Goal: Transaction & Acquisition: Purchase product/service

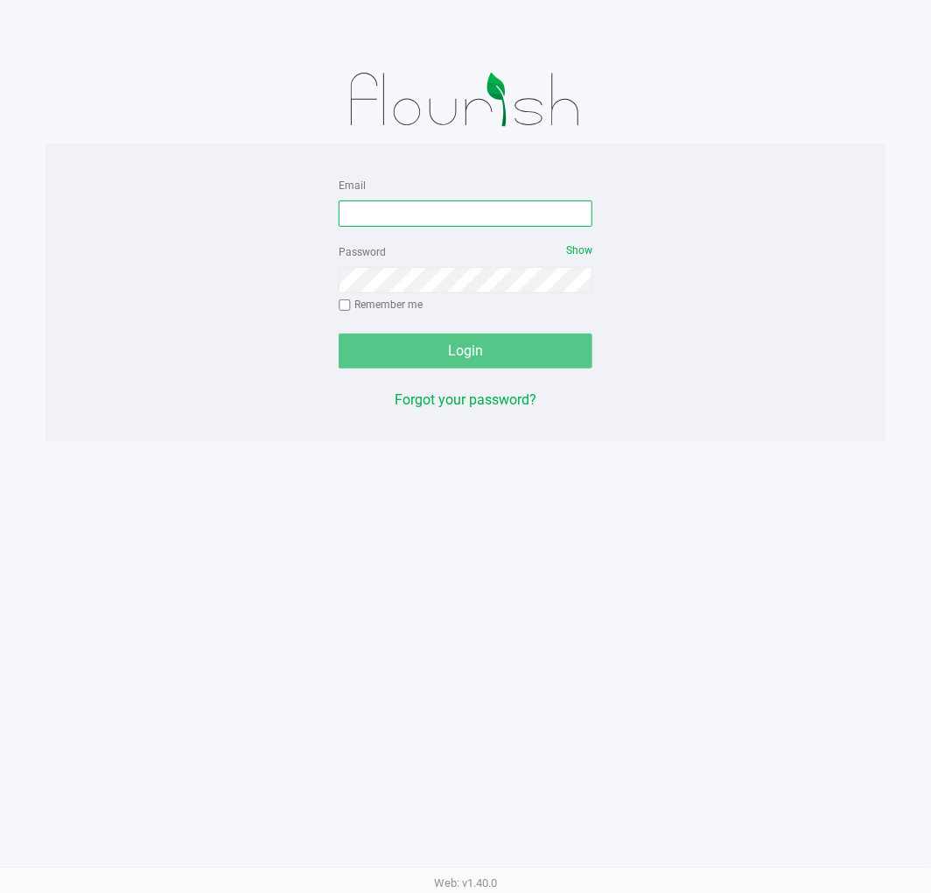
click at [439, 207] on input "Email" at bounding box center [466, 213] width 254 height 26
type input "[EMAIL_ADDRESS][DOMAIN_NAME]"
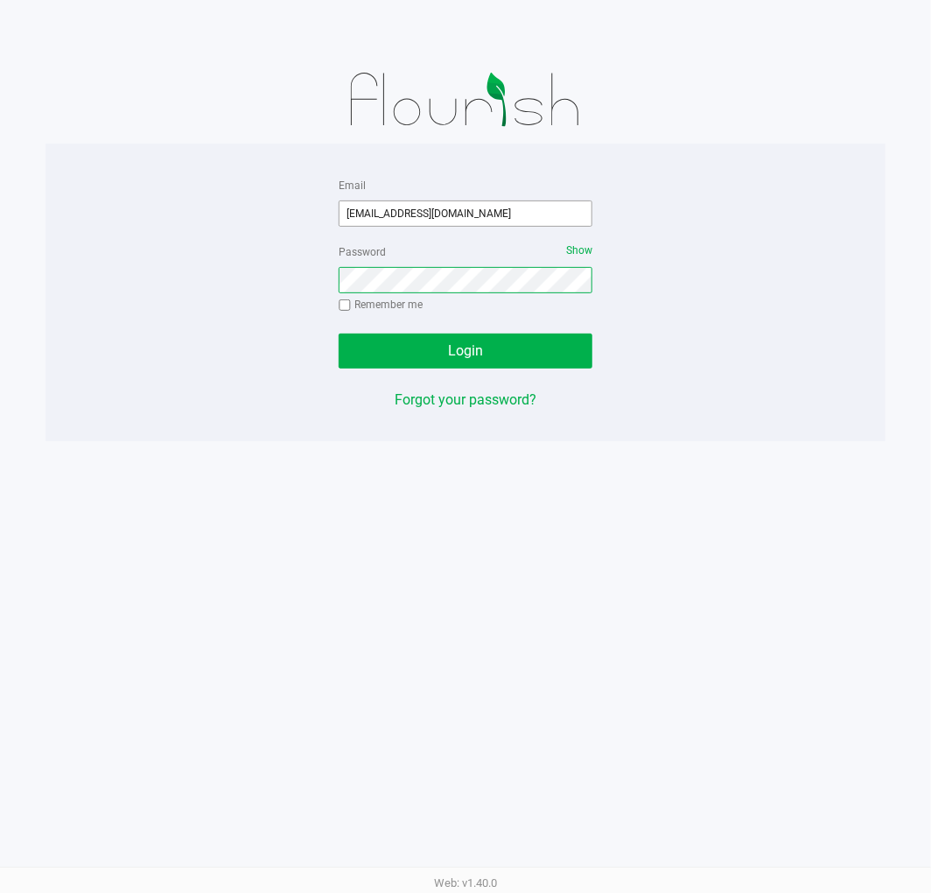
click at [339, 333] on button "Login" at bounding box center [466, 350] width 254 height 35
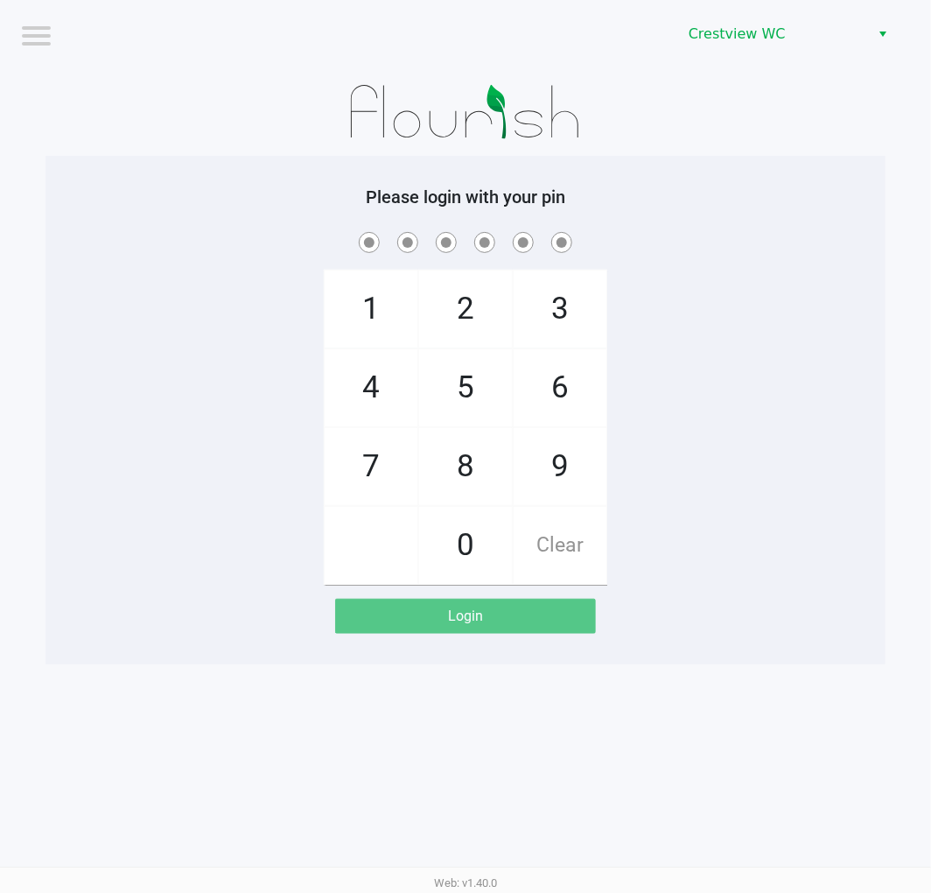
click at [856, 406] on div "1 4 7 2 5 8 0 3 6 9 Clear" at bounding box center [466, 406] width 840 height 356
checkbox input "true"
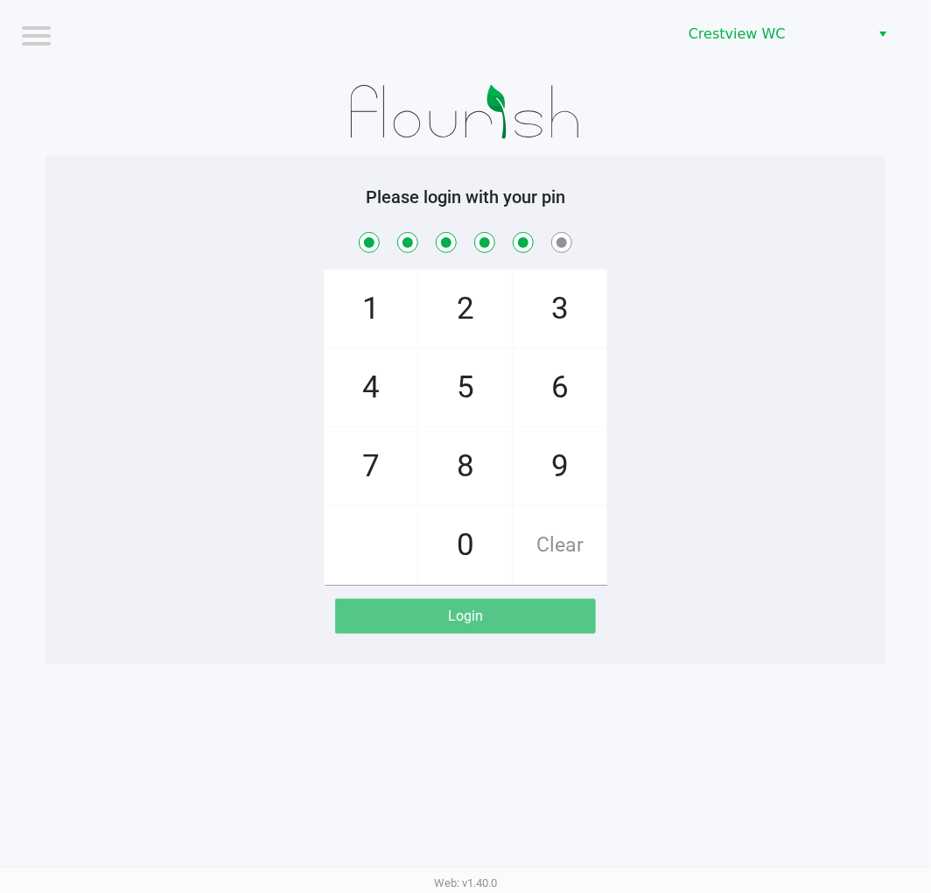
checkbox input "true"
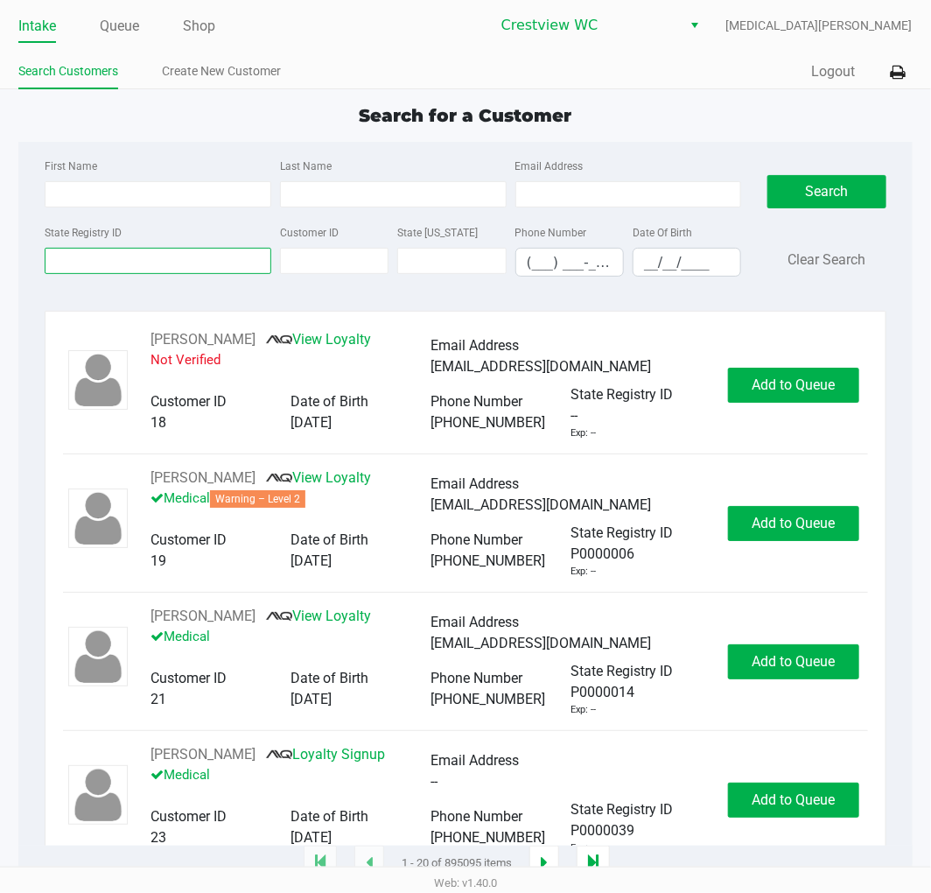
click at [154, 256] on input "State Registry ID" at bounding box center [158, 261] width 227 height 26
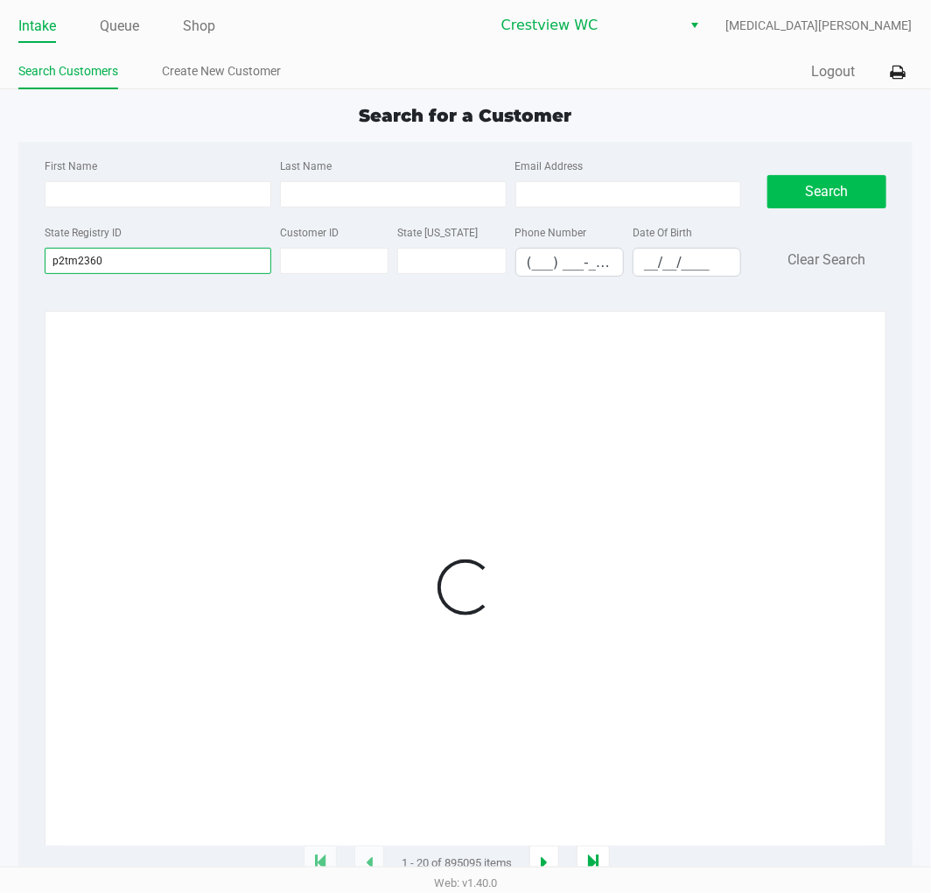
type input "p2tm2360"
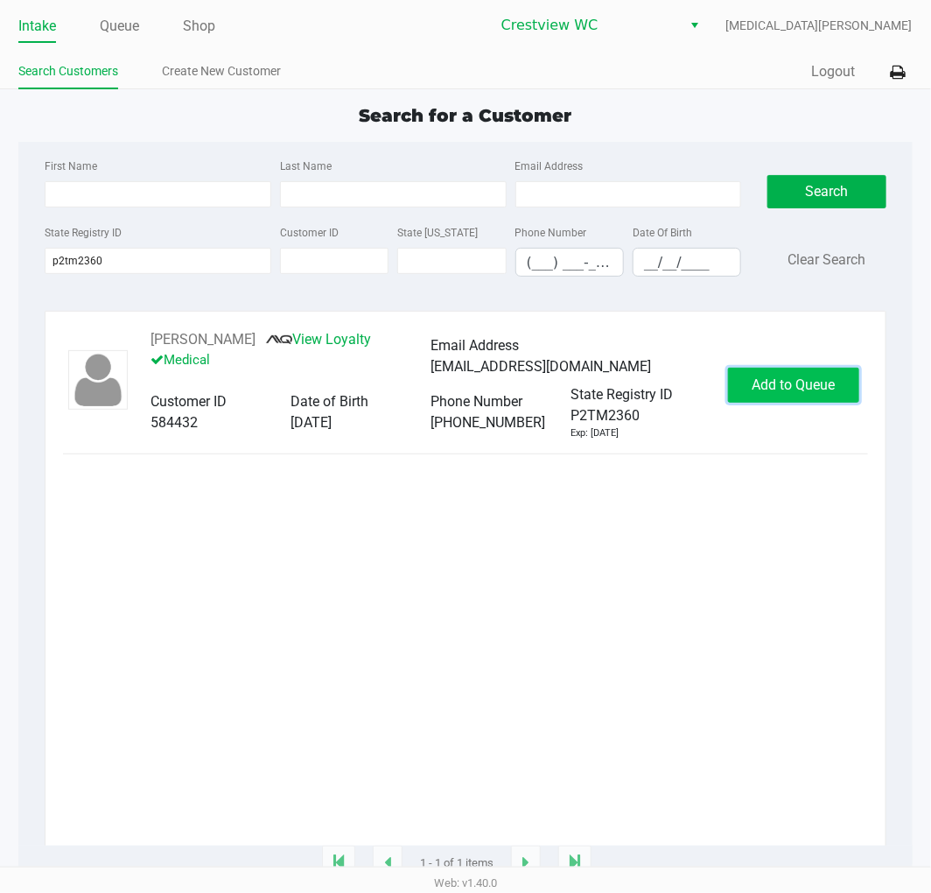
click at [800, 388] on span "Add to Queue" at bounding box center [793, 384] width 83 height 17
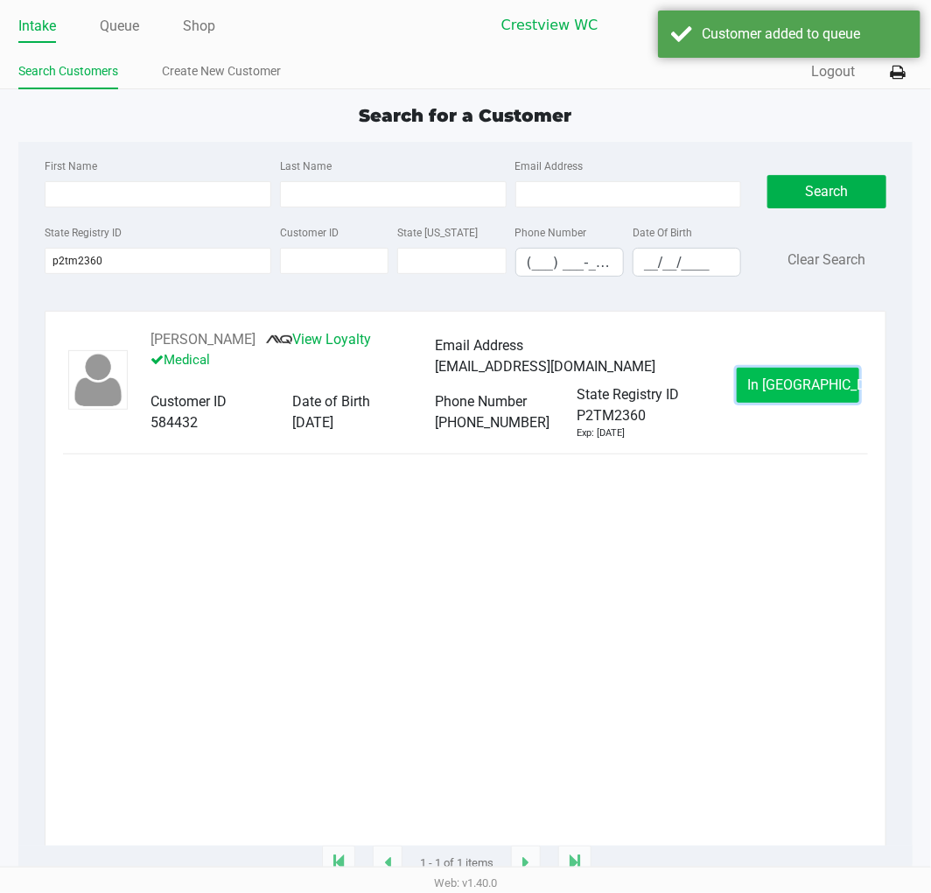
click at [798, 389] on span "In [GEOGRAPHIC_DATA]" at bounding box center [821, 384] width 147 height 17
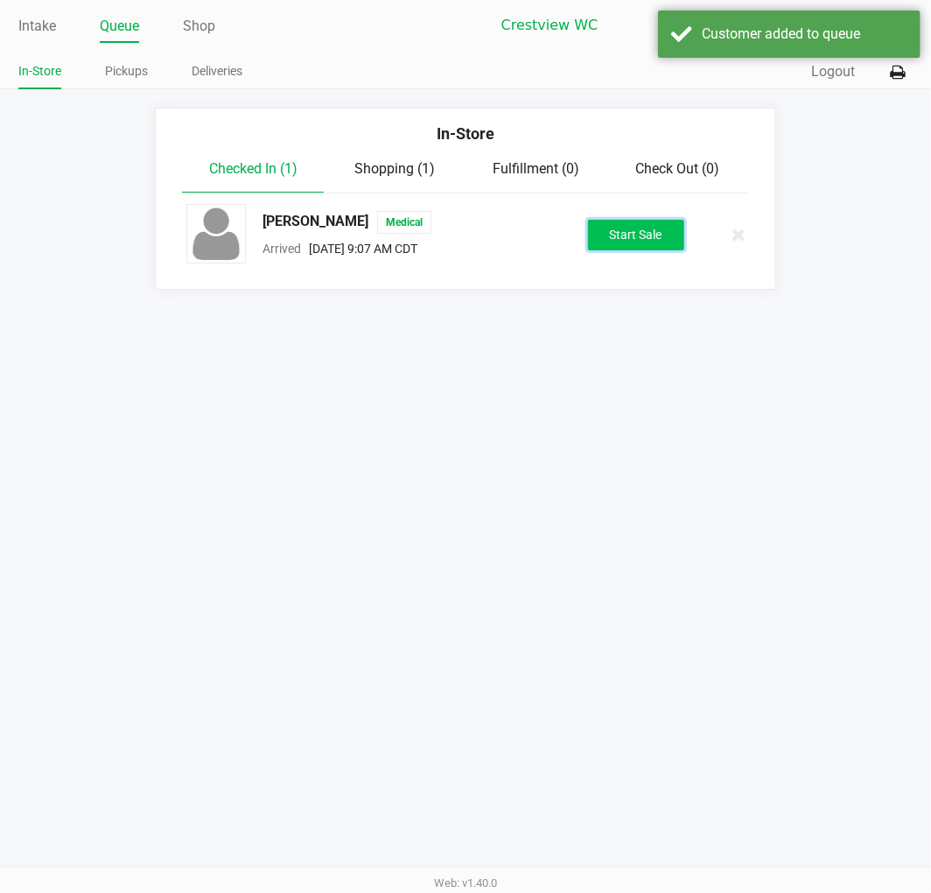
click at [659, 228] on button "Start Sale" at bounding box center [636, 235] width 96 height 31
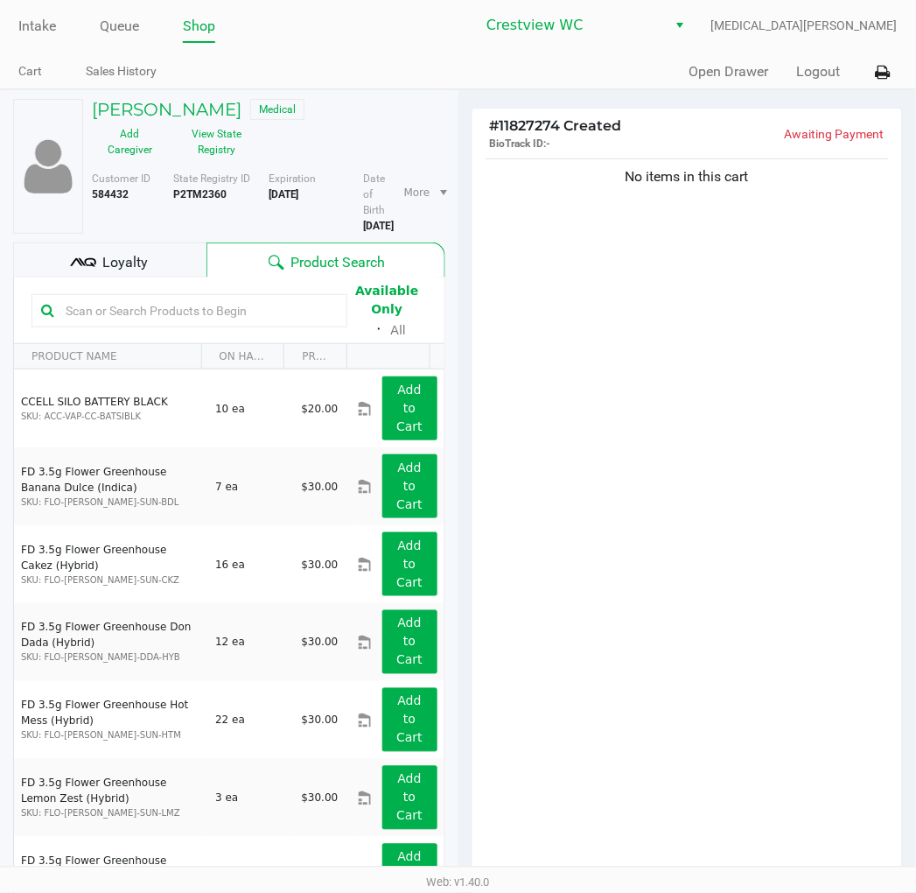
click at [162, 256] on div "Loyalty" at bounding box center [109, 259] width 193 height 35
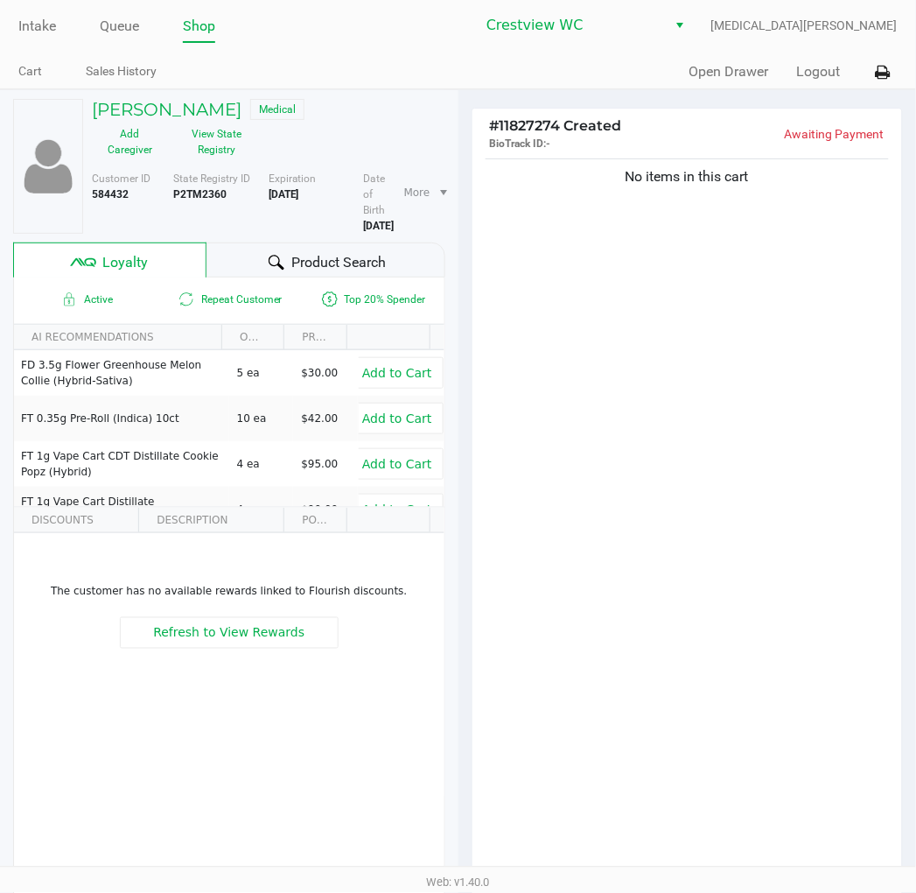
click at [335, 259] on span "Product Search" at bounding box center [338, 262] width 95 height 21
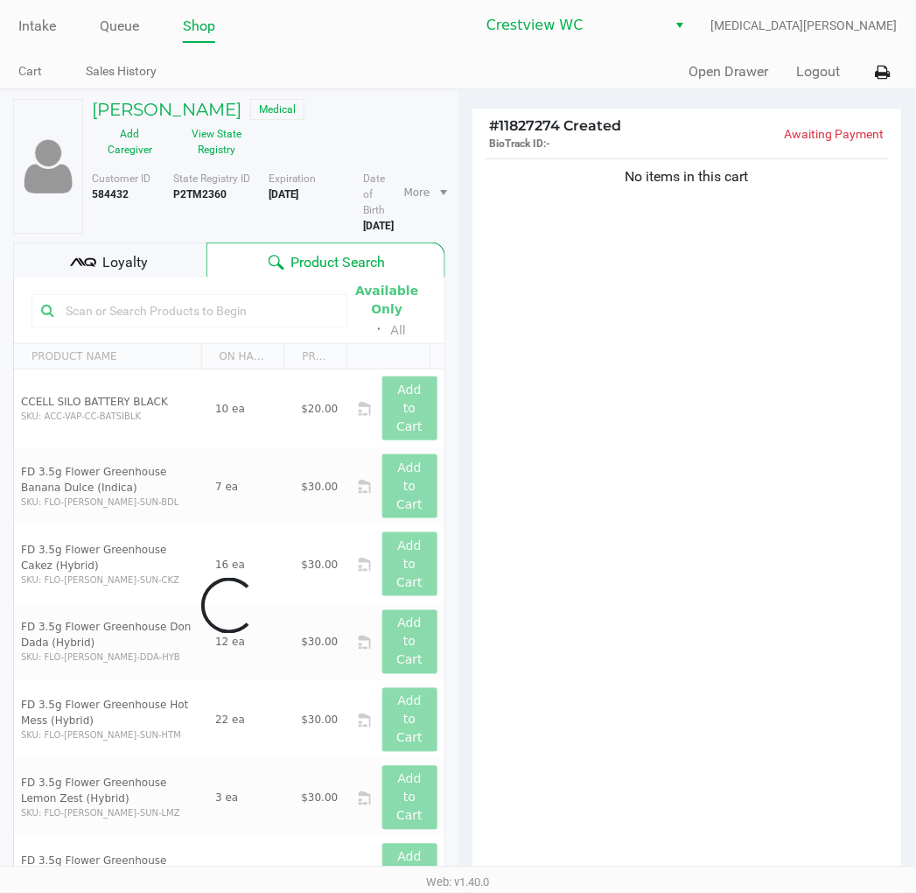
click at [576, 396] on div "No items in this cart" at bounding box center [688, 517] width 431 height 724
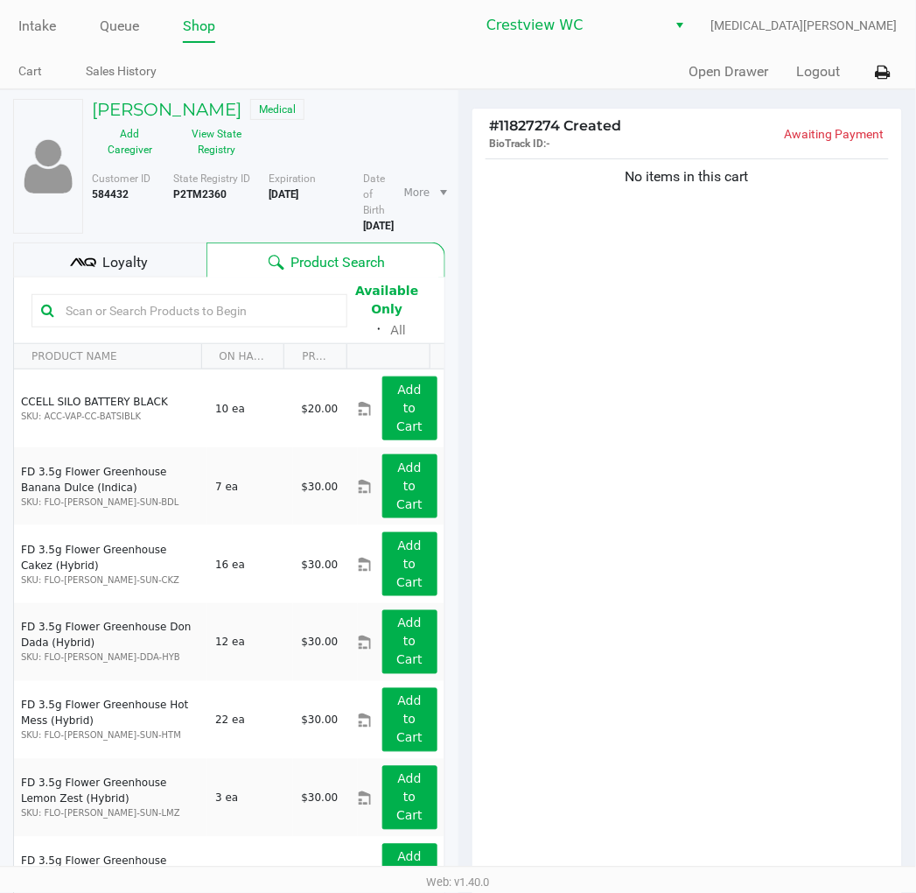
click at [648, 340] on div "No items in this cart" at bounding box center [688, 517] width 431 height 724
click at [651, 556] on div "No items in this cart" at bounding box center [688, 517] width 431 height 724
click at [697, 561] on div "No items in this cart" at bounding box center [688, 517] width 431 height 724
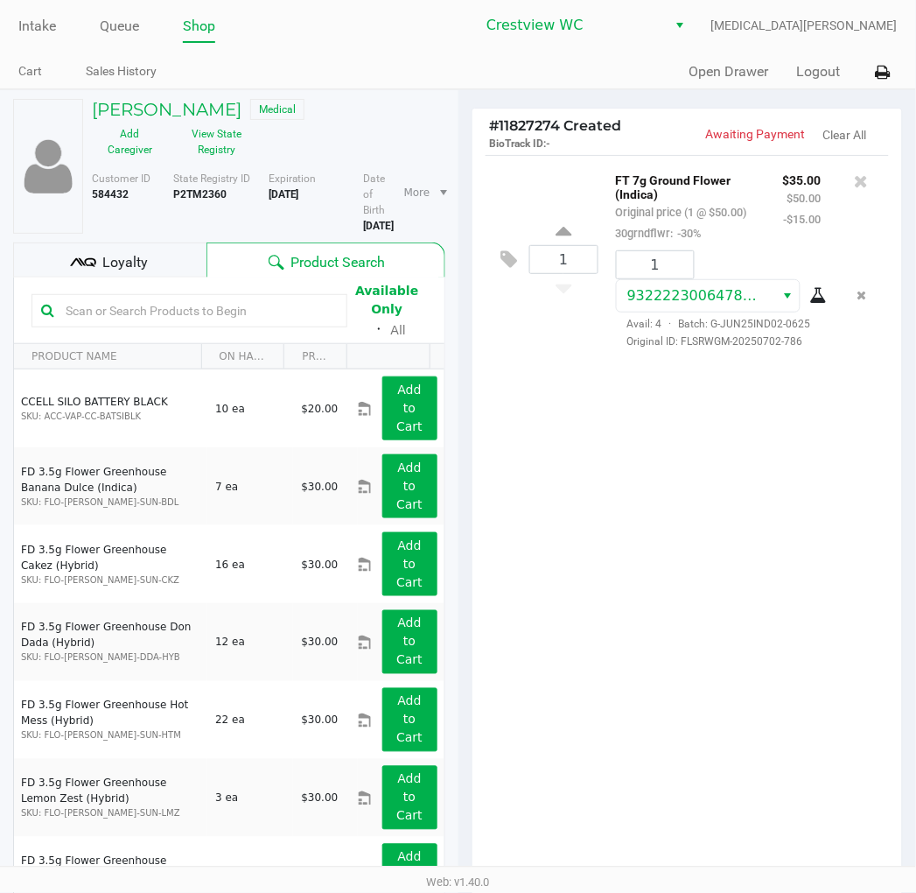
click at [680, 571] on div "1 FT 7g Ground Flower (Indica) Original price (1 @ $50.00) 30grndflwr: -30% $35…" at bounding box center [688, 517] width 431 height 724
click at [159, 257] on div "Loyalty" at bounding box center [109, 259] width 193 height 35
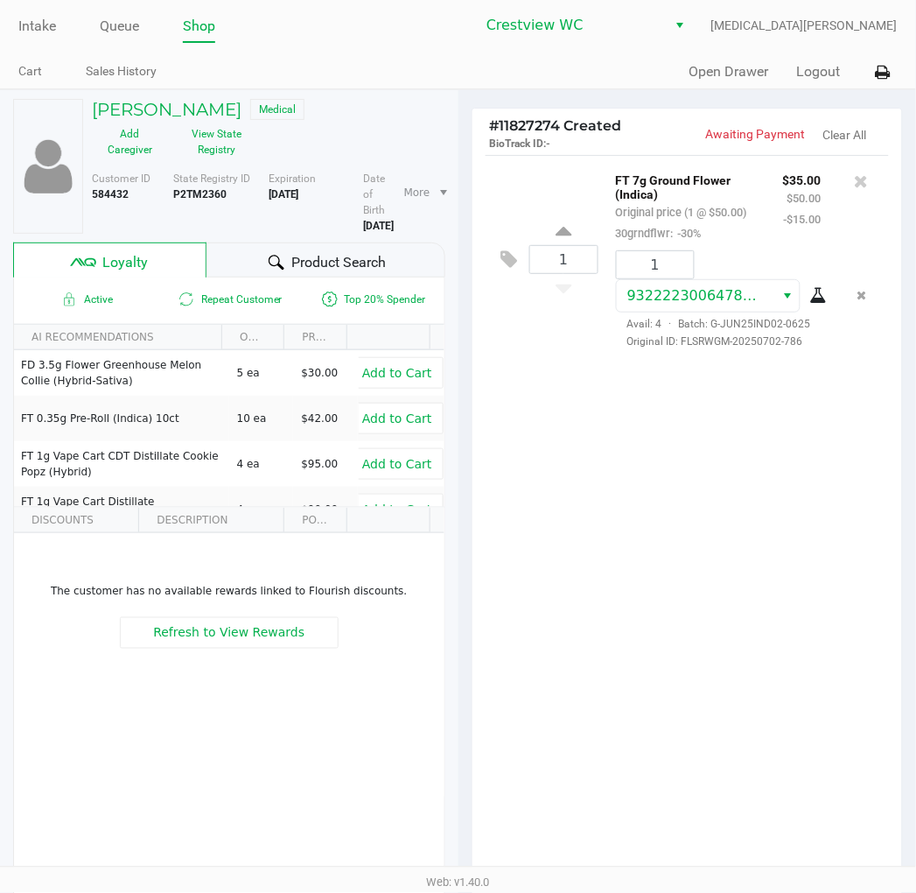
click at [569, 478] on div "1 FT 7g Ground Flower (Indica) Original price (1 @ $50.00) 30grndflwr: -30% $35…" at bounding box center [688, 517] width 431 height 724
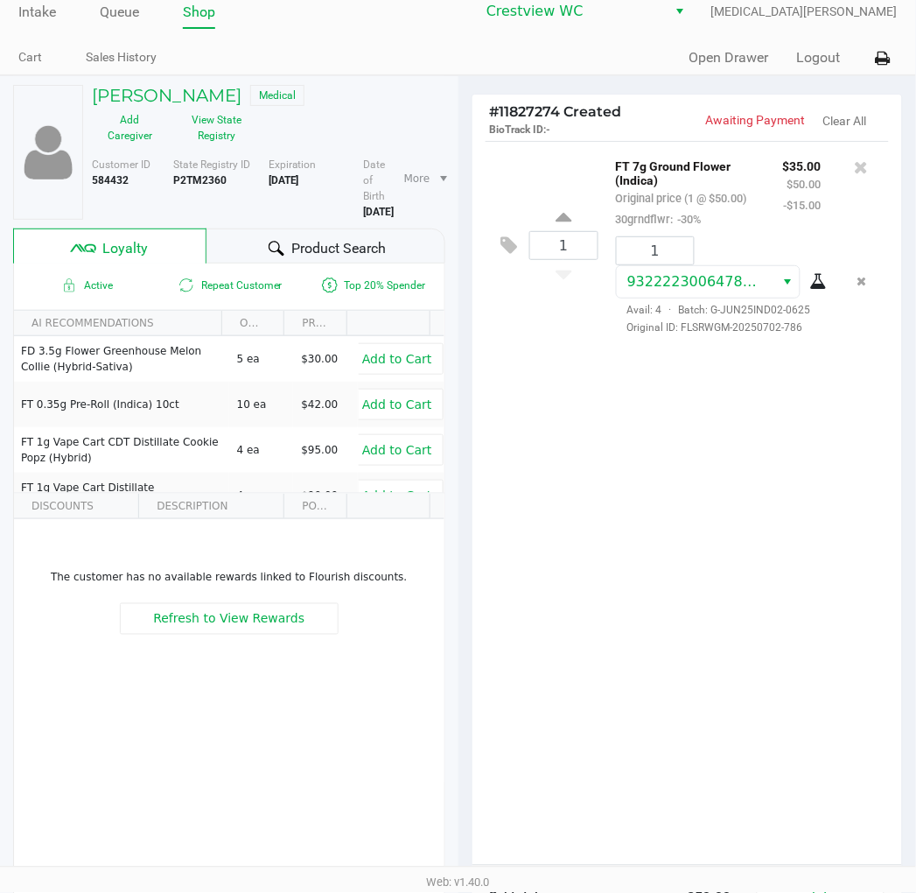
scroll to position [217, 0]
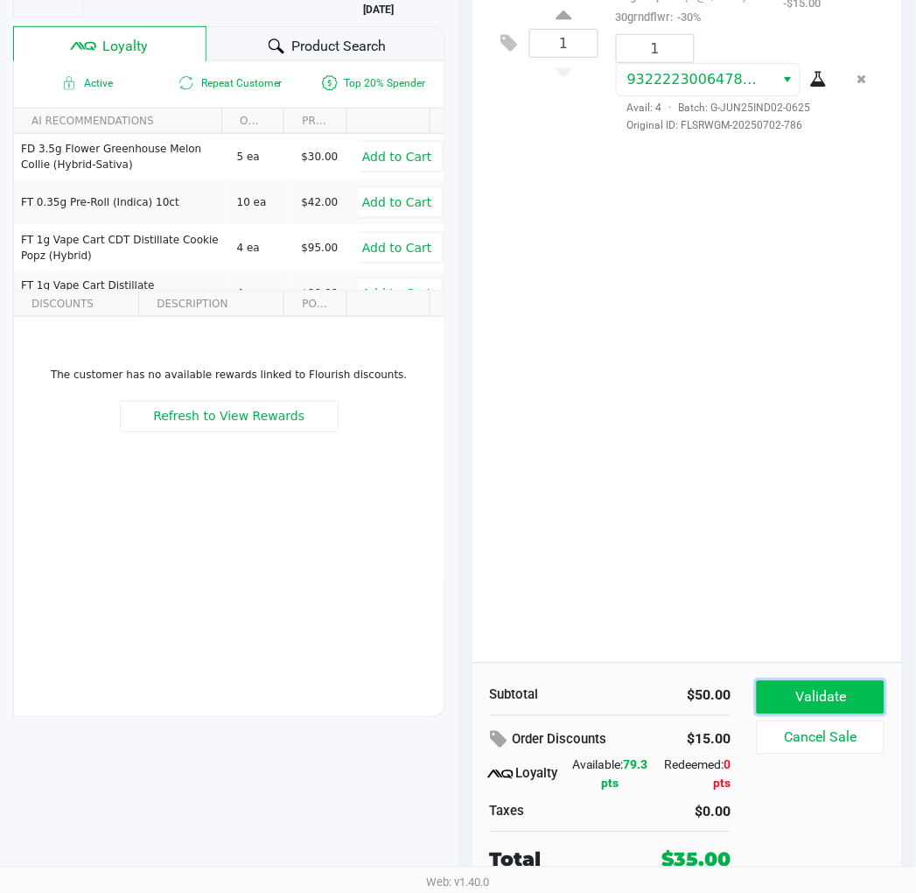
click at [841, 697] on button "Validate" at bounding box center [820, 697] width 127 height 33
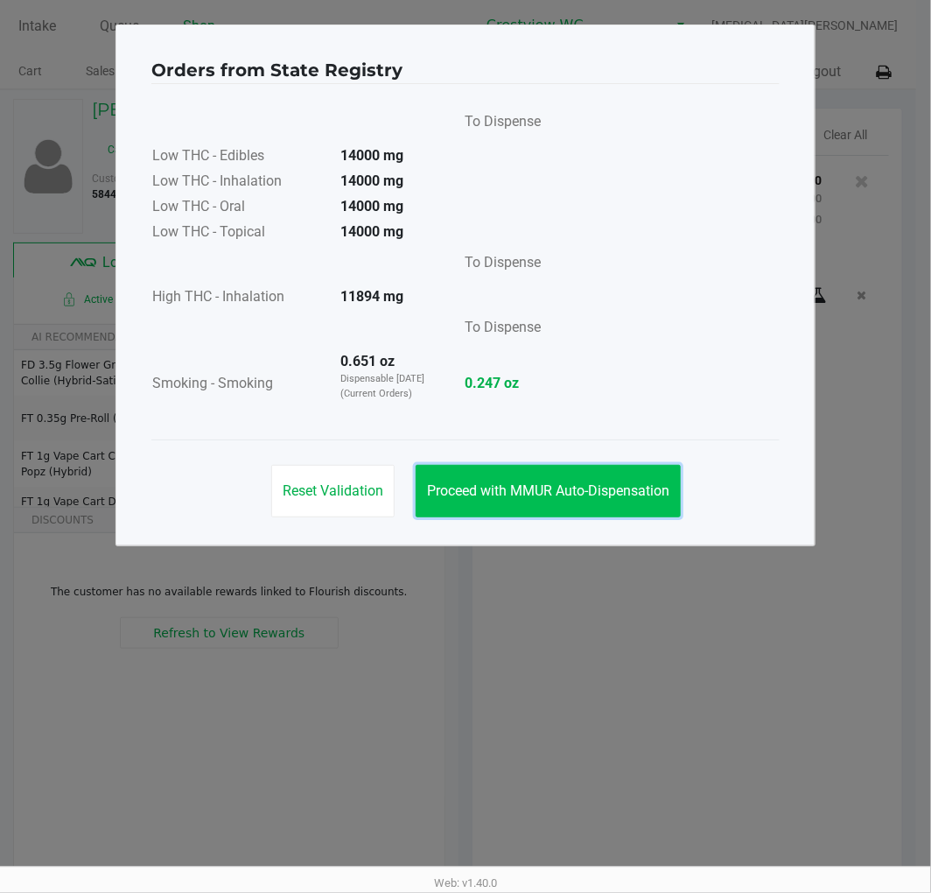
click at [599, 505] on button "Proceed with MMUR Auto-Dispensation" at bounding box center [548, 491] width 265 height 53
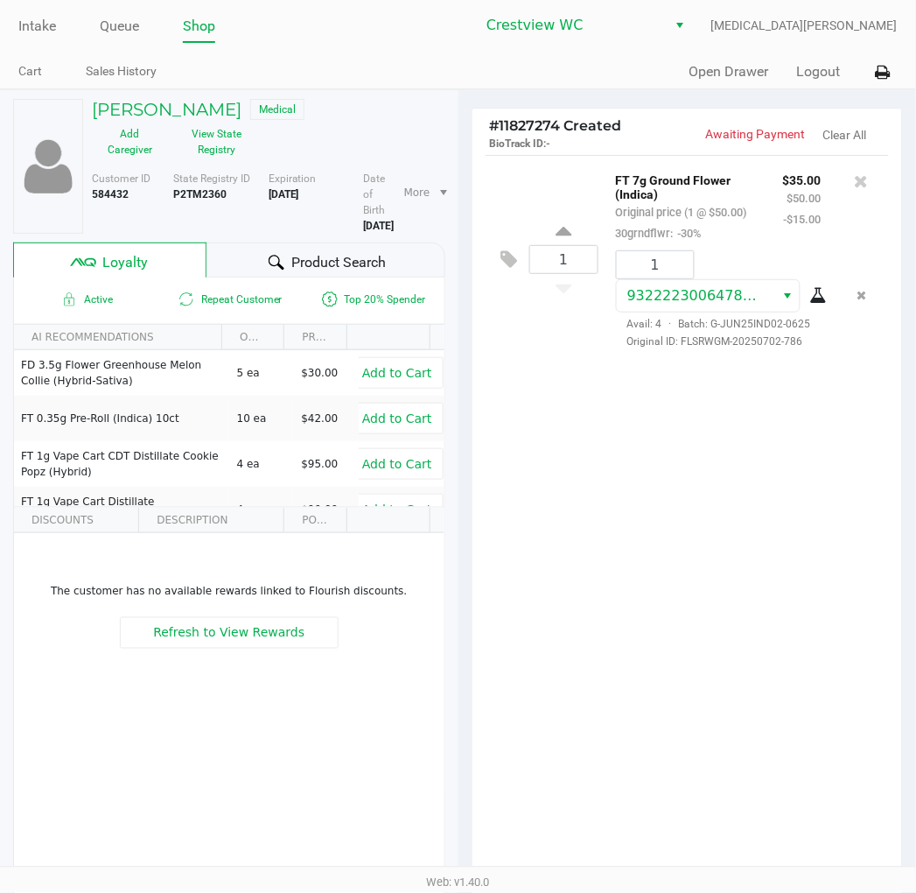
click at [604, 572] on ngb-modal-window "Orders from State Registry To Dispense Low THC - Edibles 14000 mg Low THC - Inh…" at bounding box center [458, 446] width 916 height 893
click at [605, 646] on div "1 FT 7g Ground Flower (Indica) Original price (1 @ $50.00) 30grndflwr: -30% $35…" at bounding box center [688, 517] width 431 height 724
click at [619, 641] on div "1 FT 7g Ground Flower (Indica) Original price (1 @ $50.00) 30grndflwr: -30% $35…" at bounding box center [688, 517] width 431 height 724
click at [747, 667] on div "1 FT 7g Ground Flower (Indica) Original price (1 @ $50.00) 30grndflwr: -30% $35…" at bounding box center [688, 517] width 431 height 724
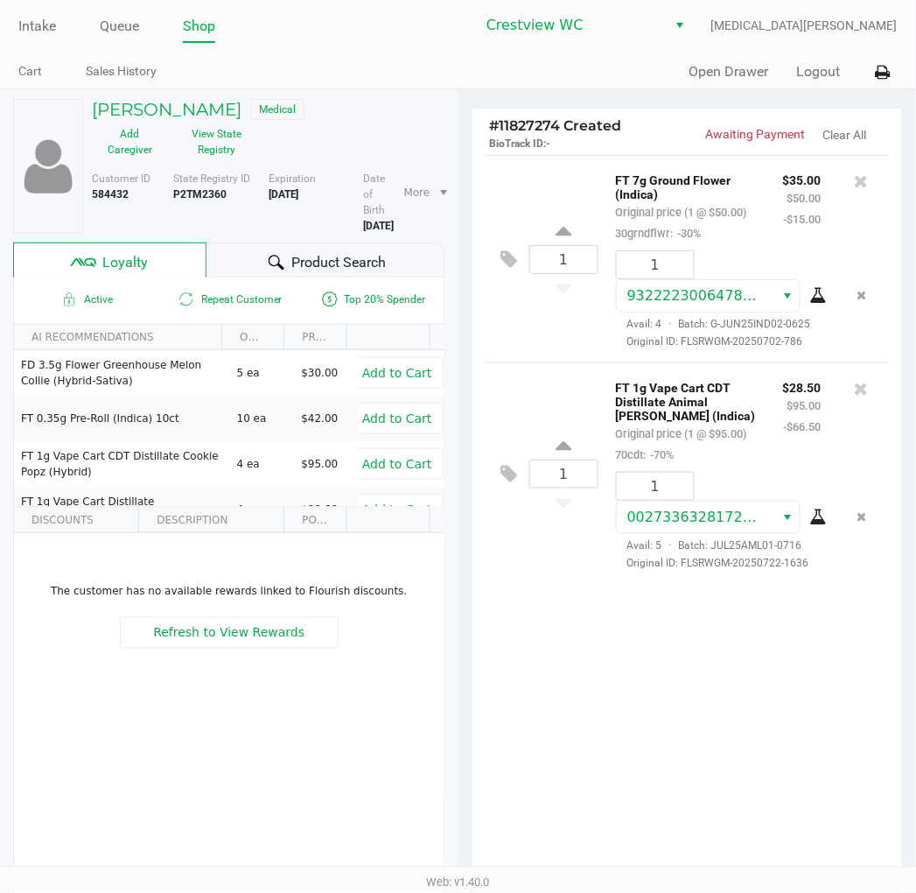
scroll to position [217, 0]
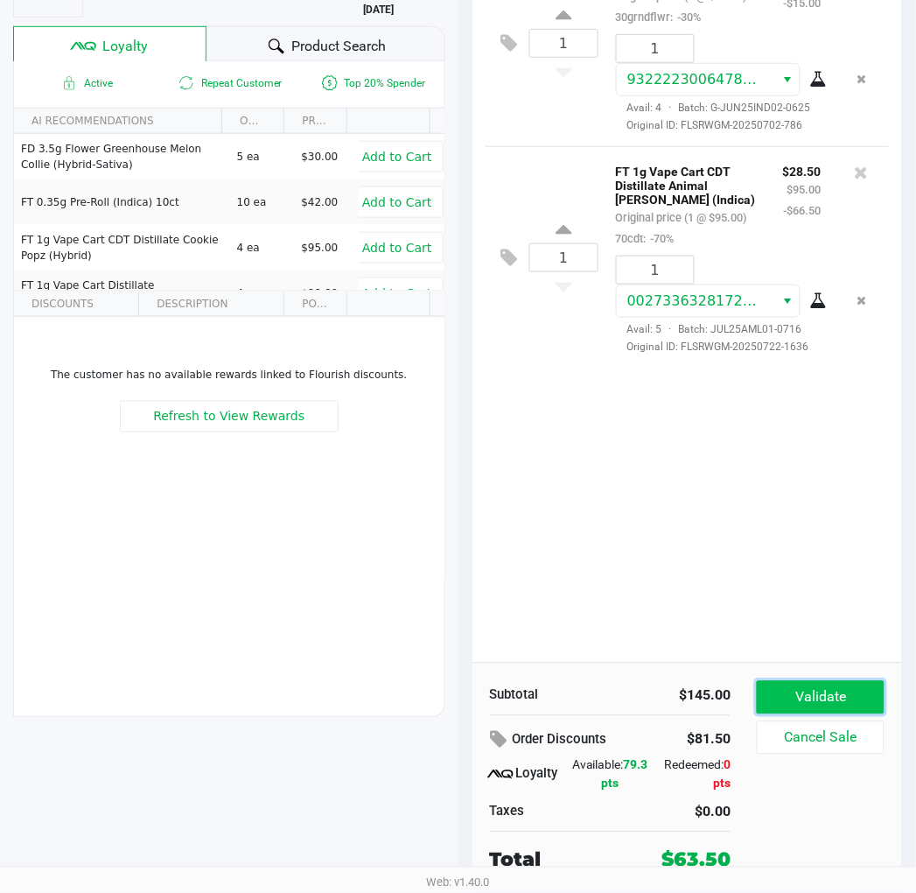
click at [811, 698] on button "Validate" at bounding box center [820, 697] width 127 height 33
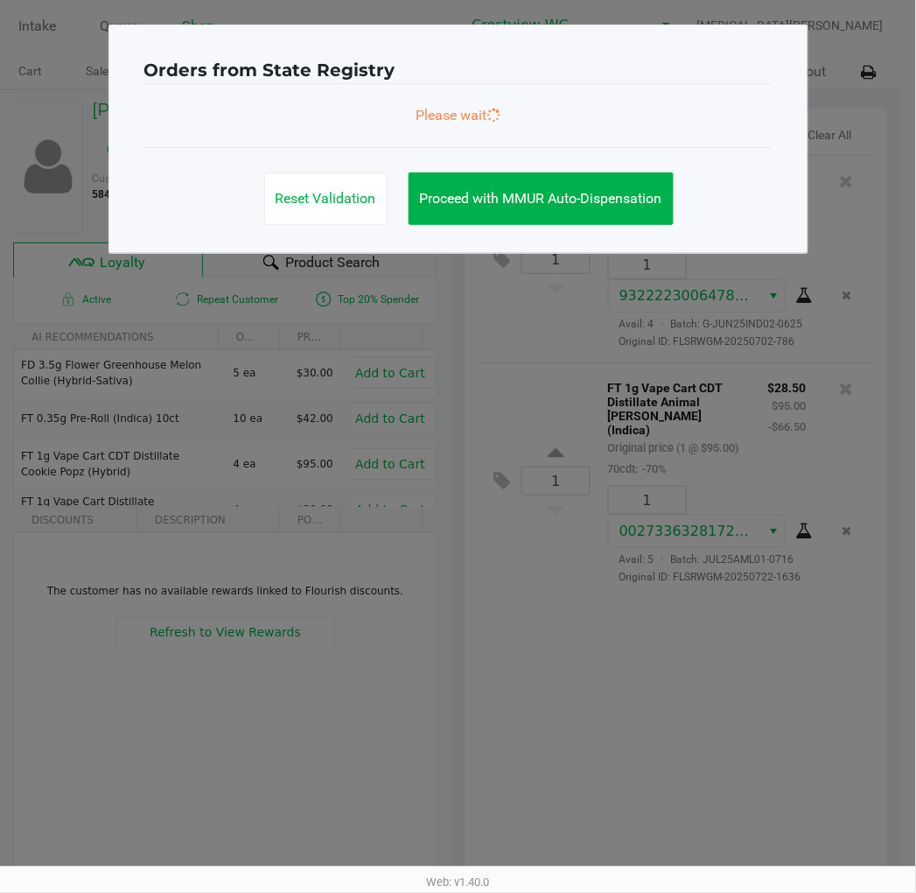
scroll to position [0, 0]
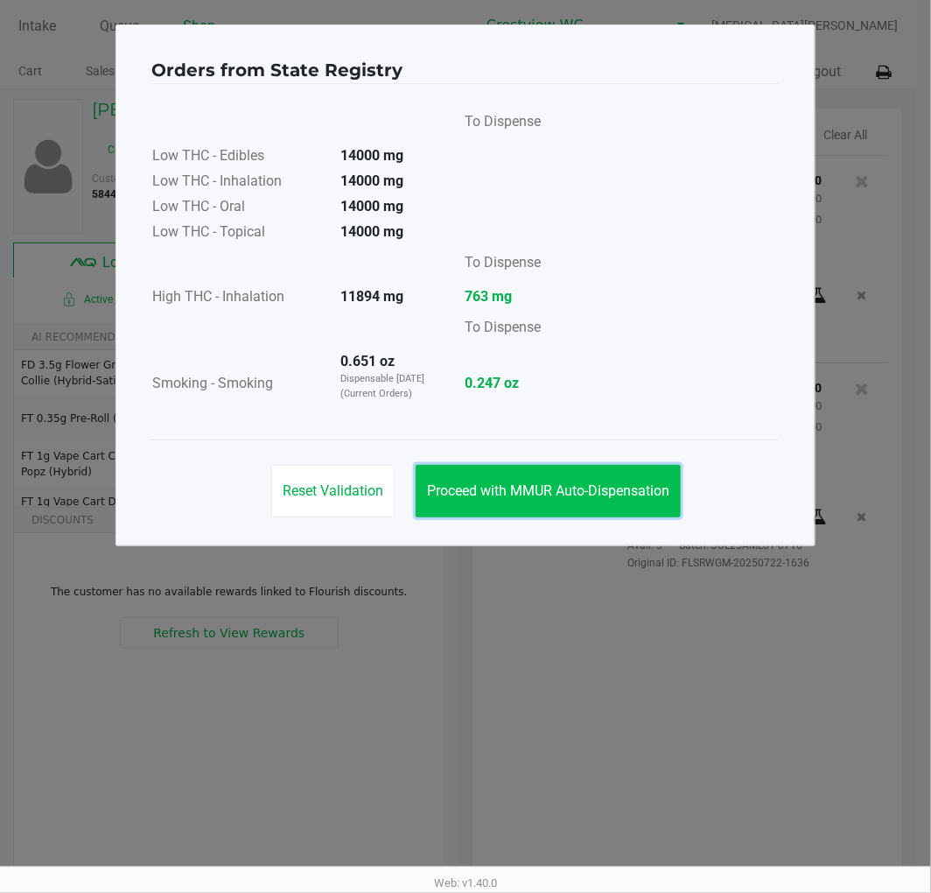
click at [534, 504] on button "Proceed with MMUR Auto-Dispensation" at bounding box center [548, 491] width 265 height 53
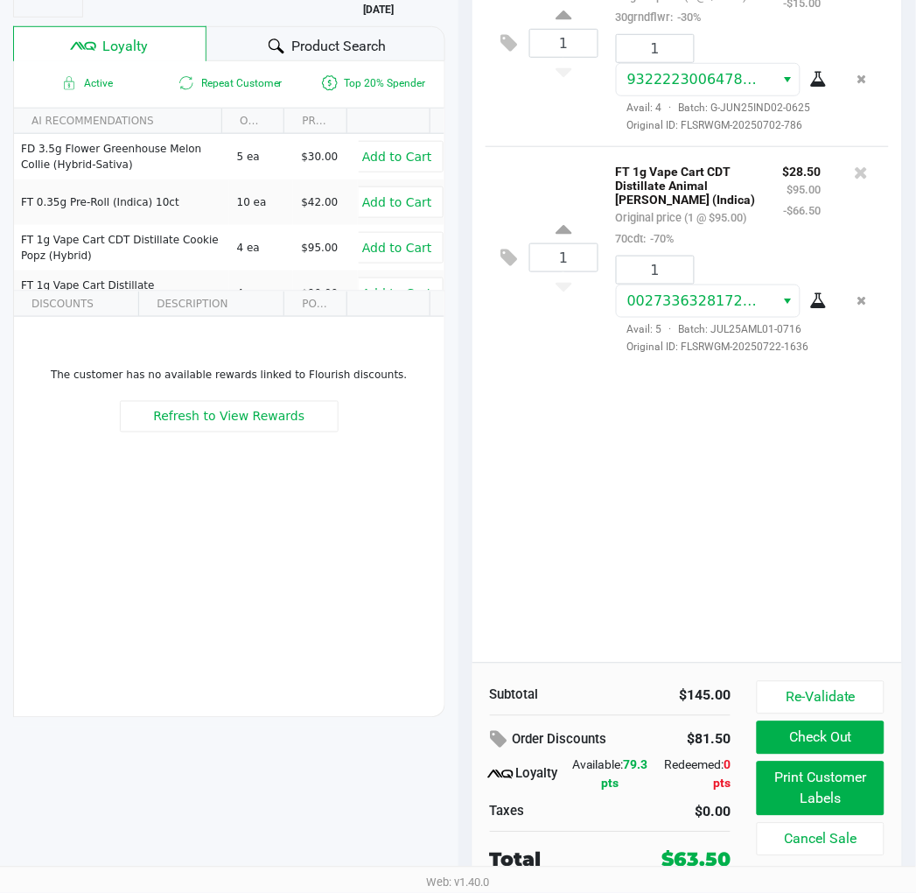
scroll to position [217, 0]
click at [692, 622] on div "1 FT 7g Ground Flower (Indica) Original price (1 @ $50.00) 30grndflwr: -30% $35…" at bounding box center [688, 301] width 431 height 724
click at [817, 789] on button "Print Customer Labels" at bounding box center [820, 788] width 127 height 54
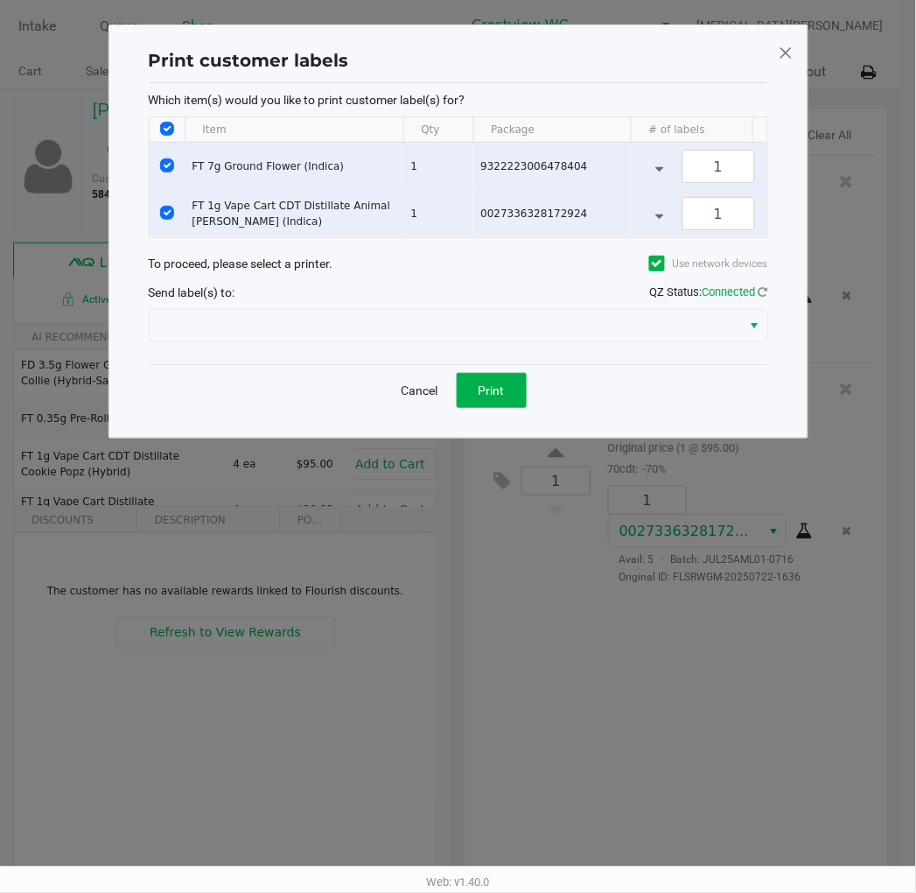
scroll to position [0, 0]
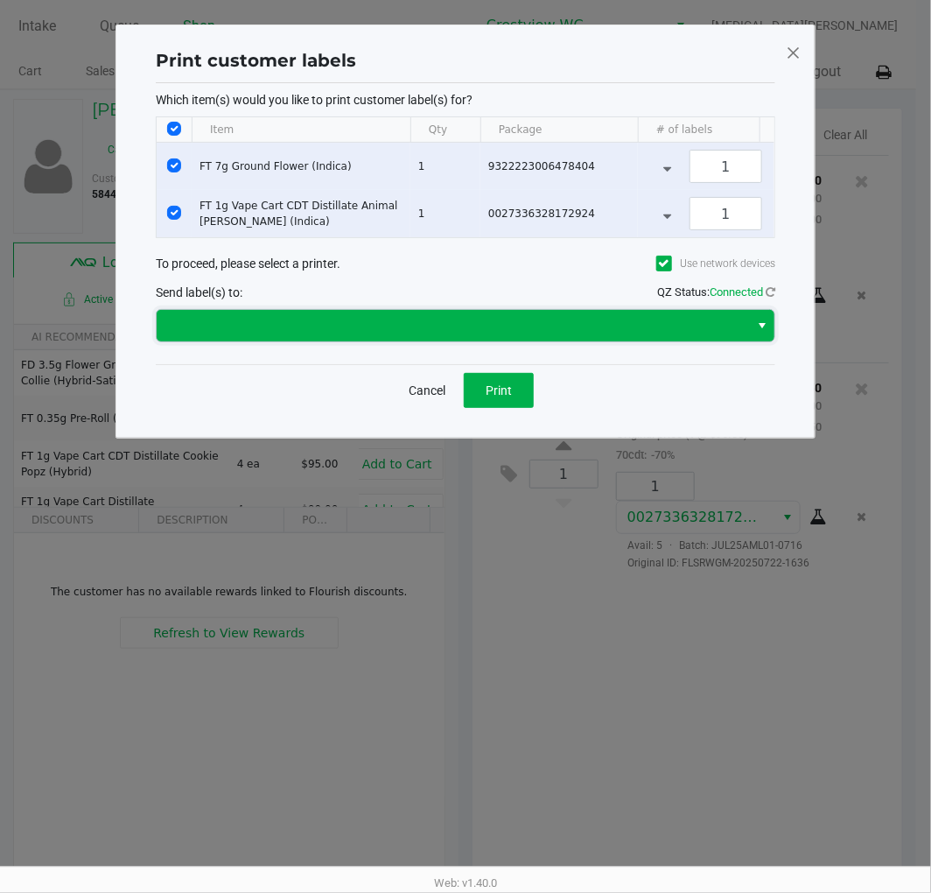
click at [451, 333] on span at bounding box center [452, 325] width 571 height 21
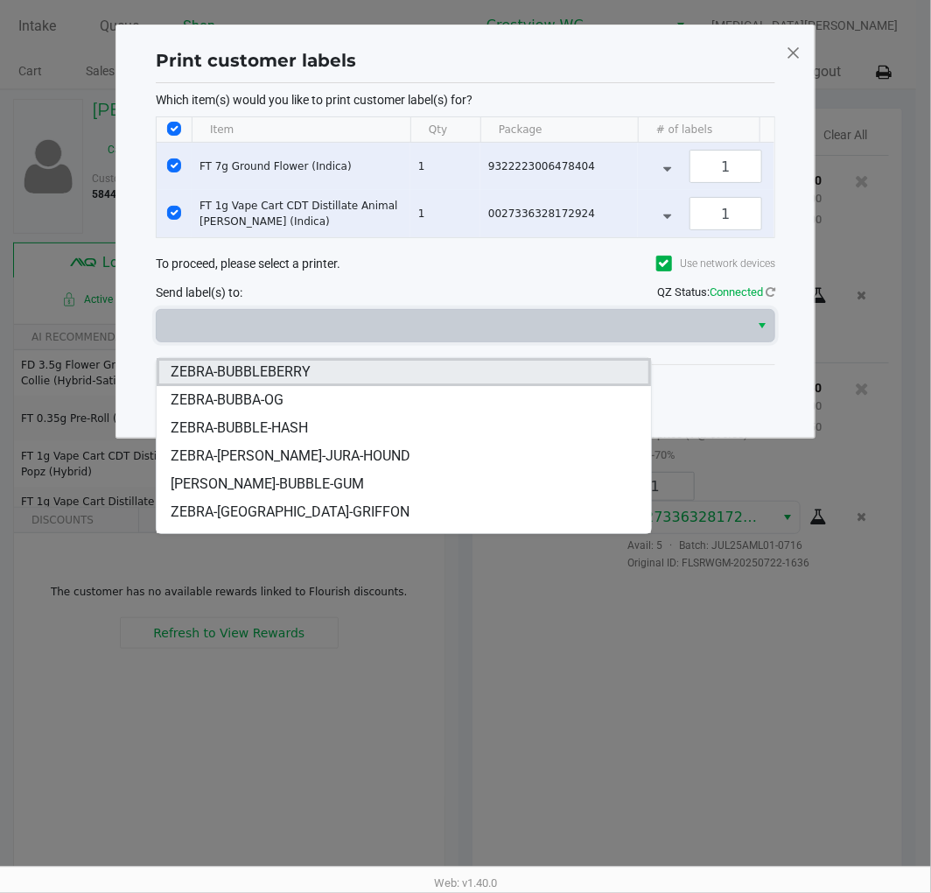
click at [286, 369] on span "ZEBRA-BUBBLEBERRY" at bounding box center [241, 371] width 140 height 21
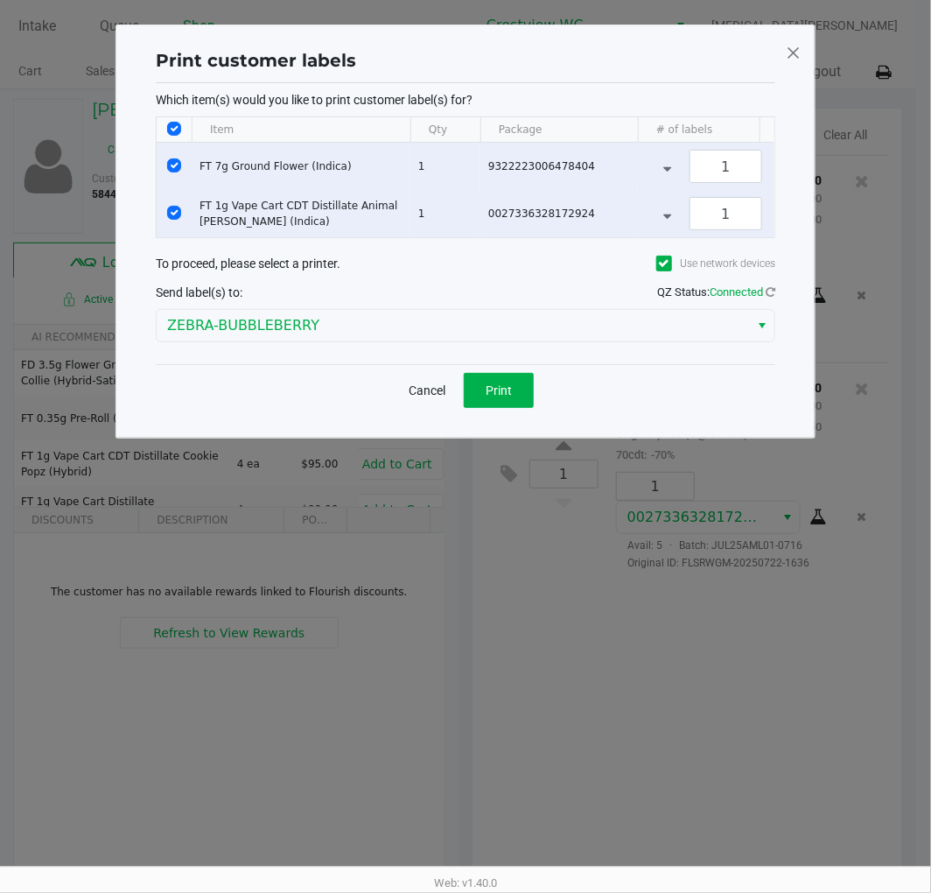
click at [435, 276] on div "To proceed, please select a printer. Use network devices" at bounding box center [466, 263] width 620 height 32
click at [510, 408] on button "Print" at bounding box center [499, 390] width 70 height 35
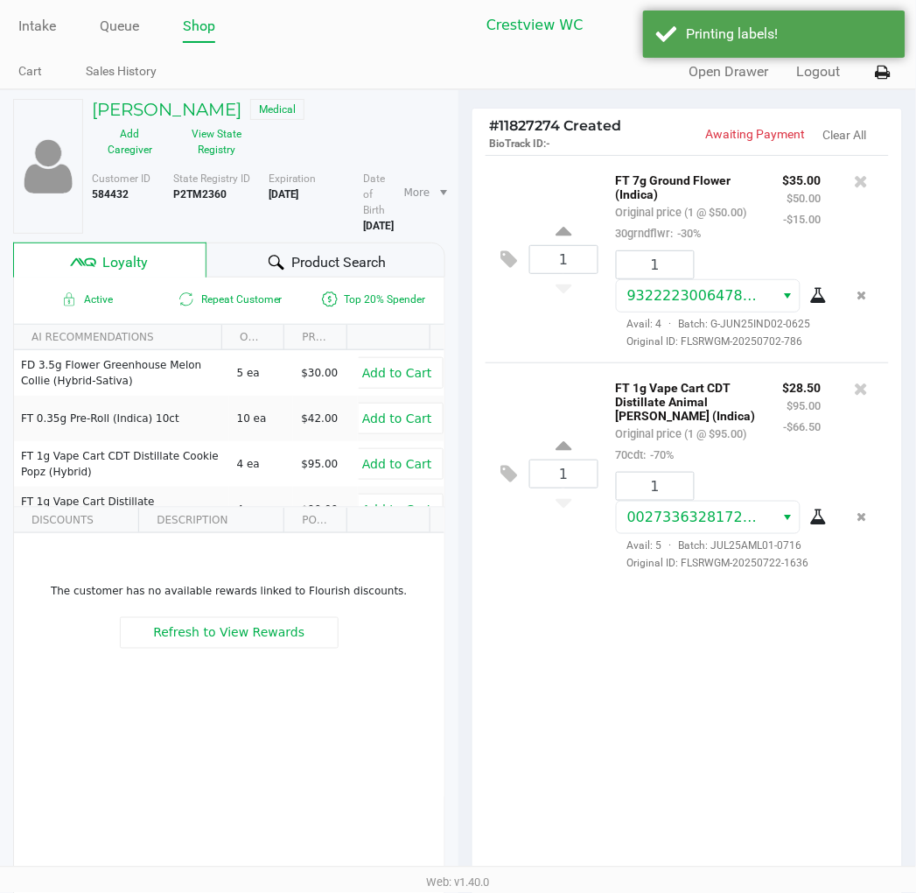
click at [723, 711] on div "1 FT 7g Ground Flower (Indica) Original price (1 @ $50.00) 30grndflwr: -30% $35…" at bounding box center [688, 517] width 431 height 724
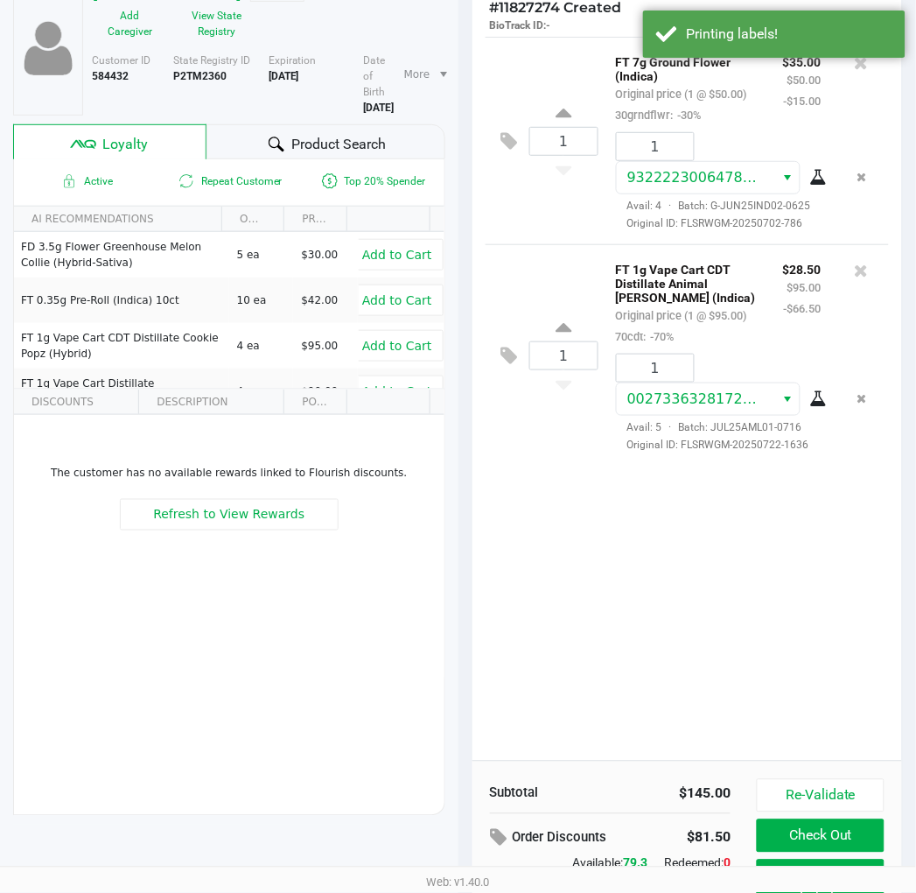
scroll to position [217, 0]
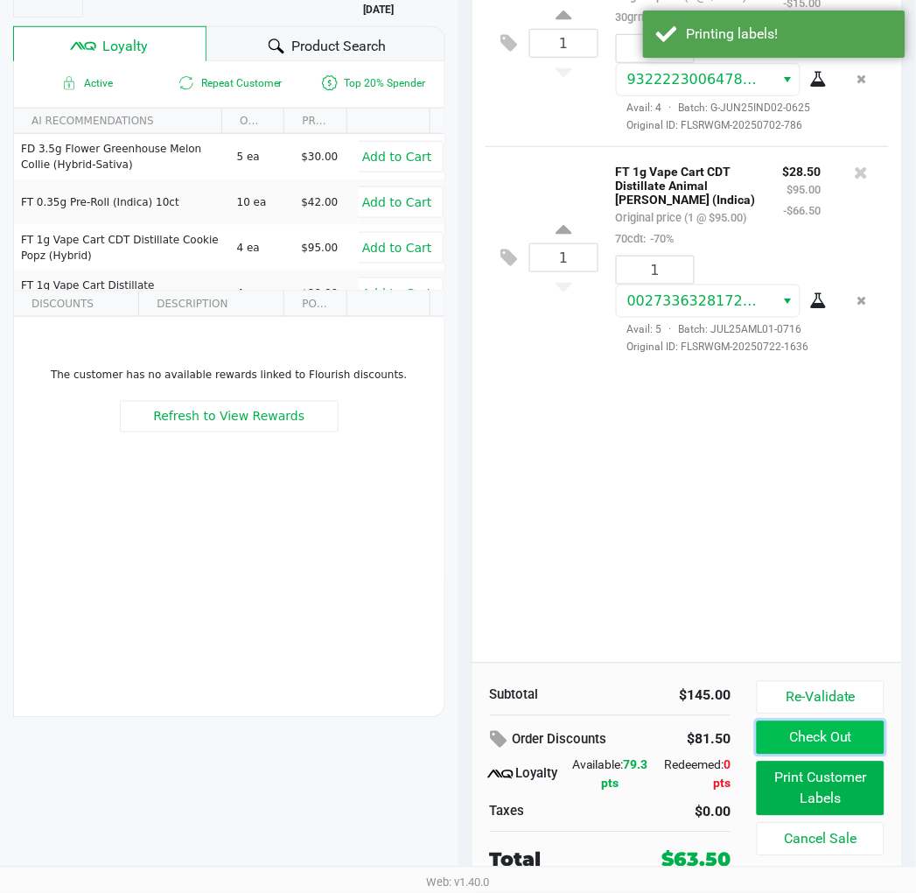
click at [817, 739] on button "Check Out" at bounding box center [820, 737] width 127 height 33
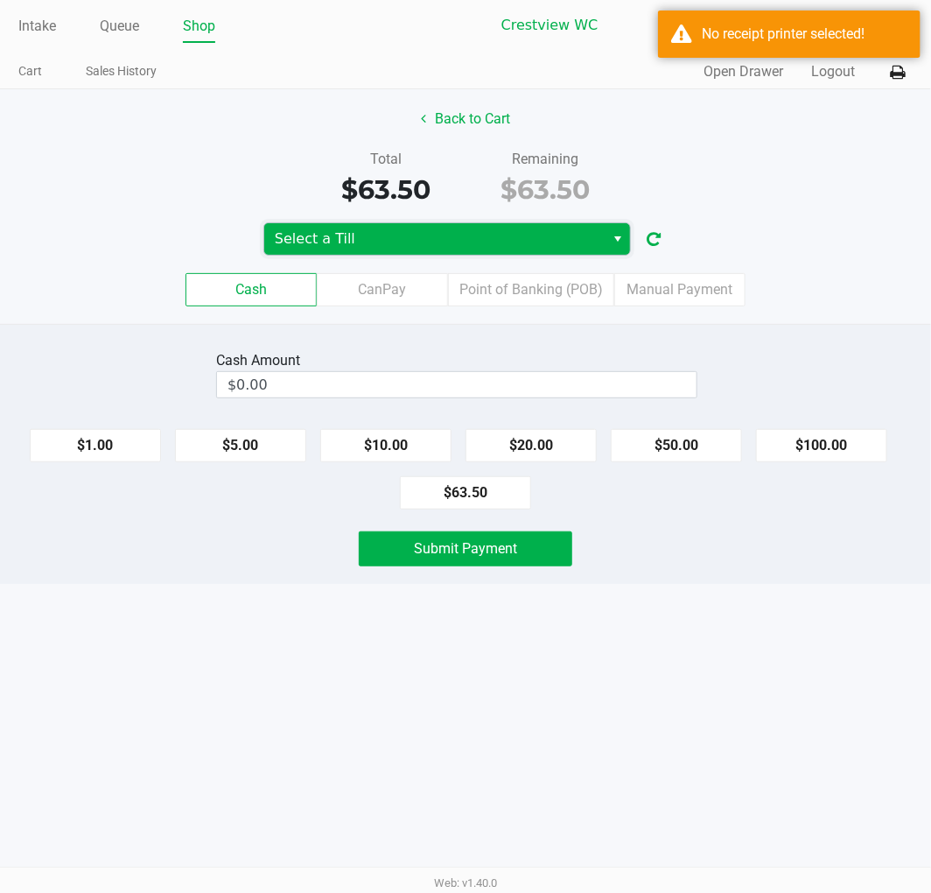
click at [522, 247] on span "Select a Till" at bounding box center [434, 238] width 319 height 21
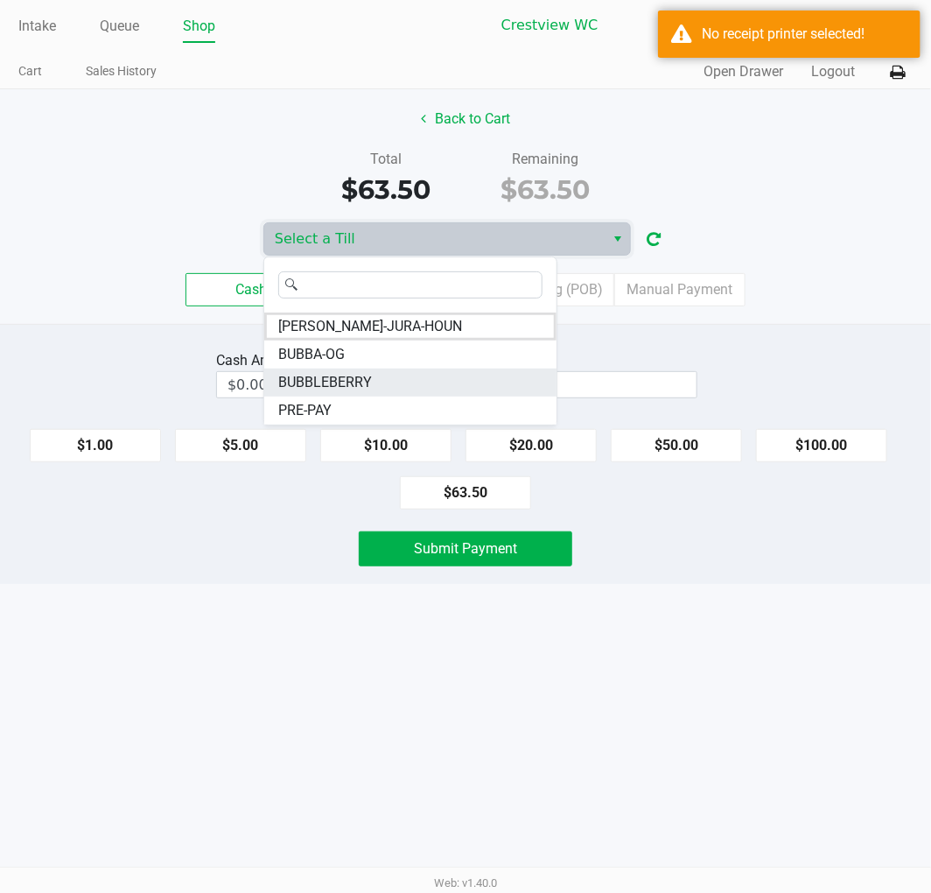
click at [361, 382] on span "BUBBLEBERRY" at bounding box center [325, 382] width 94 height 21
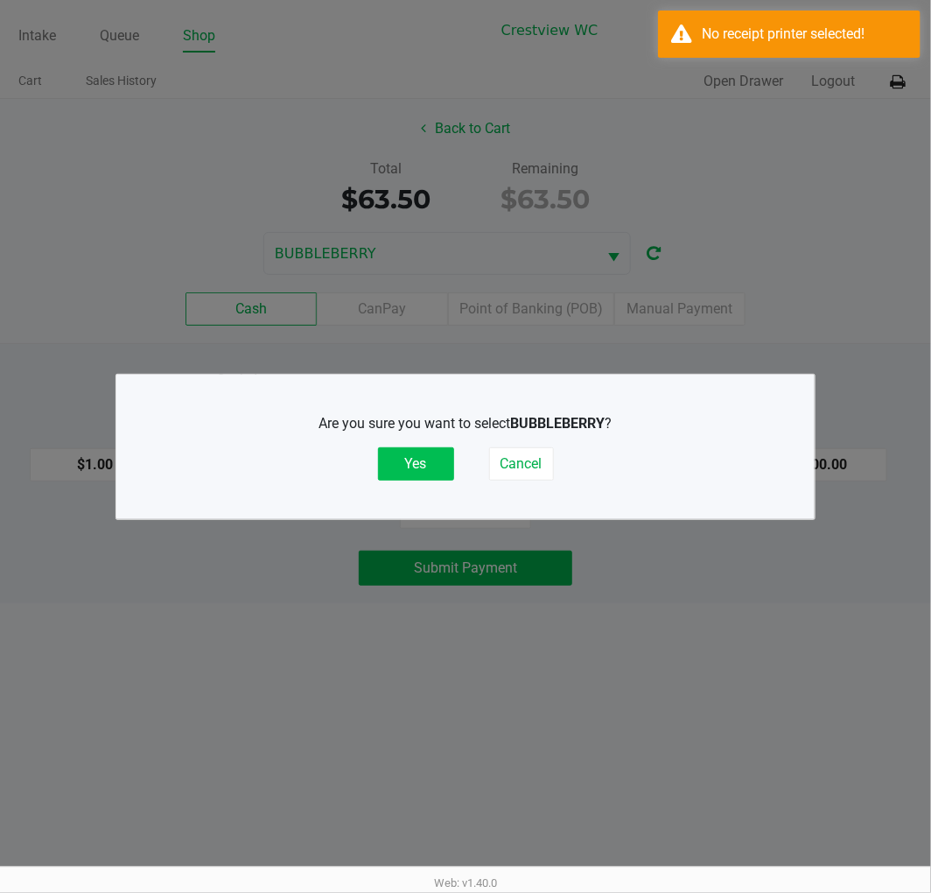
click at [431, 465] on button "Yes" at bounding box center [416, 463] width 76 height 33
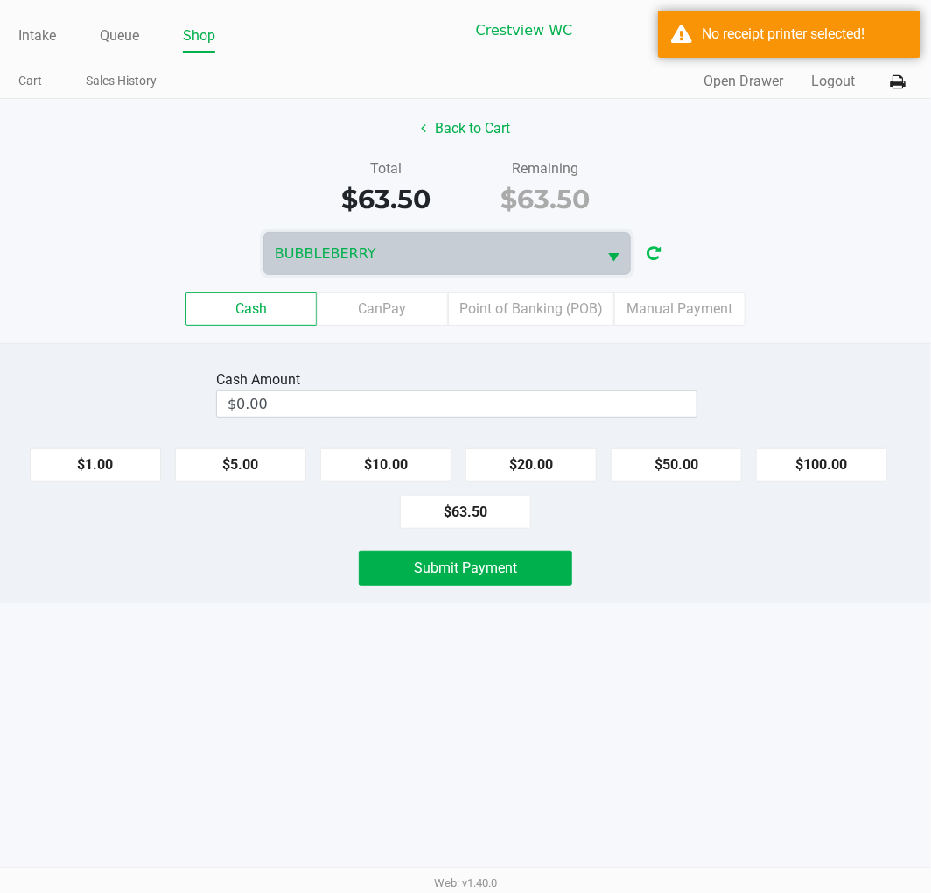
click at [654, 255] on icon "button" at bounding box center [654, 254] width 14 height 12
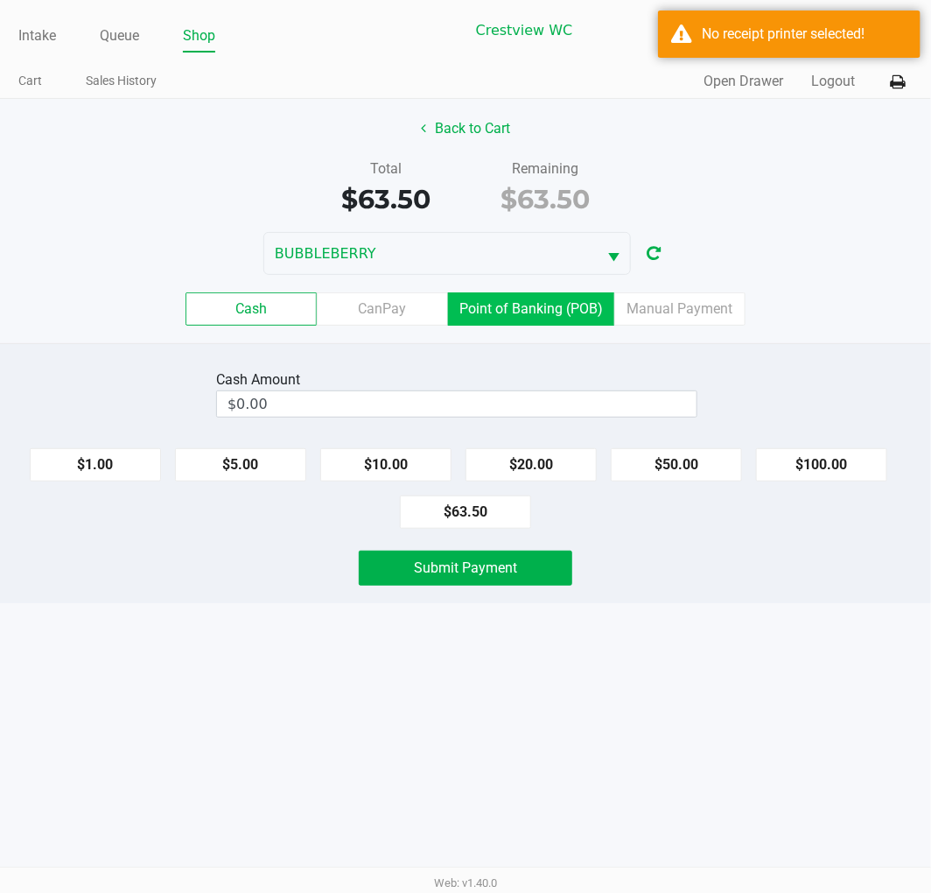
click at [544, 320] on label "Point of Banking (POB)" at bounding box center [531, 308] width 166 height 33
click at [0, 0] on 7 "Point of Banking (POB)" at bounding box center [0, 0] width 0 height 0
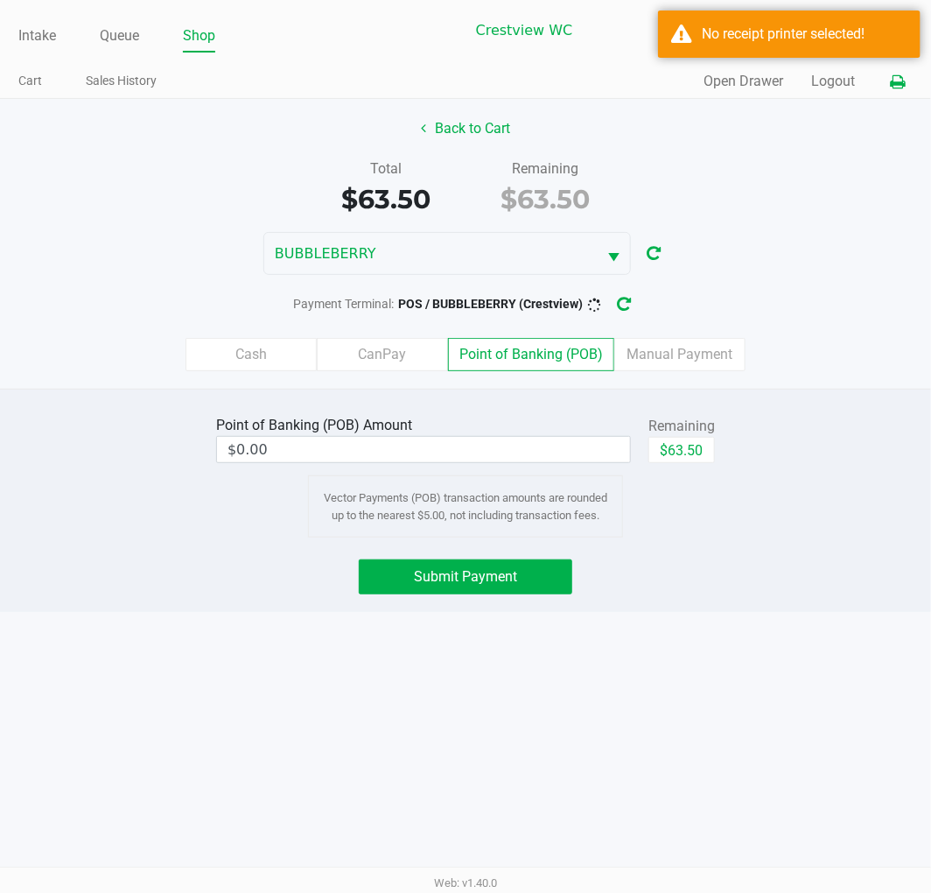
click at [898, 81] on icon at bounding box center [898, 82] width 15 height 12
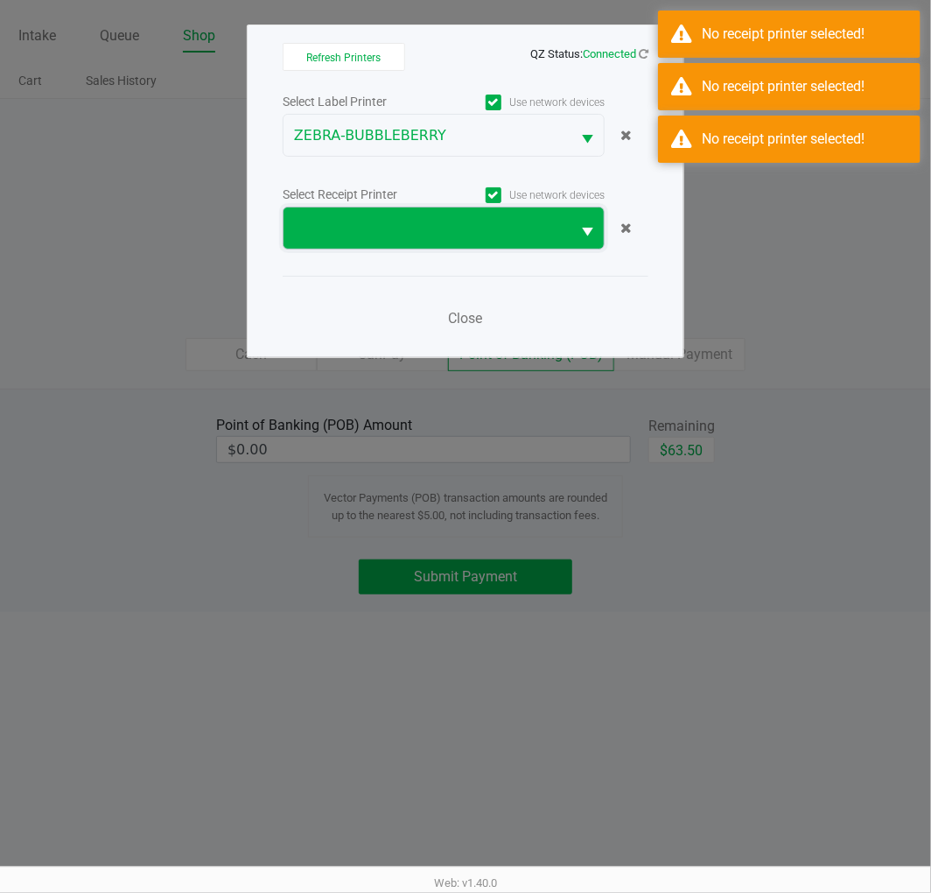
click at [441, 242] on span at bounding box center [427, 227] width 287 height 41
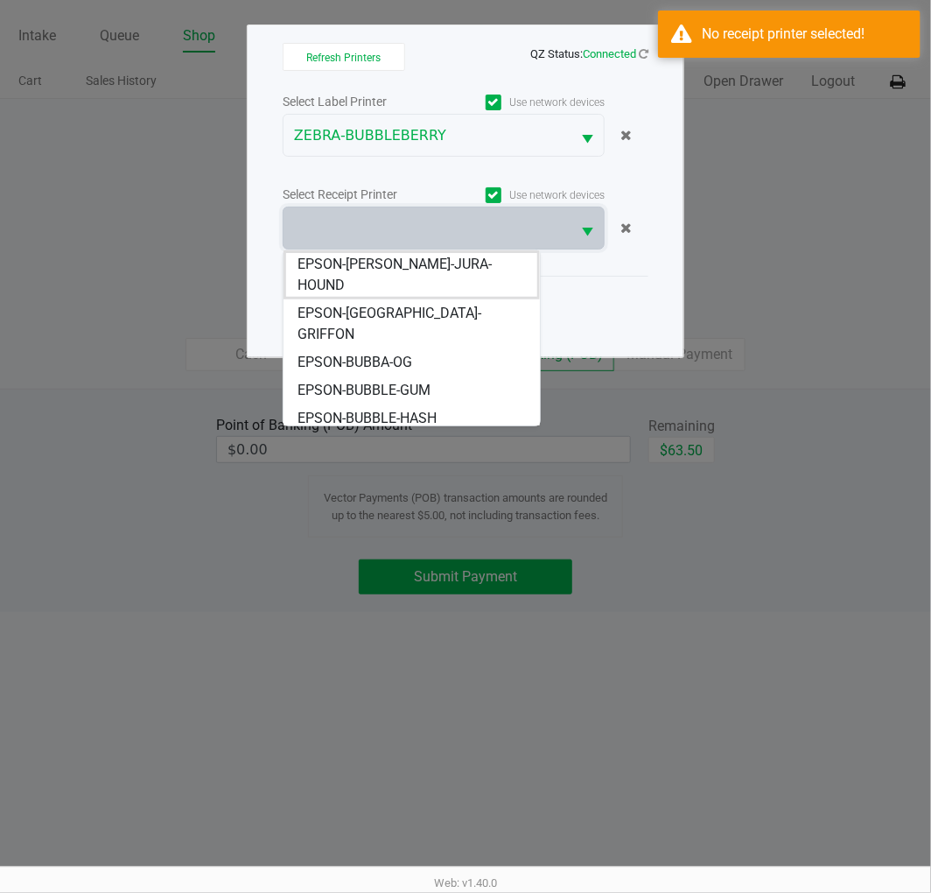
click at [410, 436] on span "EPSON-BUBBLEBERRY" at bounding box center [369, 446] width 142 height 21
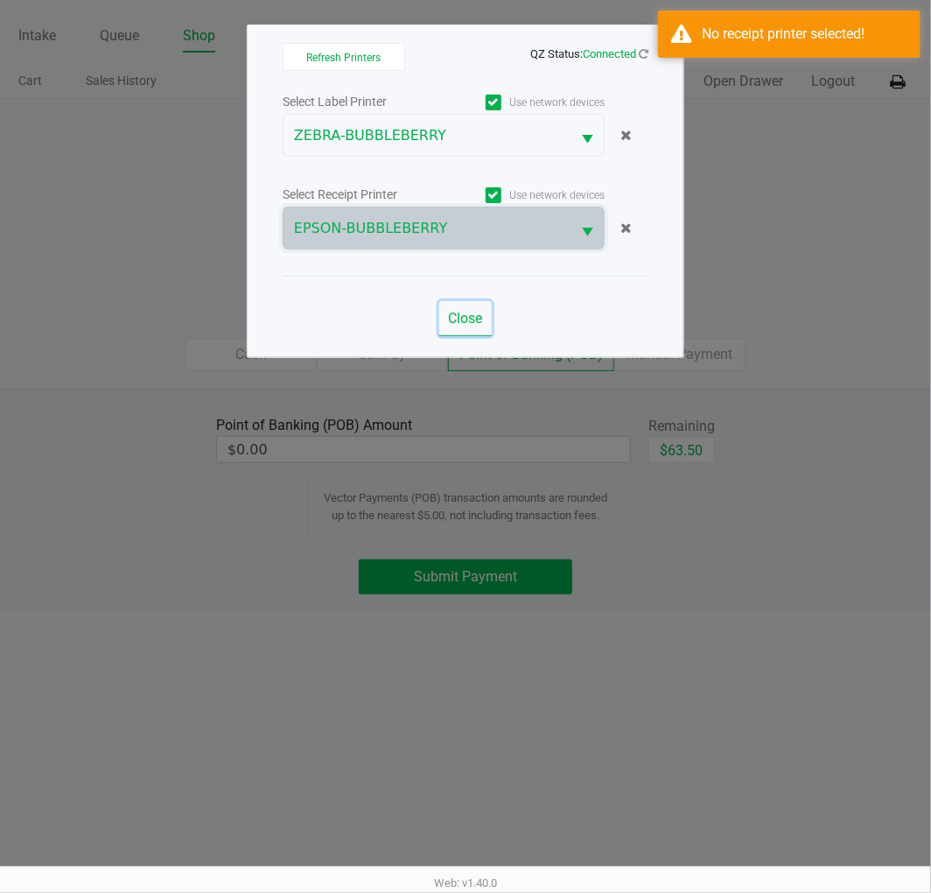
click at [467, 324] on span "Close" at bounding box center [466, 318] width 34 height 17
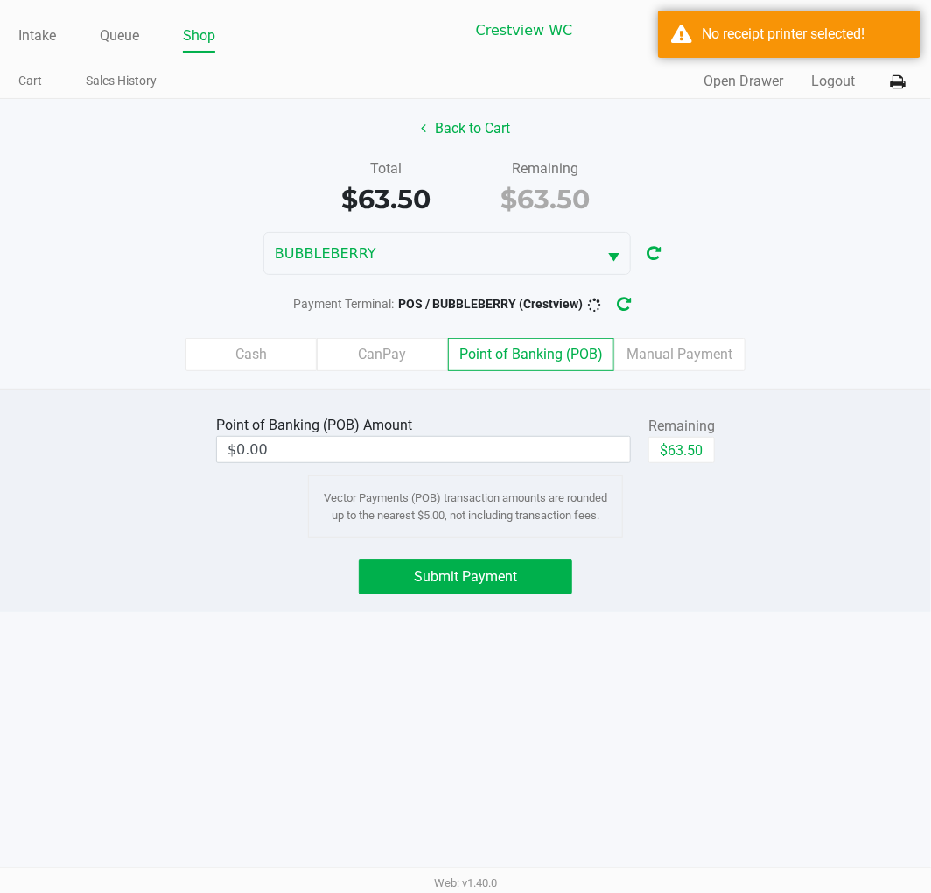
click at [796, 239] on div "BUBBLEBERRY" at bounding box center [465, 253] width 931 height 43
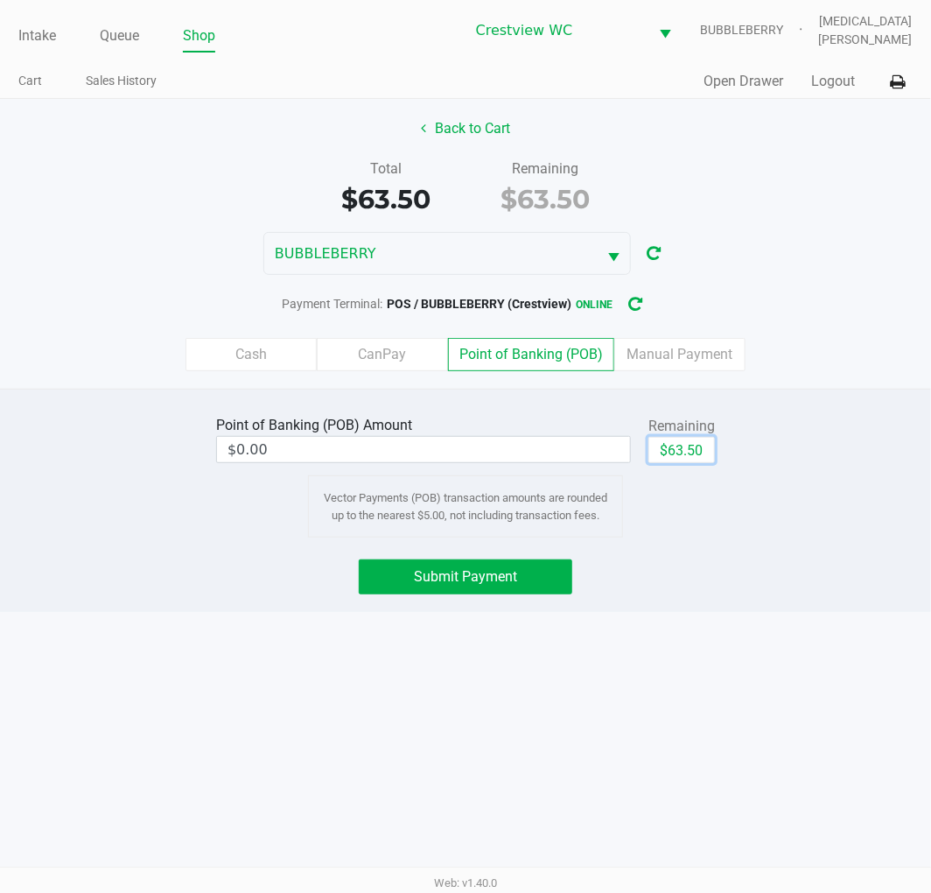
drag, startPoint x: 684, startPoint y: 449, endPoint x: 657, endPoint y: 470, distance: 34.3
click at [685, 449] on button "$63.50" at bounding box center [681, 450] width 67 height 26
type input "$63.50"
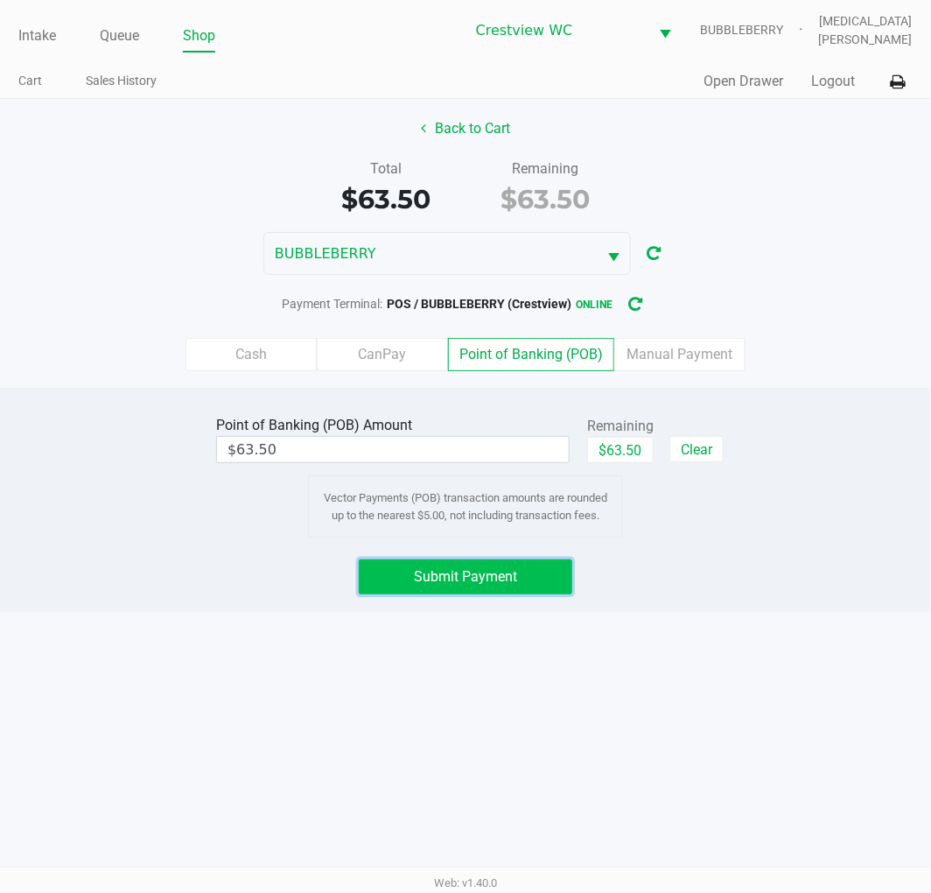
click at [484, 575] on span "Submit Payment" at bounding box center [465, 576] width 103 height 17
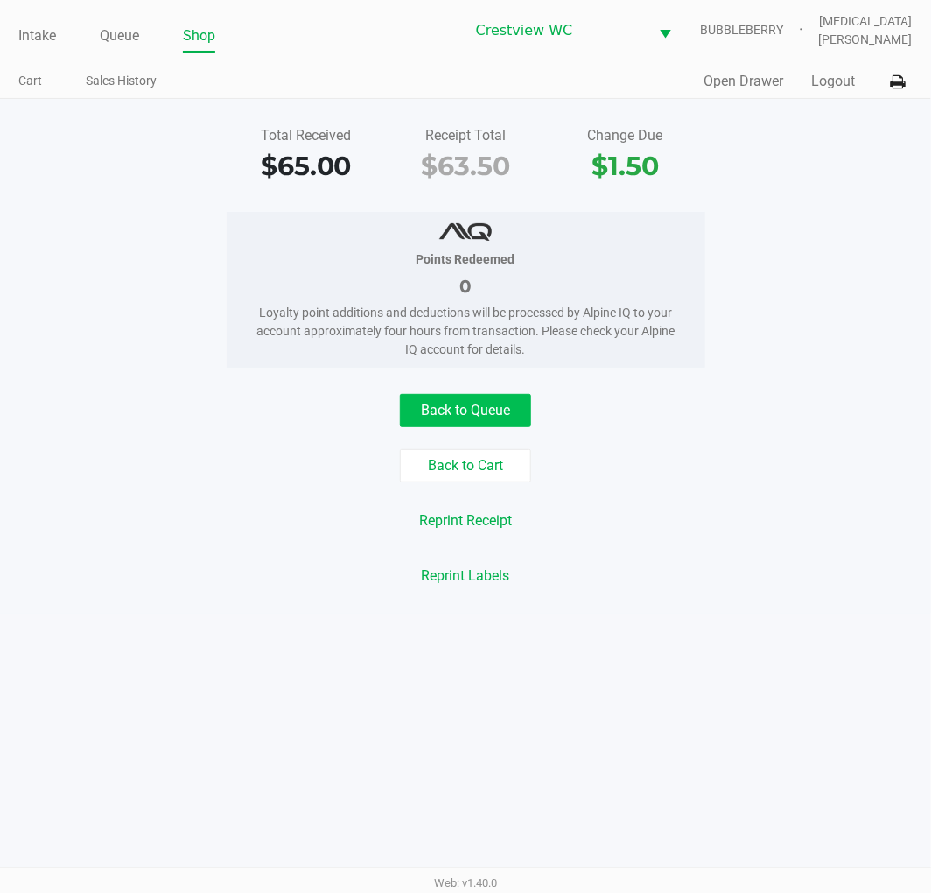
click at [485, 407] on button "Back to Queue" at bounding box center [465, 410] width 131 height 33
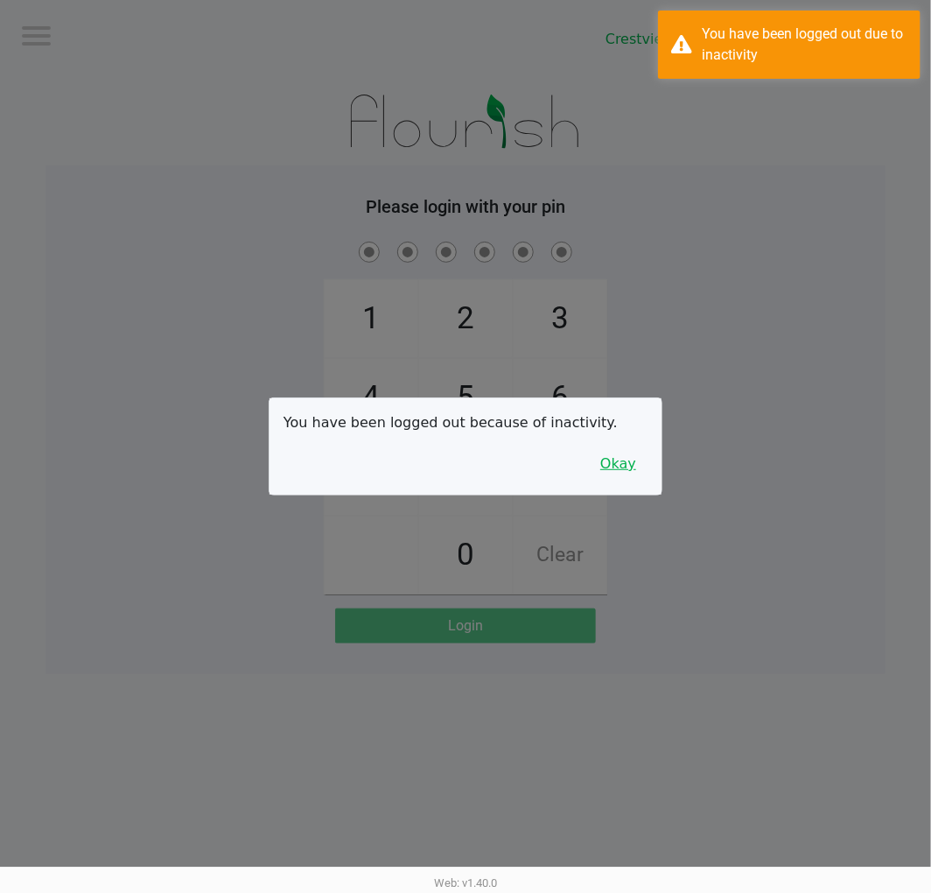
drag, startPoint x: 622, startPoint y: 474, endPoint x: 636, endPoint y: 459, distance: 21.1
click at [622, 473] on button "Okay" at bounding box center [618, 463] width 59 height 33
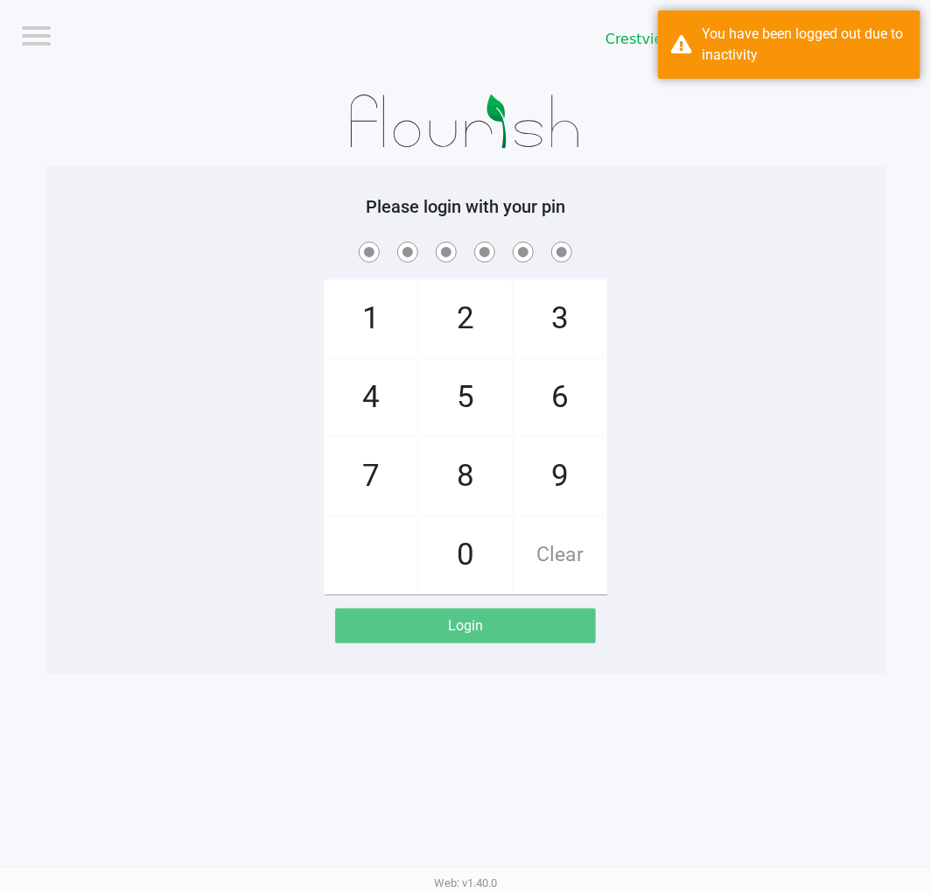
click at [653, 447] on div "1 4 7 2 5 8 0 3 6 9 Clear" at bounding box center [466, 416] width 840 height 356
checkbox input "true"
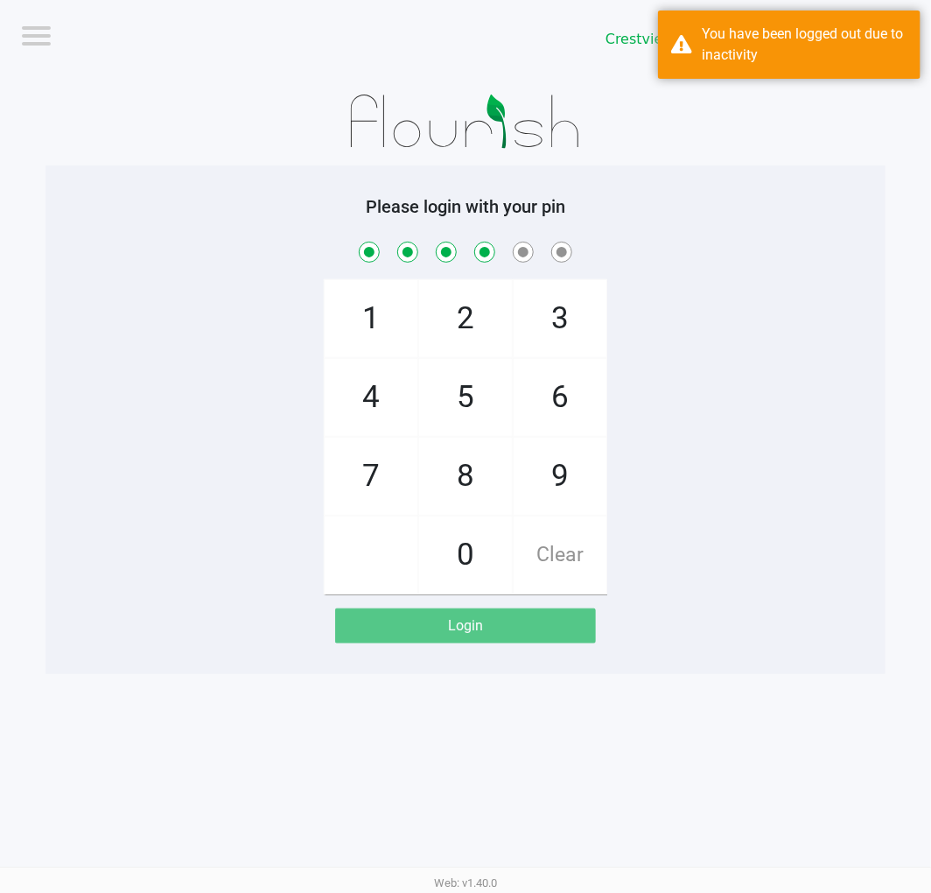
checkbox input "true"
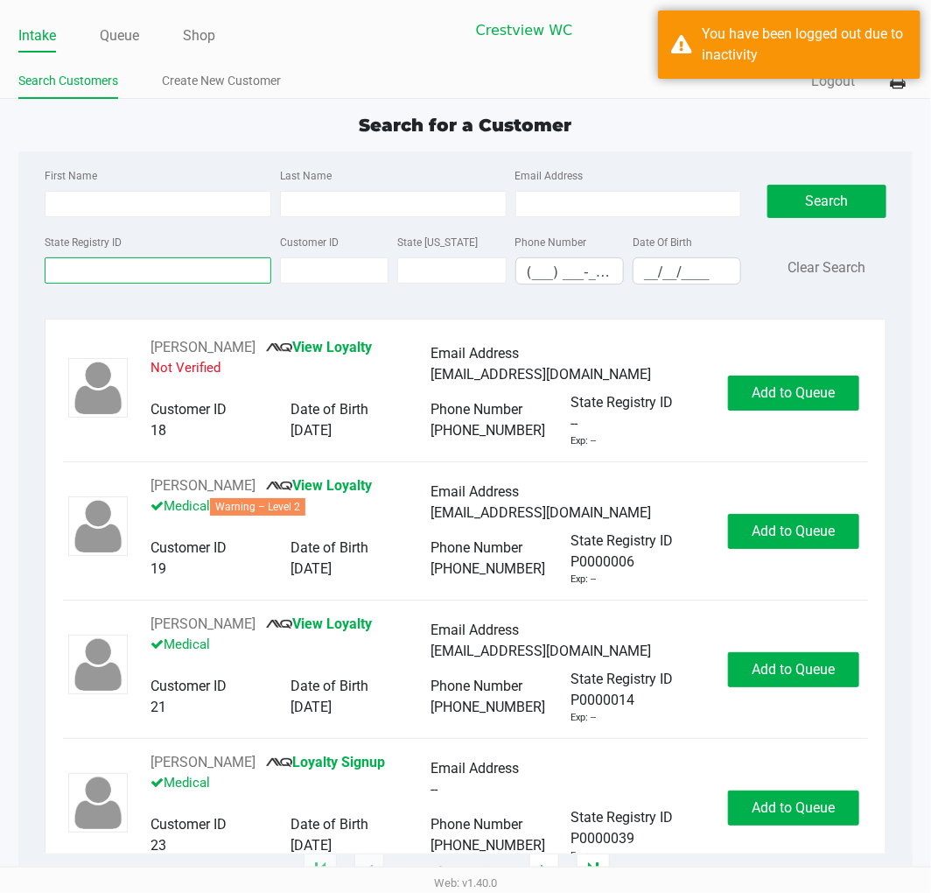
click at [142, 271] on input "State Registry ID" at bounding box center [158, 270] width 227 height 26
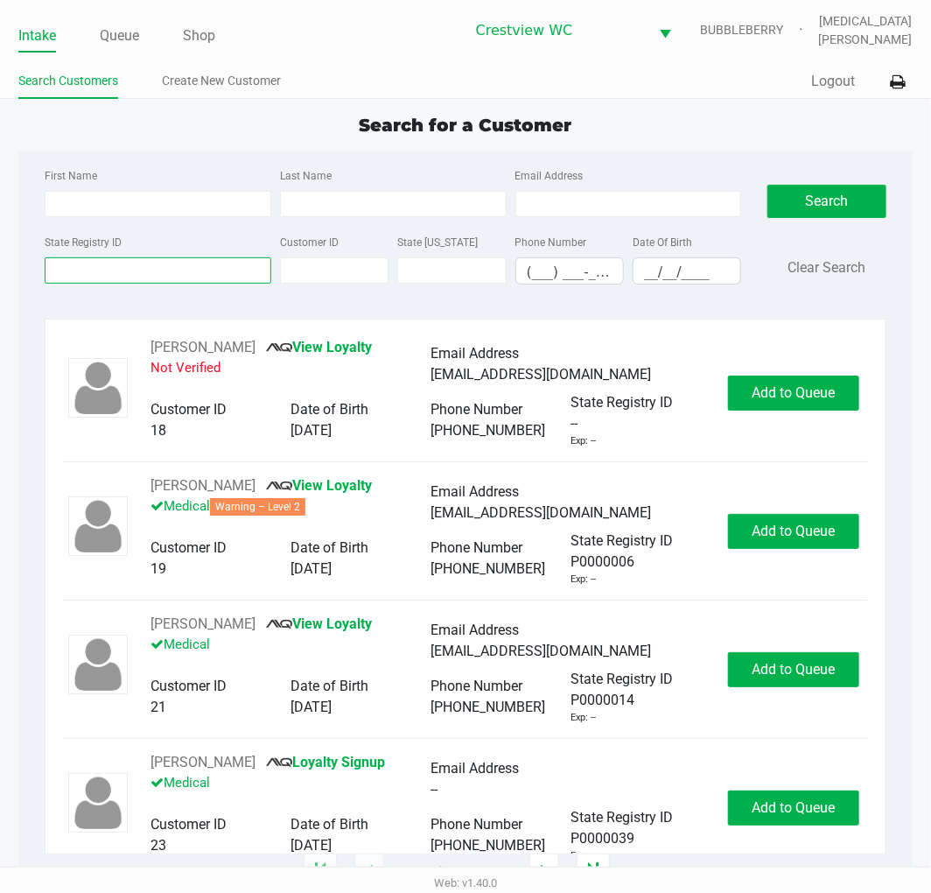
click at [116, 271] on input "State Registry ID" at bounding box center [158, 270] width 227 height 26
click at [172, 270] on input "State Registry ID" at bounding box center [158, 270] width 227 height 26
click at [163, 271] on input "State Registry ID" at bounding box center [158, 270] width 227 height 26
click at [145, 270] on input "State Registry ID" at bounding box center [158, 270] width 227 height 26
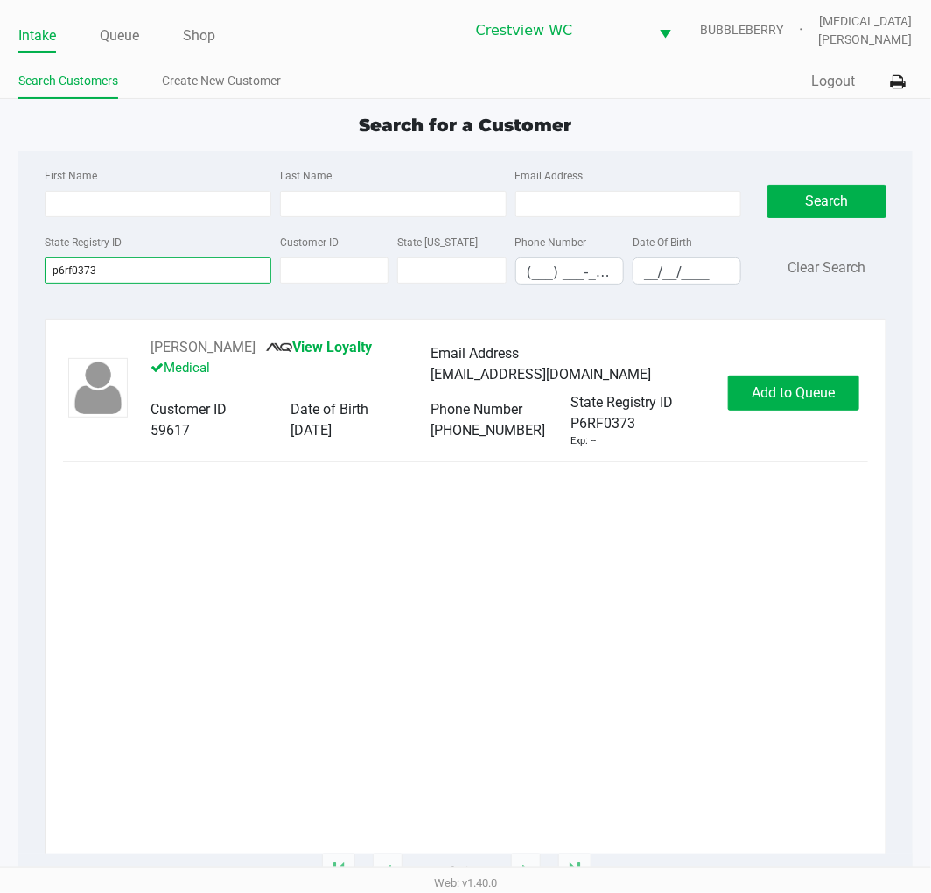
type input "p6rf0373"
click at [788, 380] on button "Add to Queue" at bounding box center [793, 392] width 131 height 35
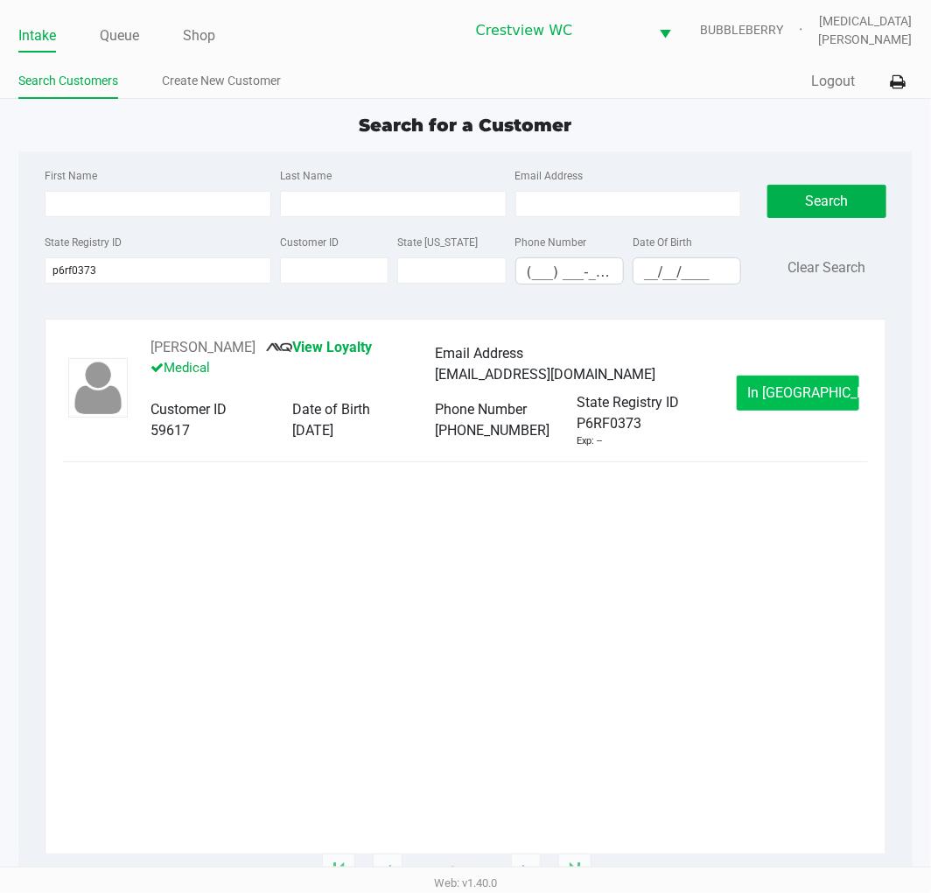
click at [793, 399] on span "In [GEOGRAPHIC_DATA]" at bounding box center [821, 392] width 147 height 17
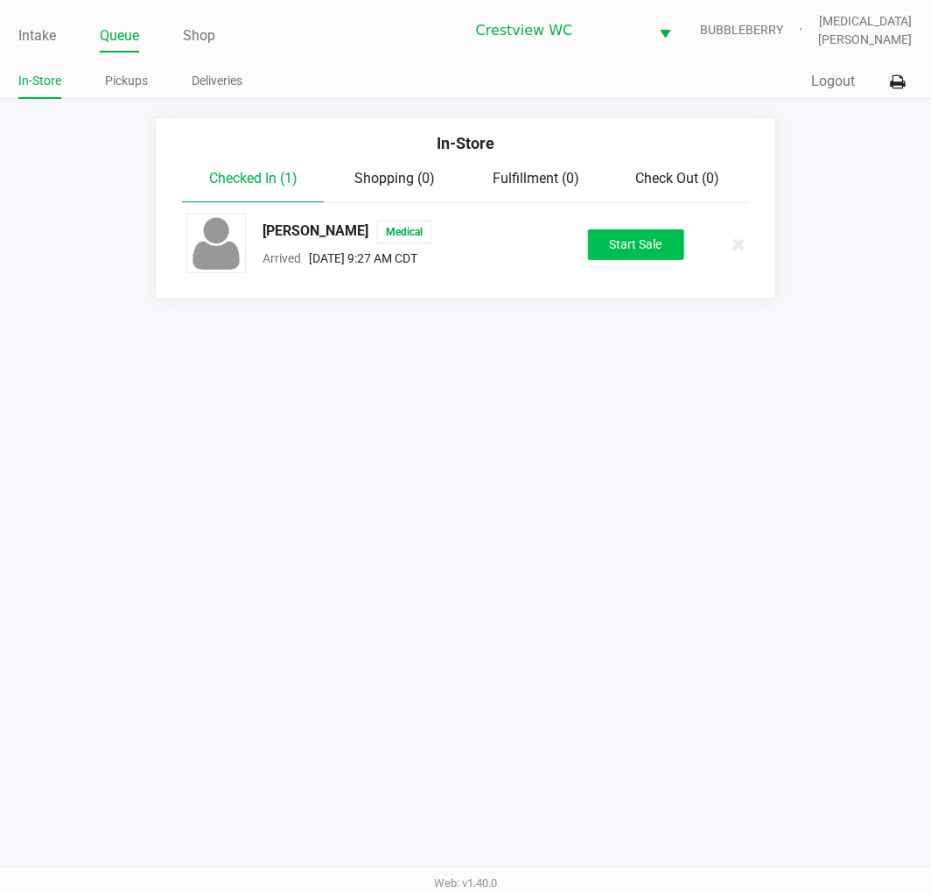
click at [634, 239] on button "Start Sale" at bounding box center [636, 244] width 96 height 31
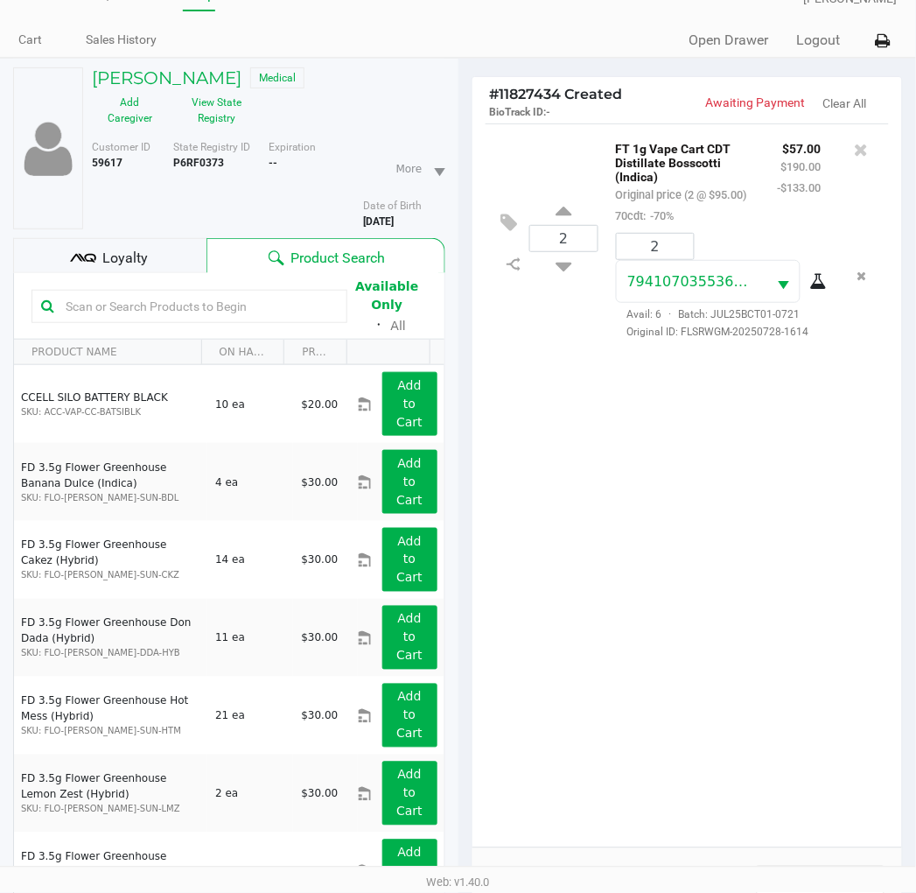
scroll to position [46, 0]
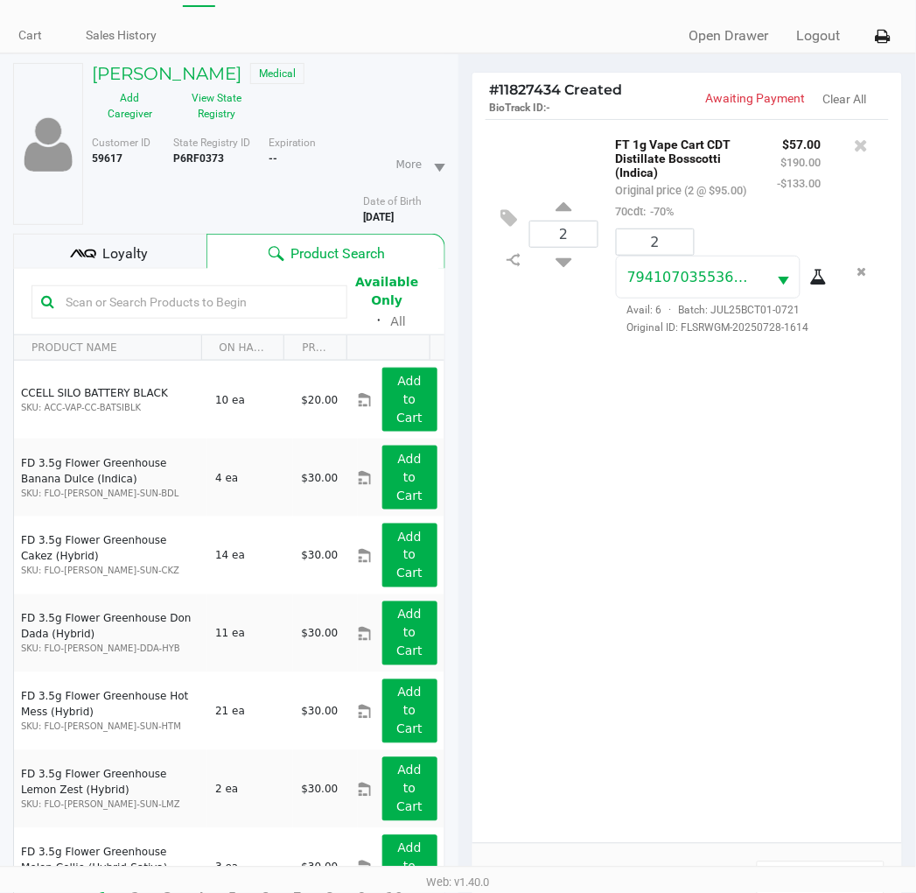
click at [123, 237] on div "Loyalty" at bounding box center [109, 251] width 193 height 35
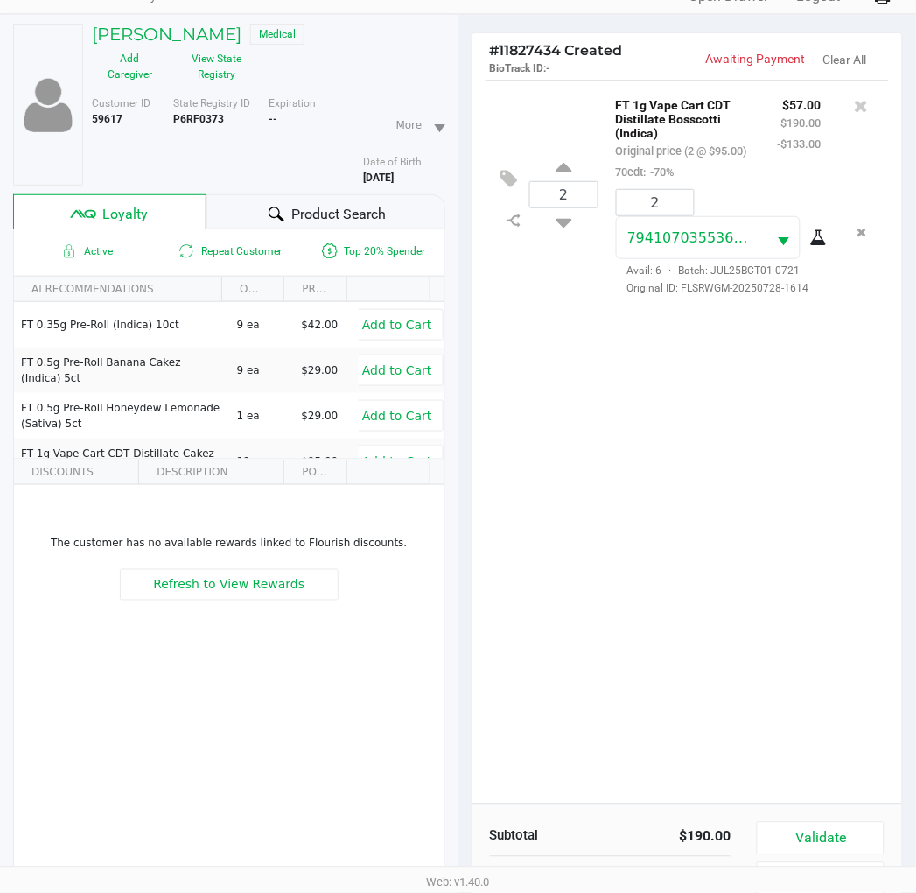
scroll to position [226, 0]
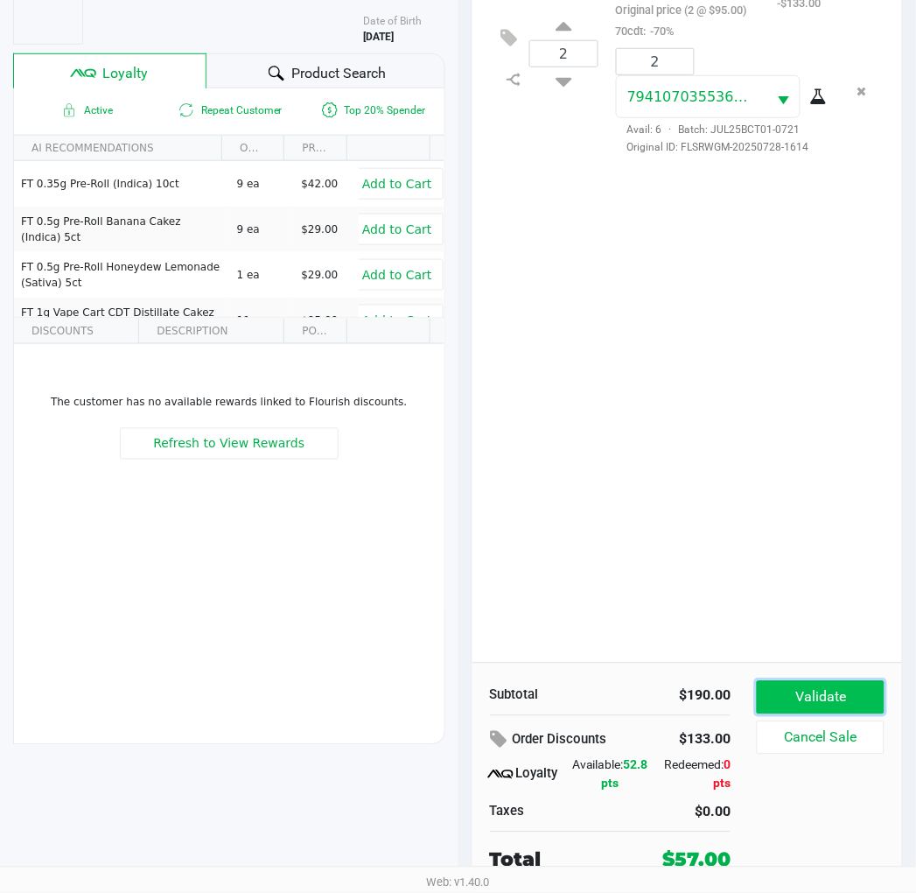
click at [835, 695] on button "Validate" at bounding box center [820, 697] width 127 height 33
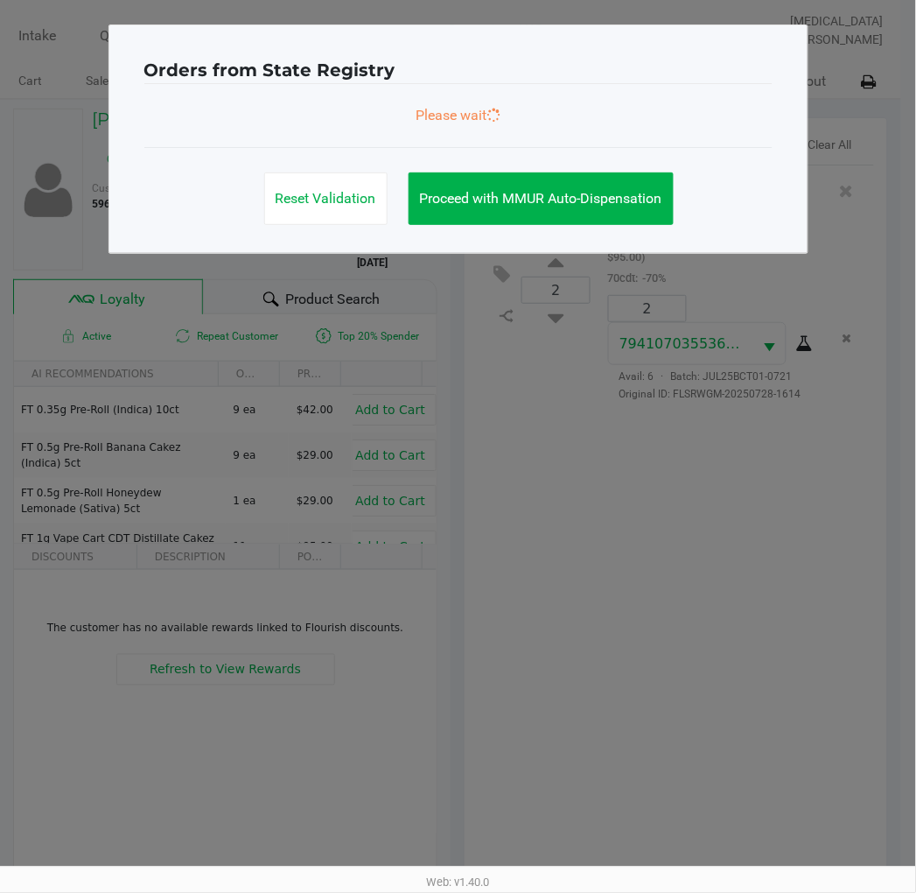
scroll to position [0, 0]
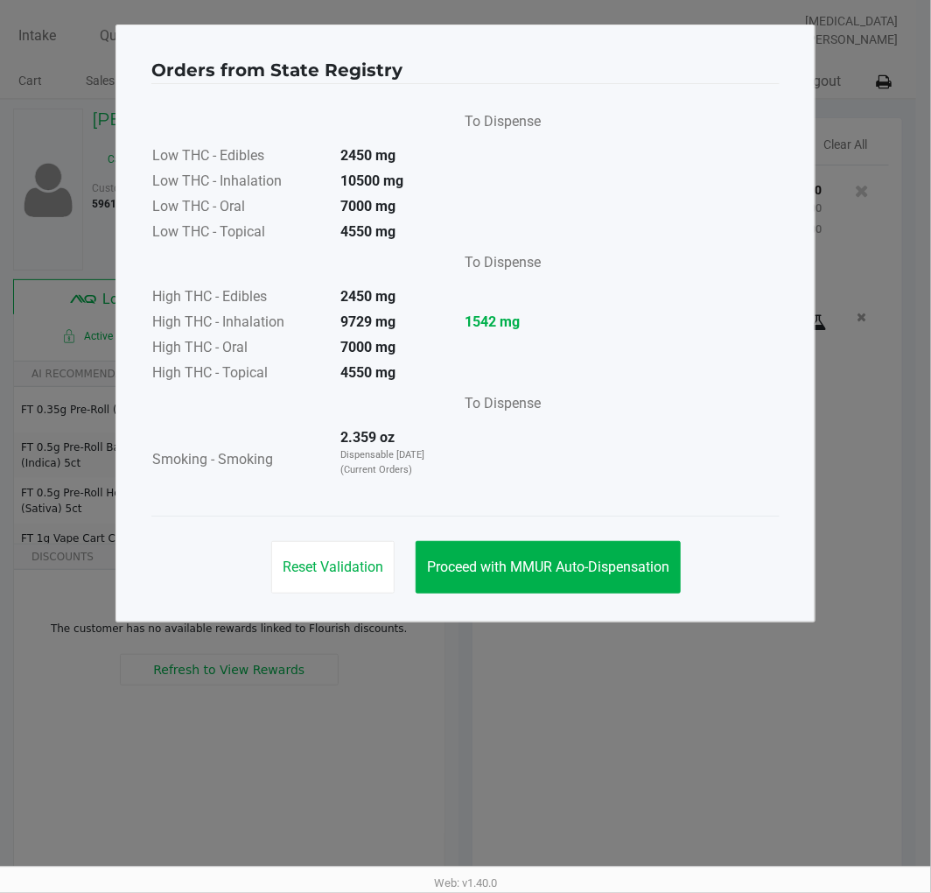
click at [604, 543] on button "Proceed with MMUR Auto-Dispensation" at bounding box center [548, 567] width 265 height 53
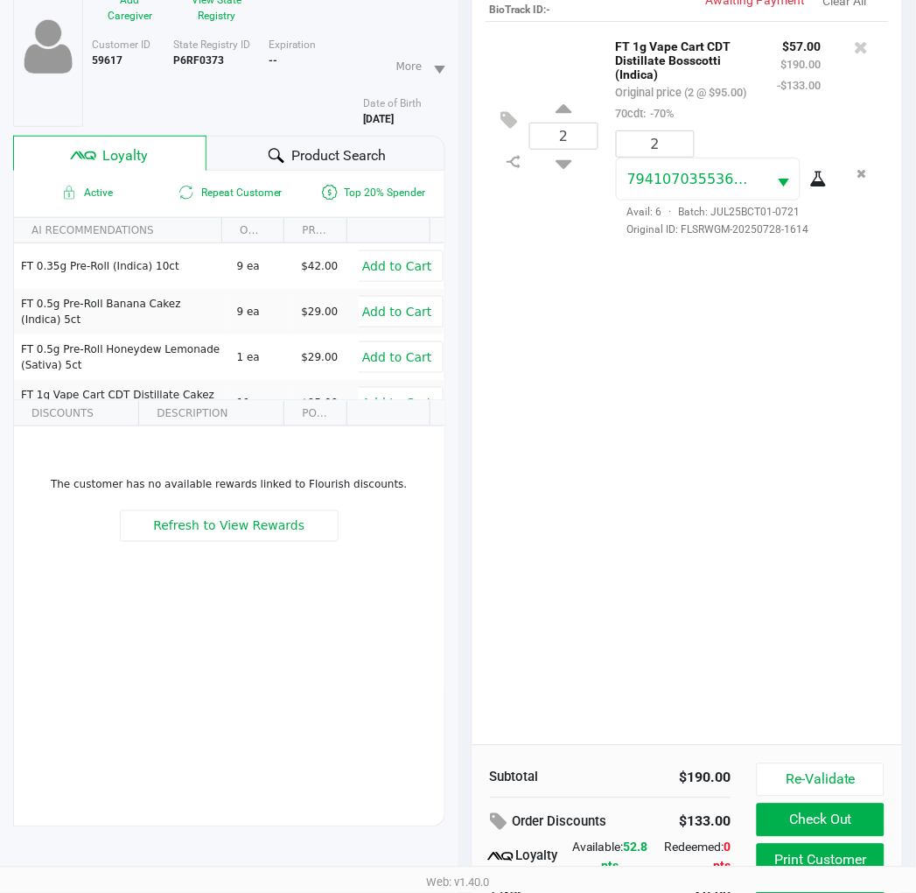
scroll to position [226, 0]
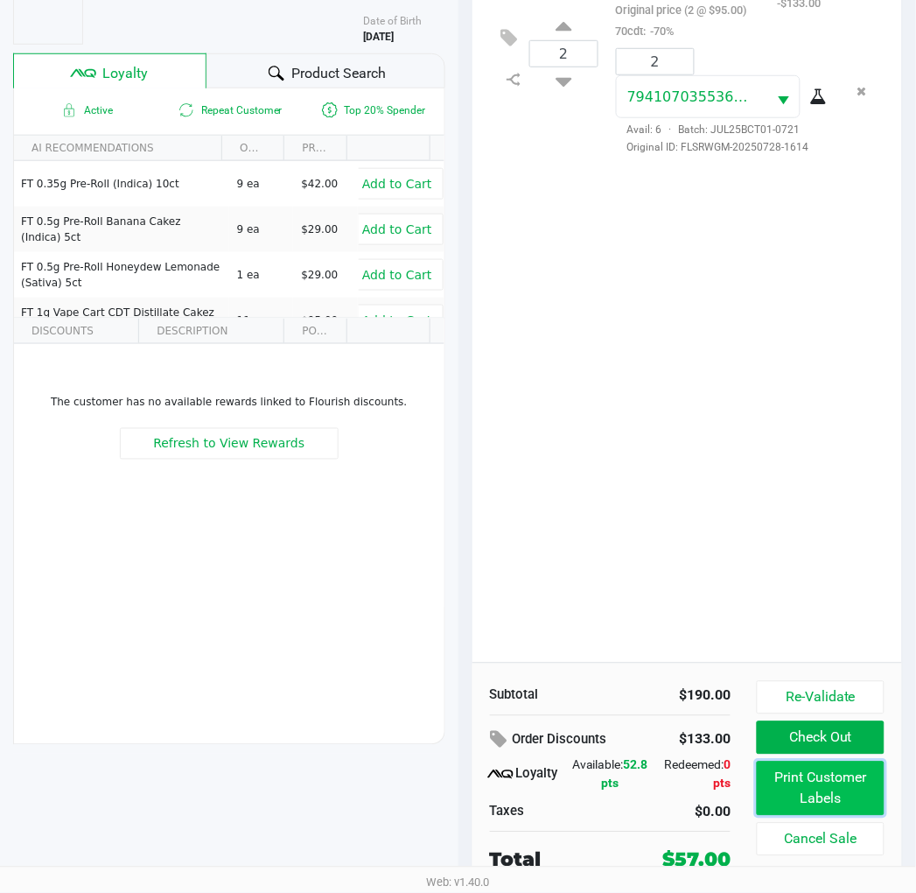
click at [847, 781] on button "Print Customer Labels" at bounding box center [820, 788] width 127 height 54
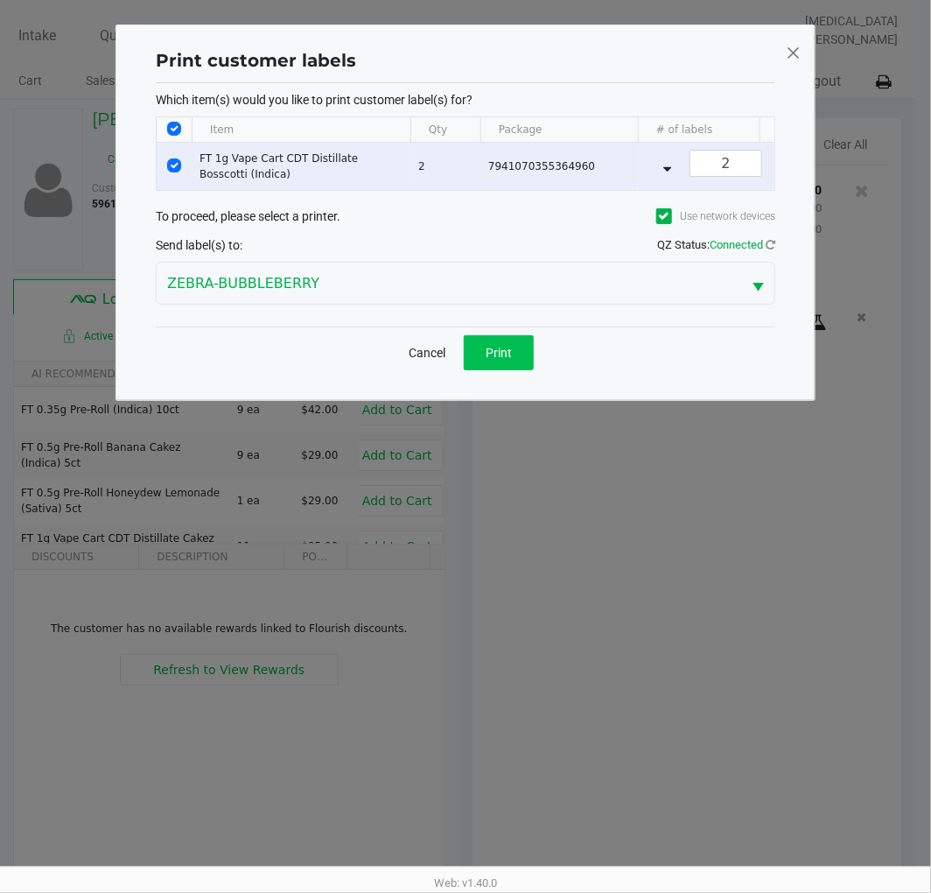
click at [501, 360] on span "Print" at bounding box center [499, 353] width 26 height 14
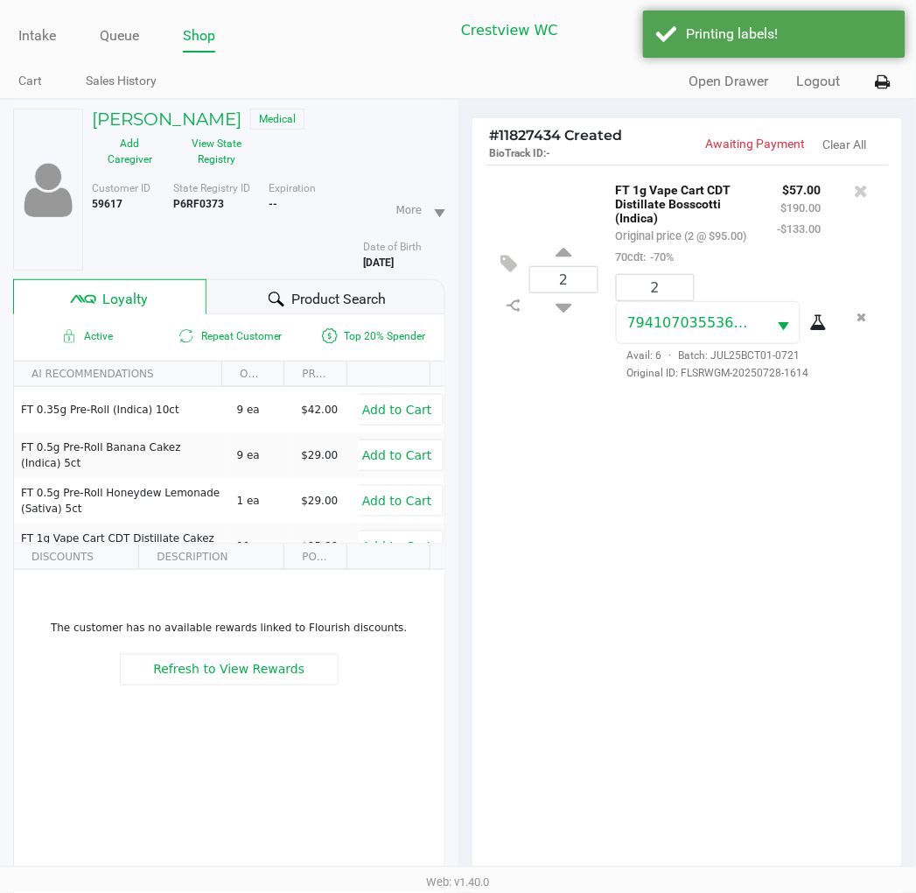
click at [618, 611] on ngb-modal-window "Print customer labels Which item(s) would you like to print customer label(s) f…" at bounding box center [458, 446] width 916 height 893
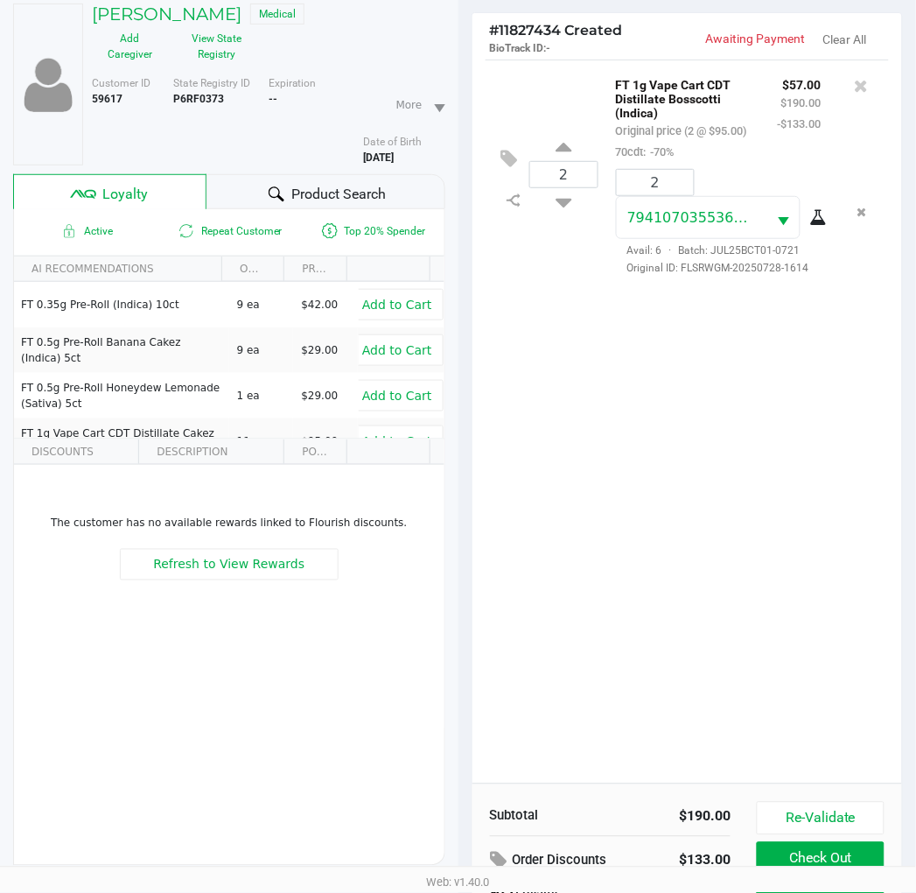
scroll to position [226, 0]
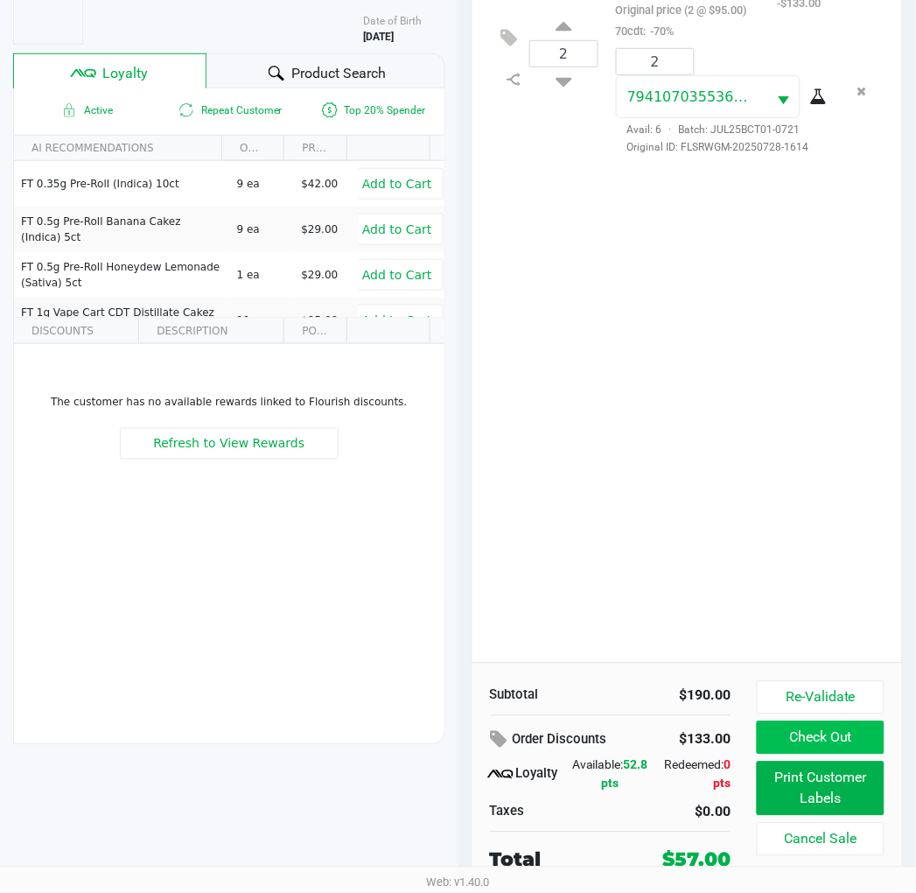
click at [864, 737] on button "Check Out" at bounding box center [820, 737] width 127 height 33
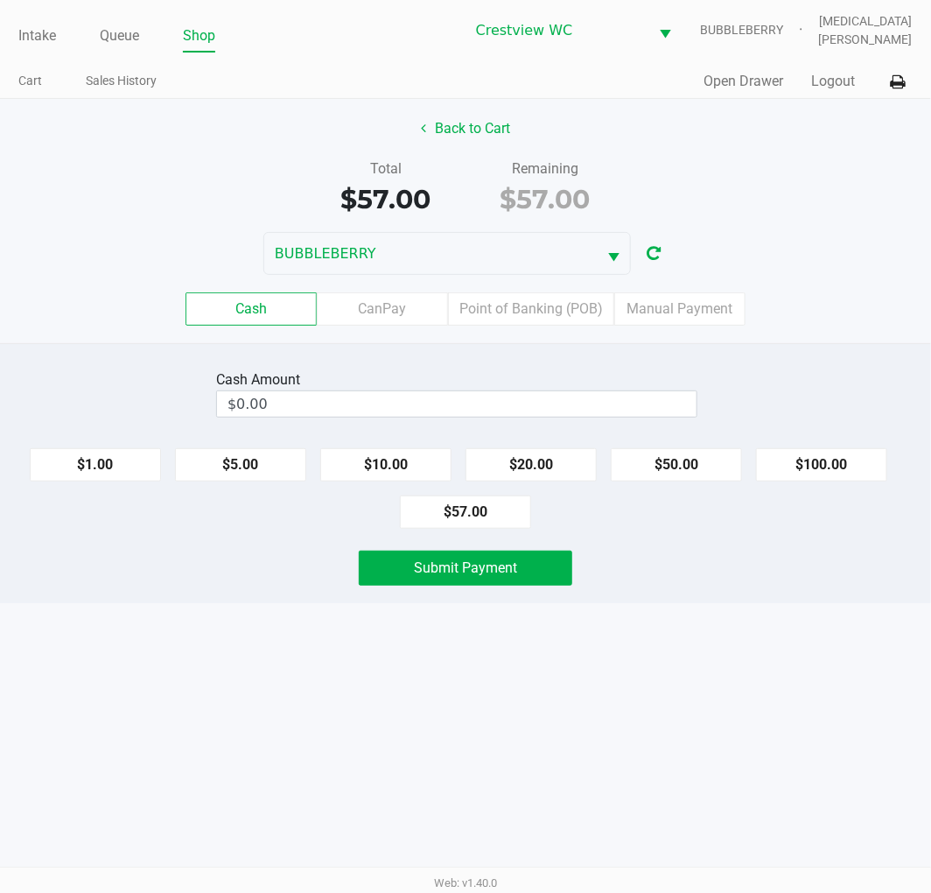
click at [528, 305] on label "Point of Banking (POB)" at bounding box center [531, 308] width 166 height 33
click at [0, 0] on 7 "Point of Banking (POB)" at bounding box center [0, 0] width 0 height 0
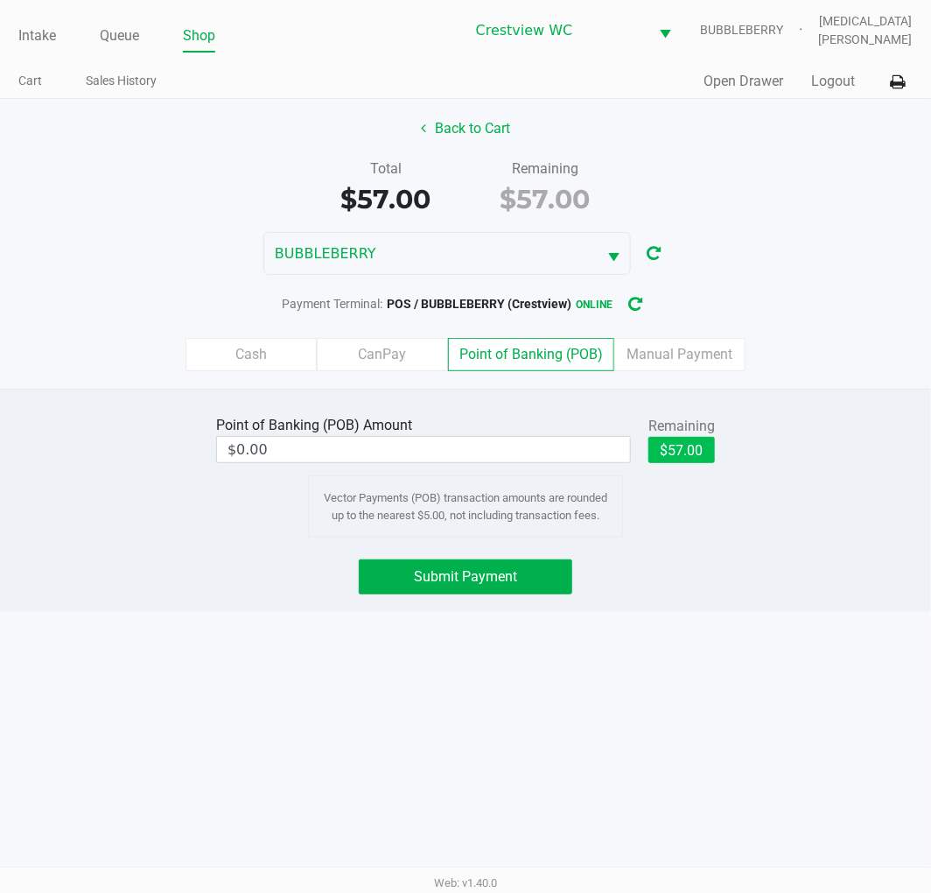
click at [679, 451] on button "$57.00" at bounding box center [681, 450] width 67 height 26
type input "$57.00"
click at [487, 591] on button "Submit Payment" at bounding box center [466, 576] width 214 height 35
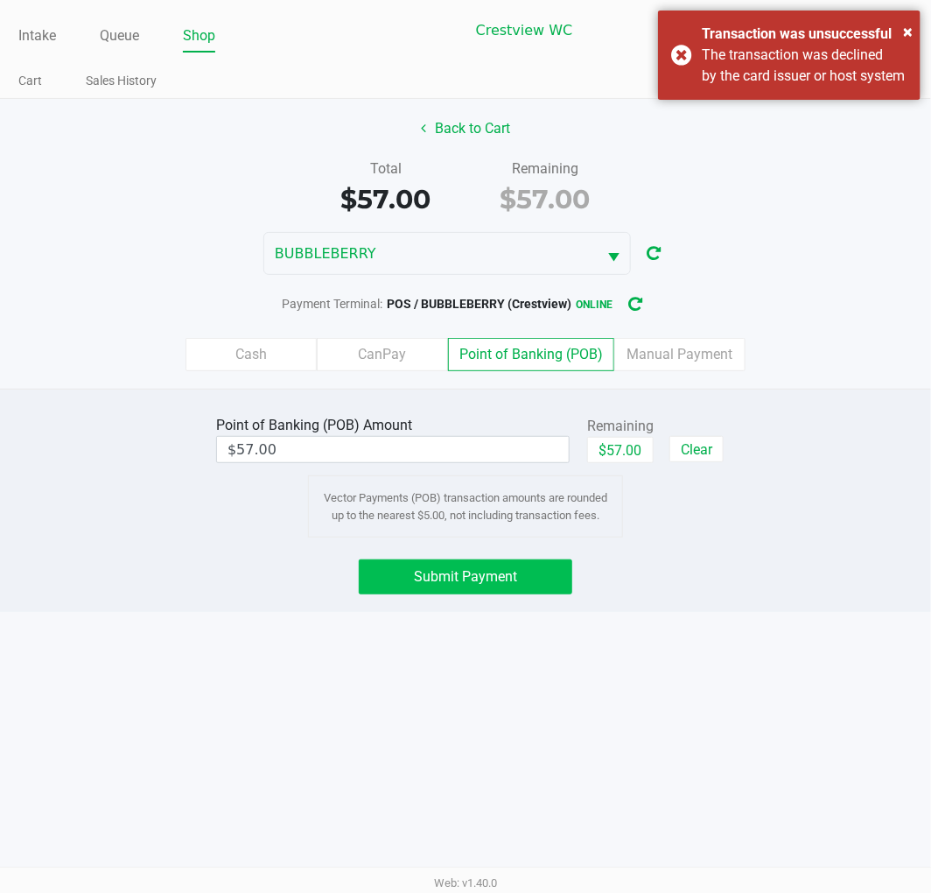
click at [760, 585] on div "Submit Payment" at bounding box center [465, 576] width 957 height 35
click at [641, 303] on icon "button" at bounding box center [635, 304] width 14 height 12
click at [494, 578] on span "Submit Payment" at bounding box center [465, 576] width 103 height 17
click at [527, 587] on button "Submit Payment" at bounding box center [466, 576] width 214 height 35
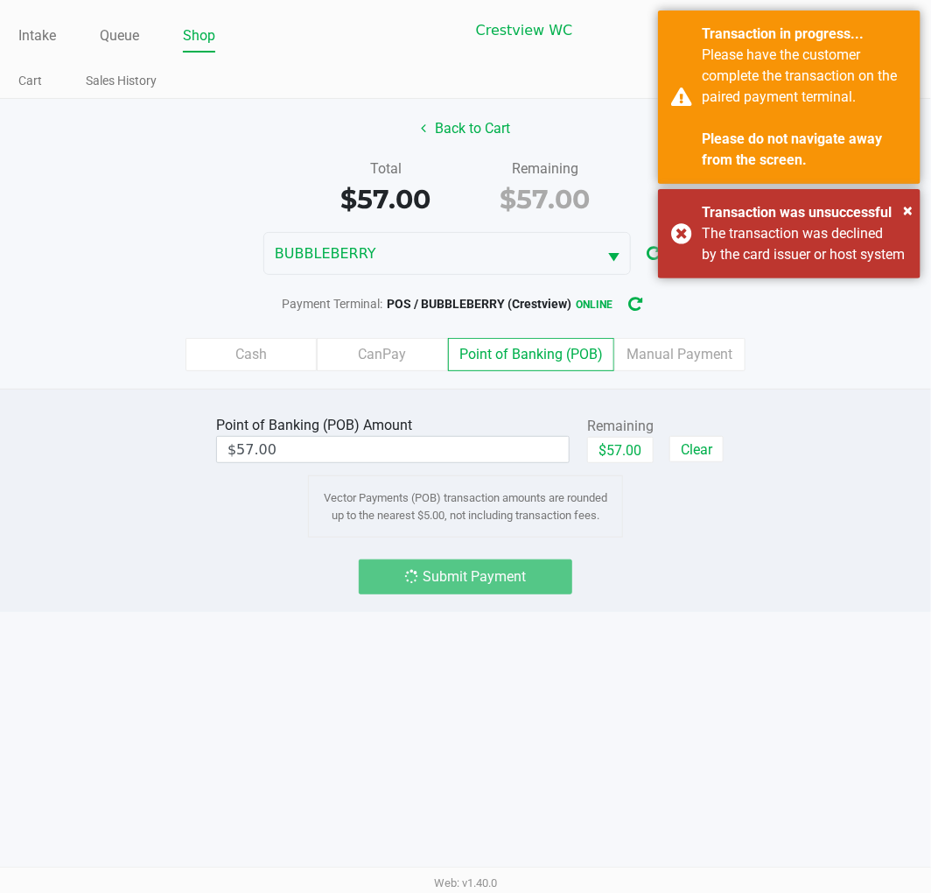
click at [906, 208] on span "×" at bounding box center [908, 210] width 10 height 21
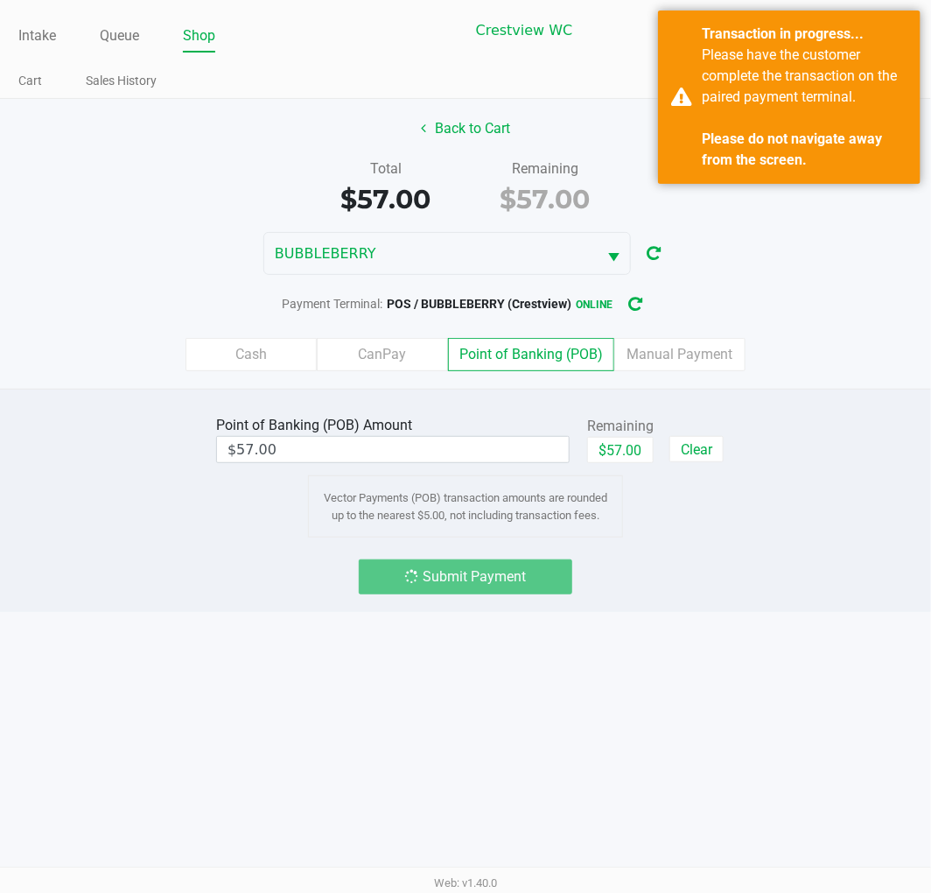
click at [802, 543] on div "Point of Banking (POB) Amount $57.00 Remaining $57.00 Clear Vector Payments (PO…" at bounding box center [465, 500] width 931 height 223
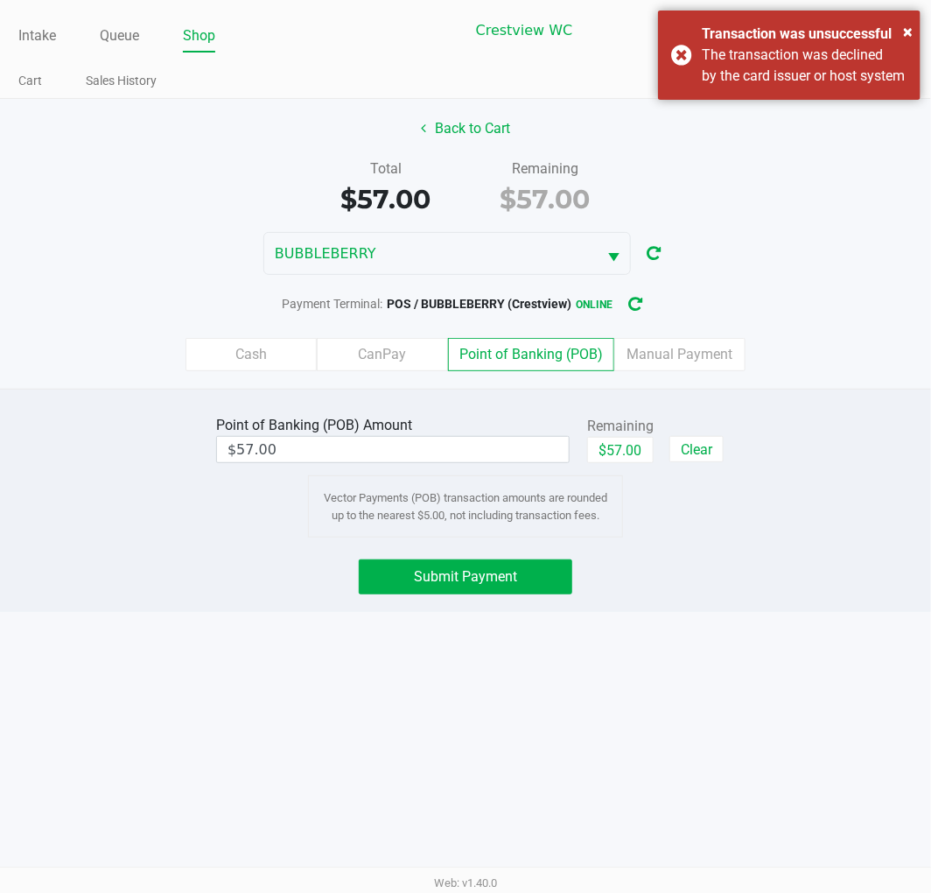
click at [487, 103] on div "Back to Cart Total $57.00 Remaining $57.00 BUBBLEBERRY Payment Terminal: POS / …" at bounding box center [465, 244] width 931 height 290
click at [473, 123] on button "Back to Cart" at bounding box center [466, 128] width 112 height 33
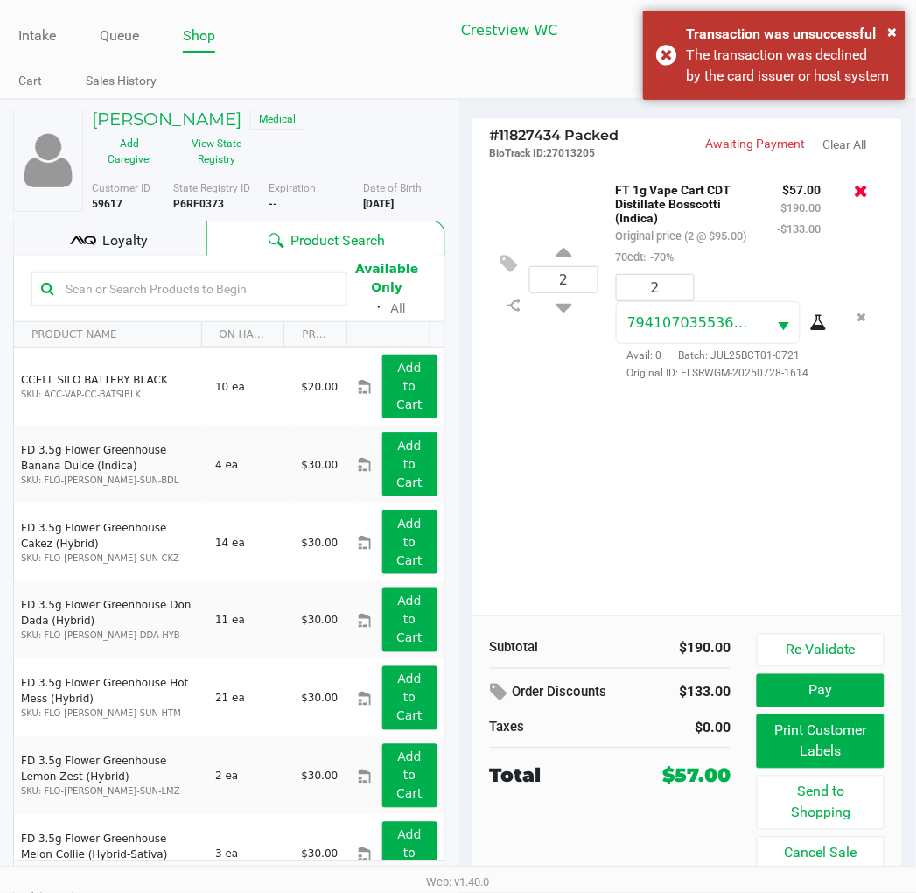
click at [865, 189] on icon at bounding box center [862, 191] width 14 height 18
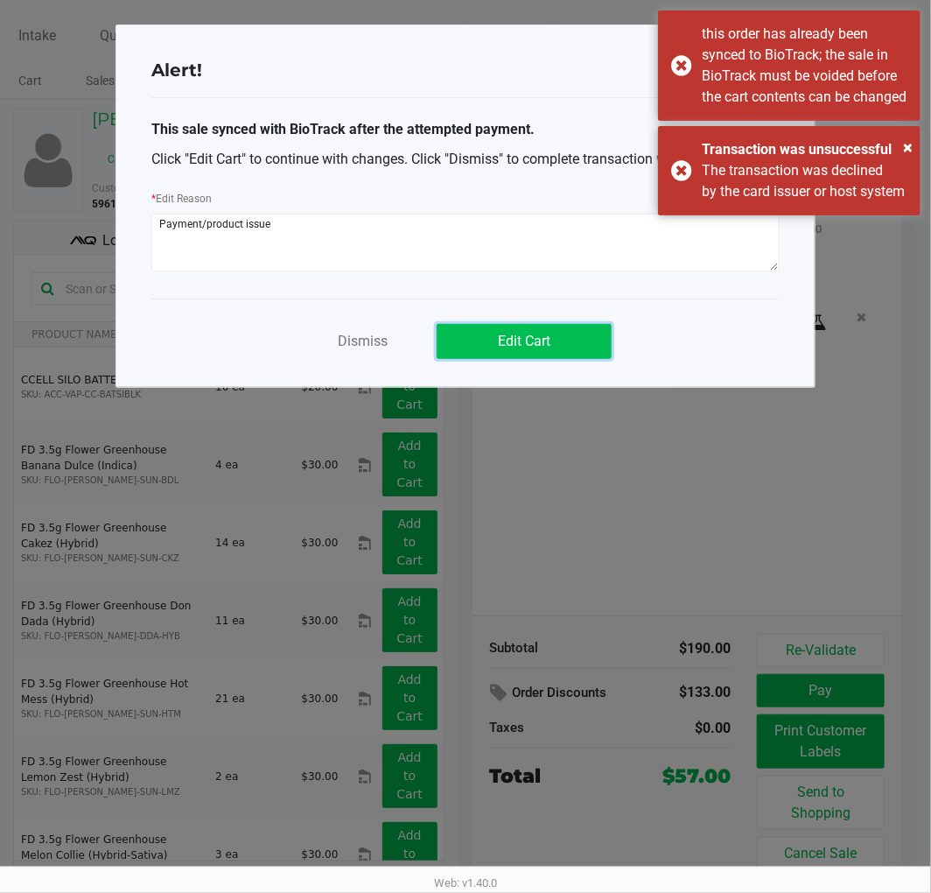
click at [527, 341] on span "Edit Cart" at bounding box center [524, 341] width 53 height 17
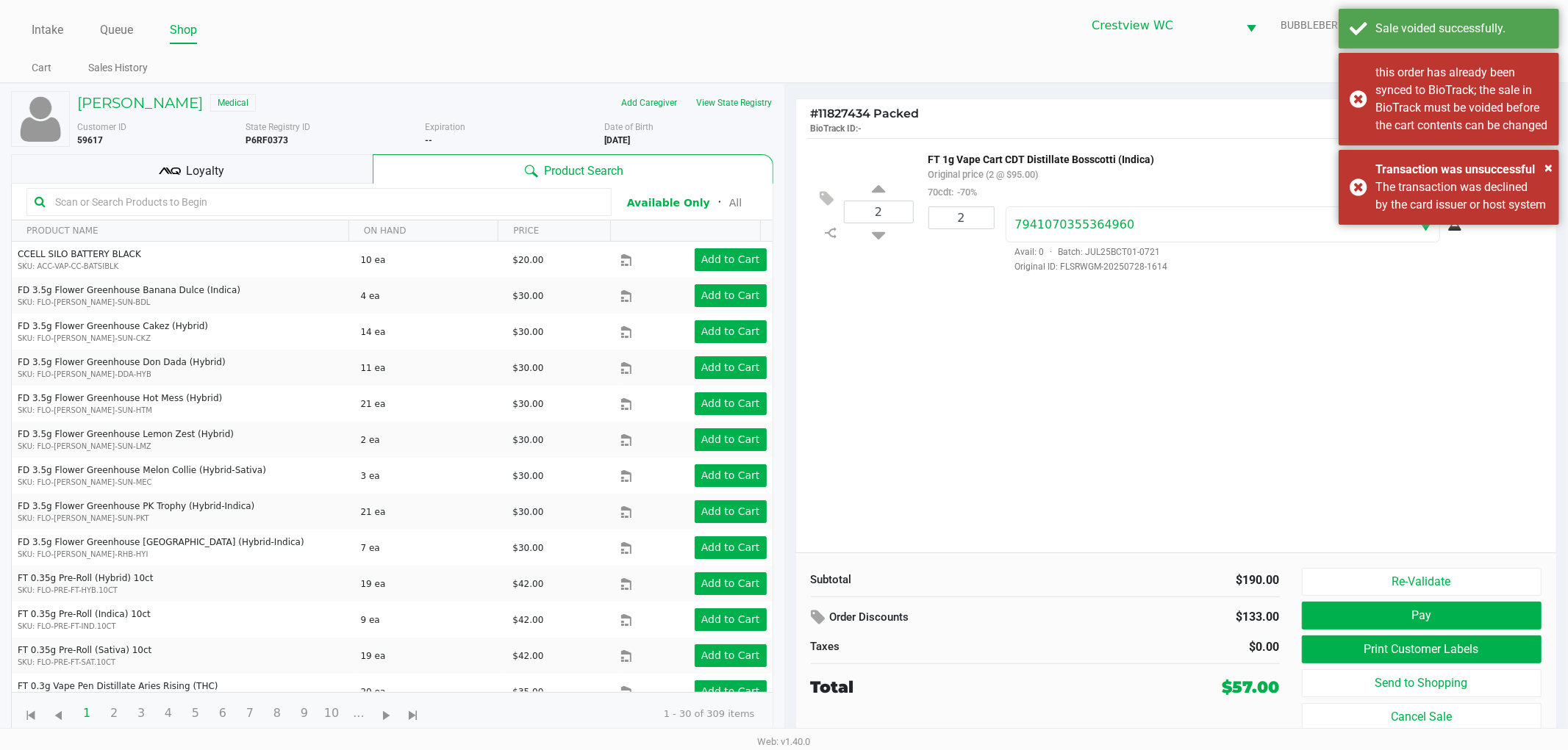
click at [781, 317] on div "2 FT 1g Vape Cart CDT Distillate Bosscotti (Indica) Original price (2 @ $95.00)…" at bounding box center [1177, 346] width 761 height 415
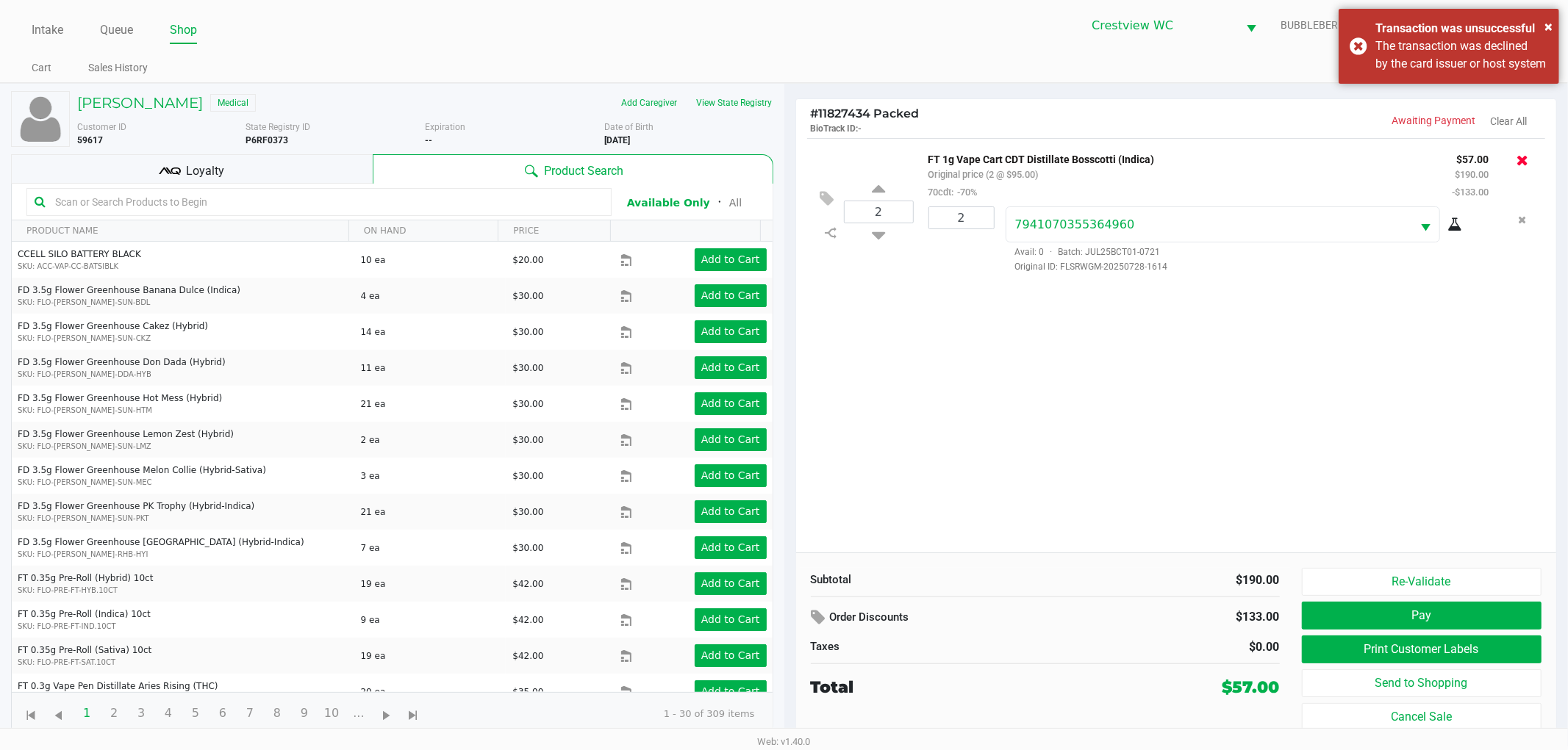
click at [781, 162] on icon at bounding box center [1523, 160] width 12 height 15
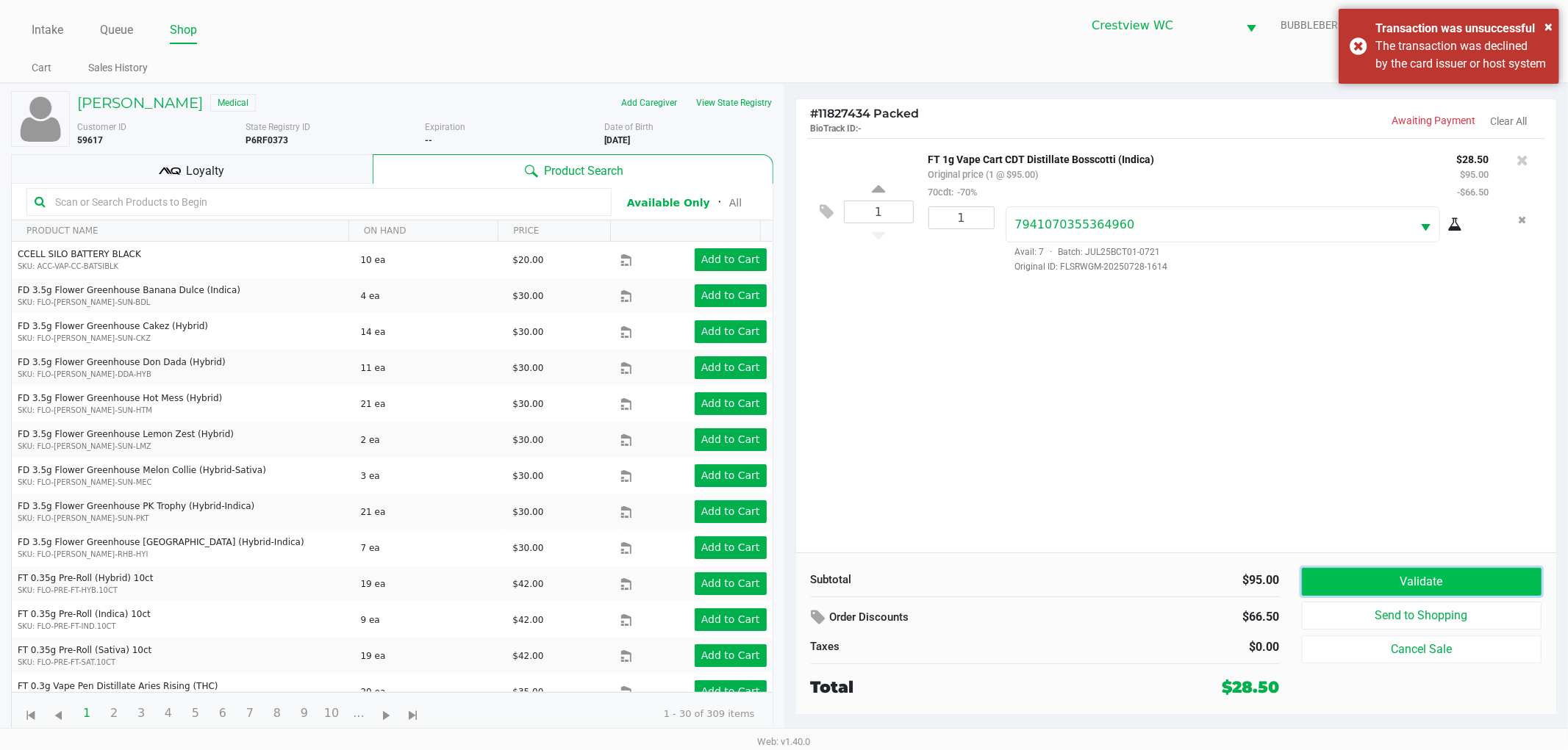
click at [781, 574] on button "Validate" at bounding box center [1423, 581] width 240 height 28
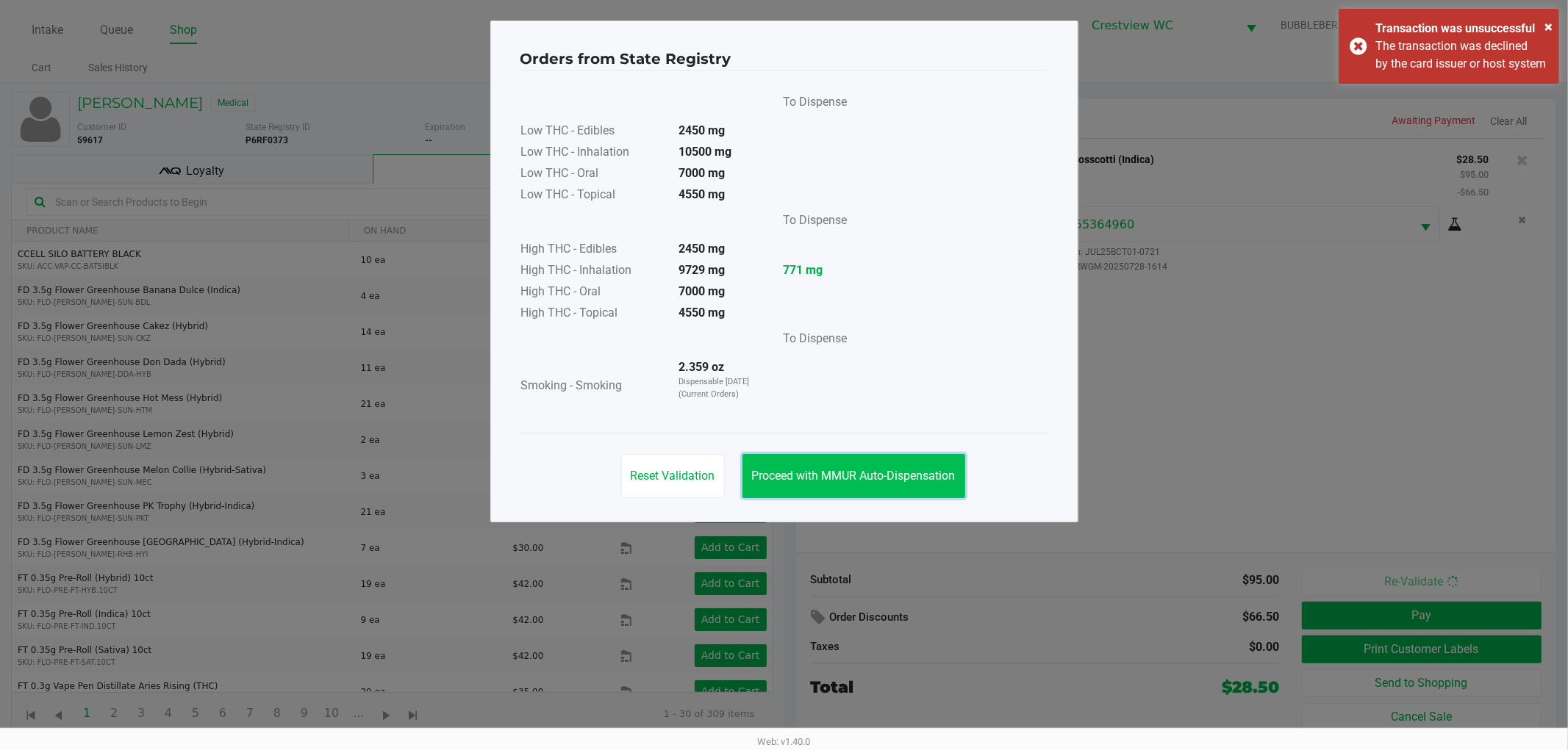
click at [781, 485] on button "Proceed with MMUR Auto-Dispensation" at bounding box center [854, 476] width 223 height 45
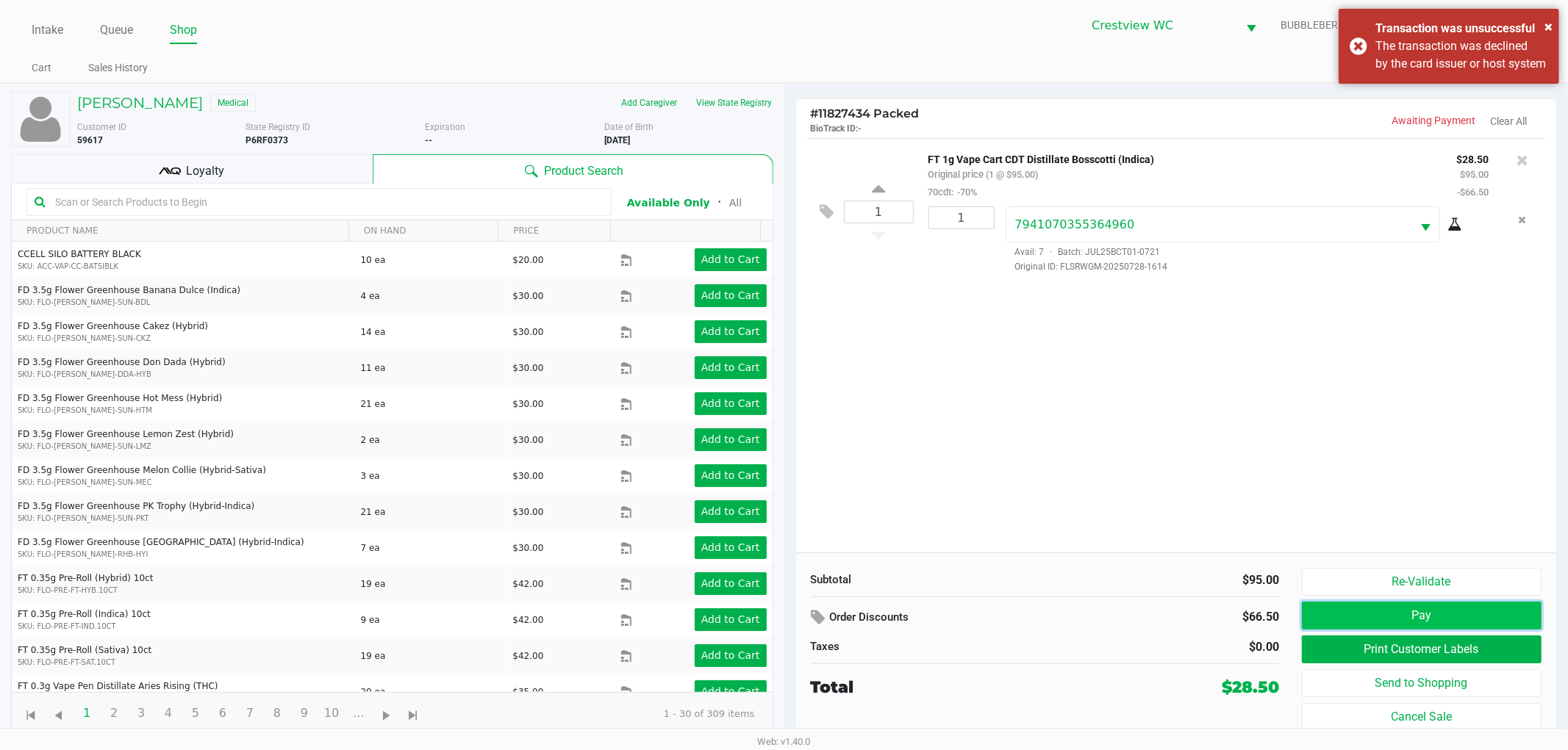
click at [781, 622] on button "Pay" at bounding box center [1423, 616] width 240 height 28
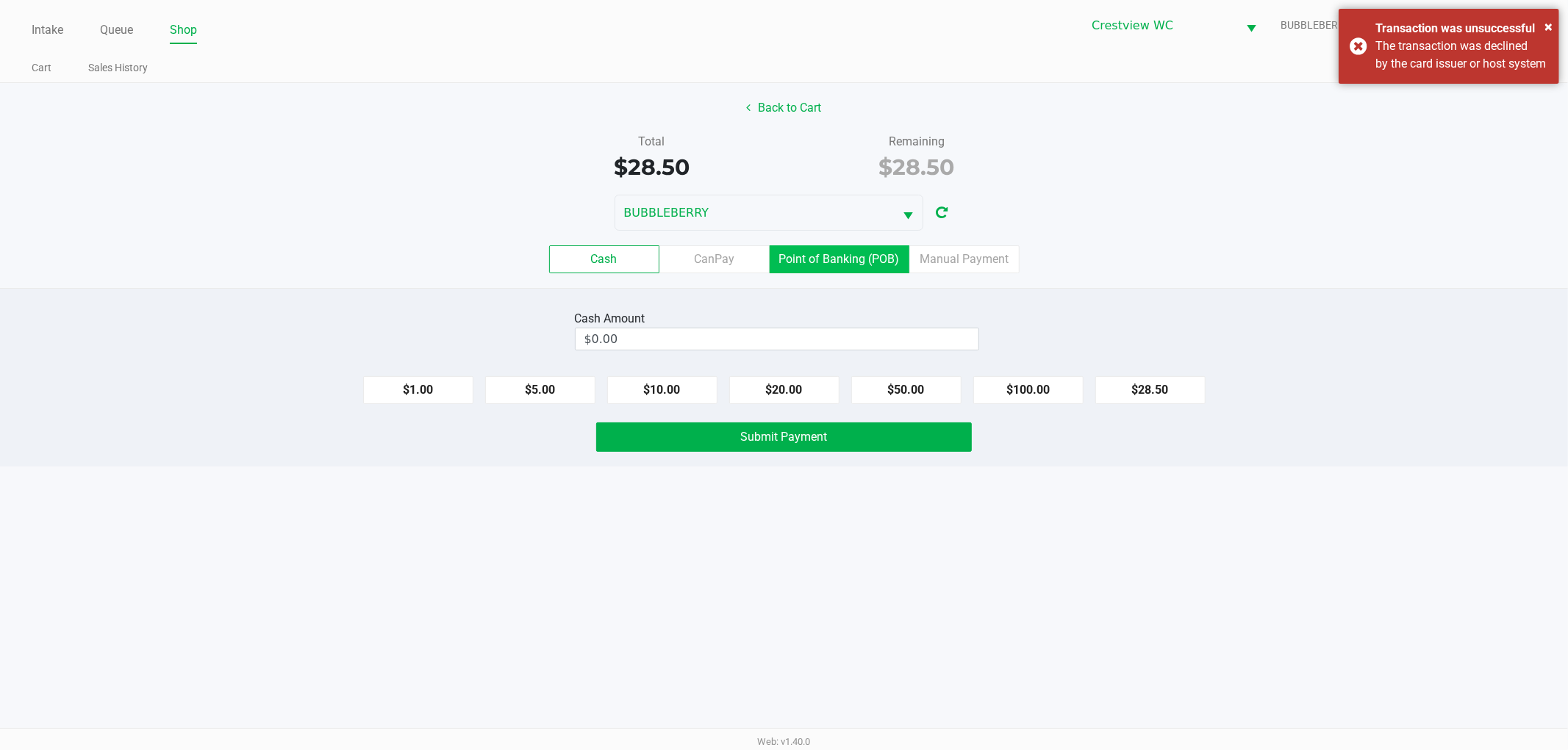
click at [781, 260] on label "Point of Banking (POB)" at bounding box center [839, 259] width 139 height 28
click at [0, 0] on 7 "Point of Banking (POB)" at bounding box center [0, 0] width 0 height 0
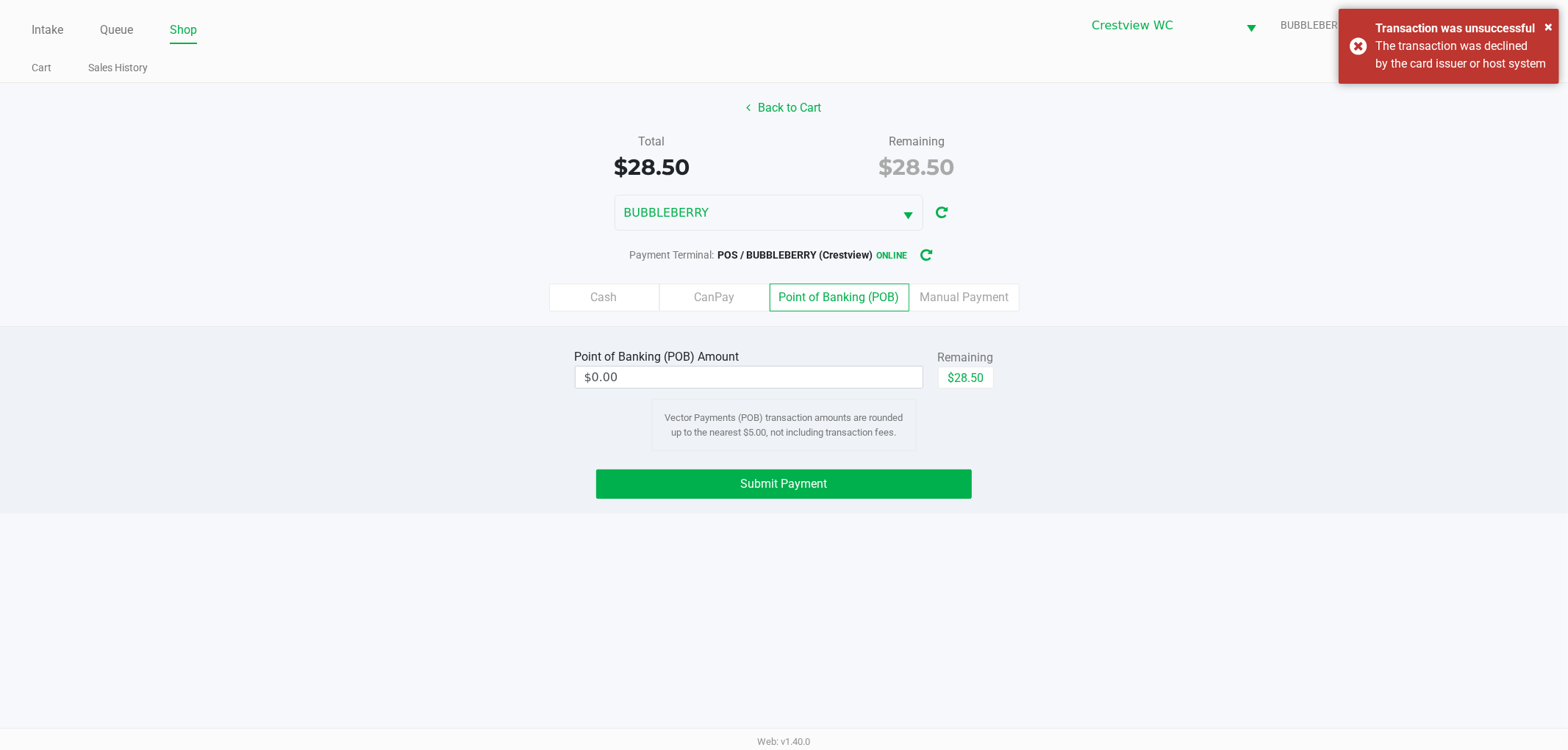
click at [781, 361] on div "Remaining" at bounding box center [966, 358] width 56 height 18
click at [781, 384] on button "$28.50" at bounding box center [966, 378] width 56 height 22
type input "$28.50"
click at [781, 474] on button "Submit Payment" at bounding box center [784, 484] width 376 height 29
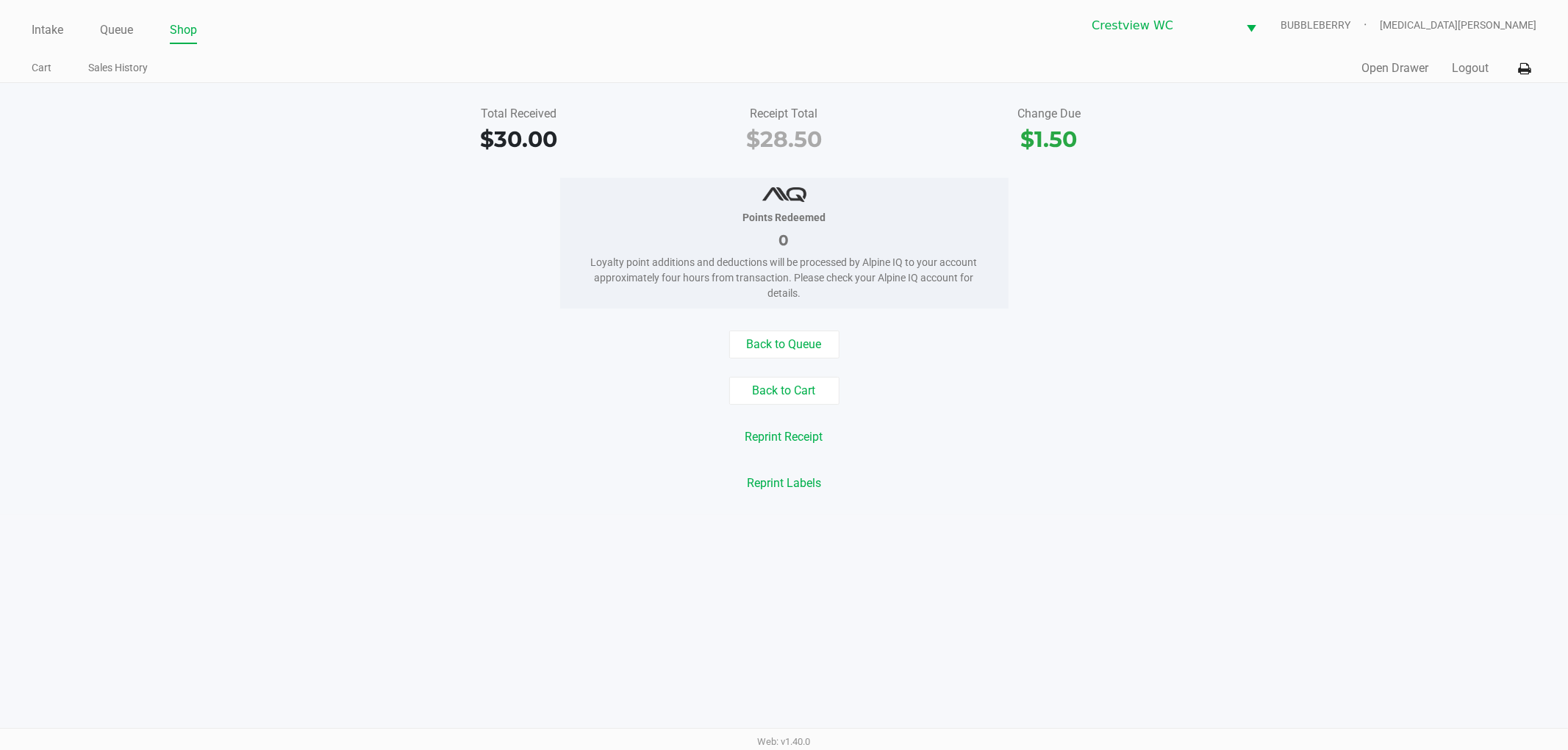
click at [55, 29] on link "Intake" at bounding box center [48, 30] width 32 height 21
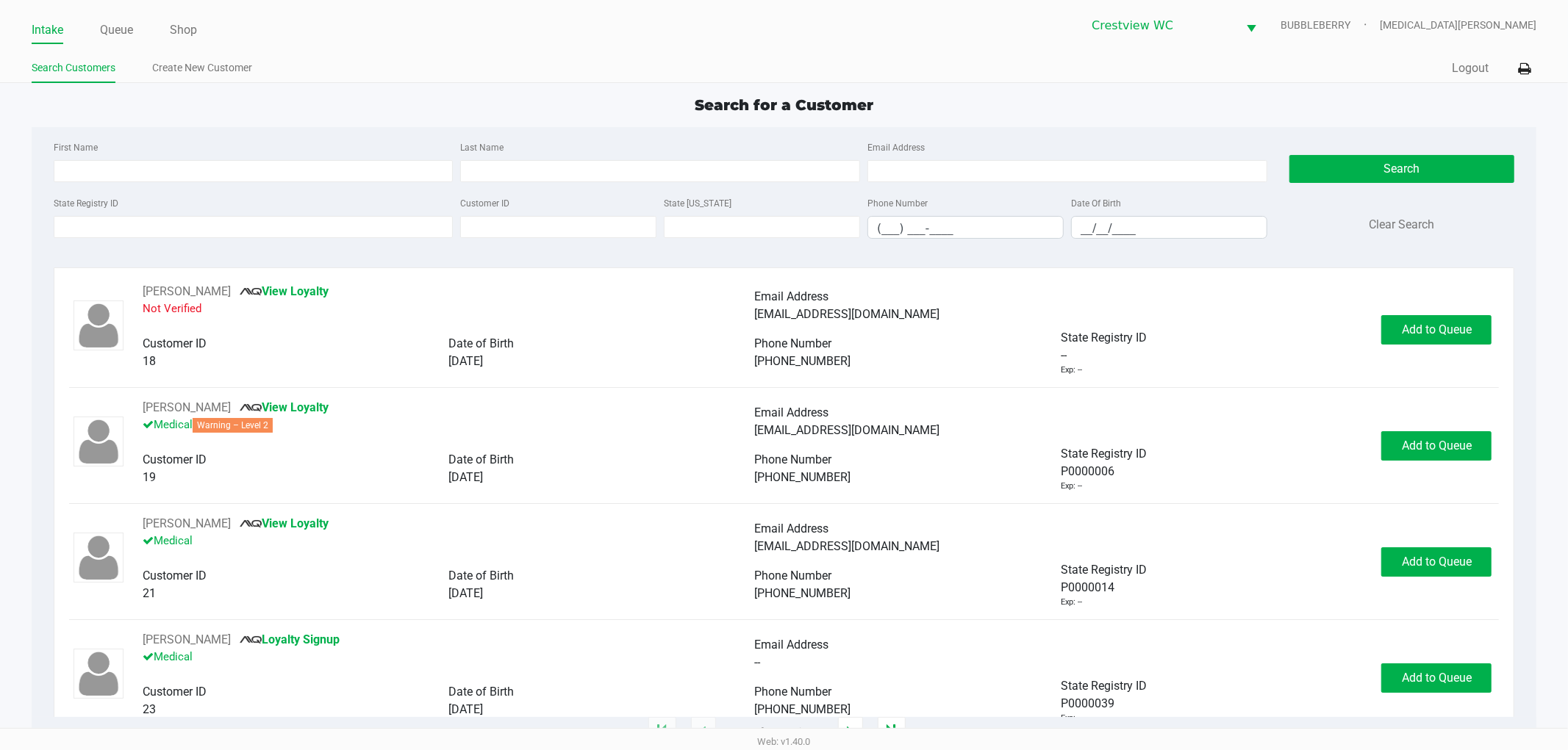
click at [430, 64] on ul "Search Customers Create New Customer" at bounding box center [408, 70] width 753 height 25
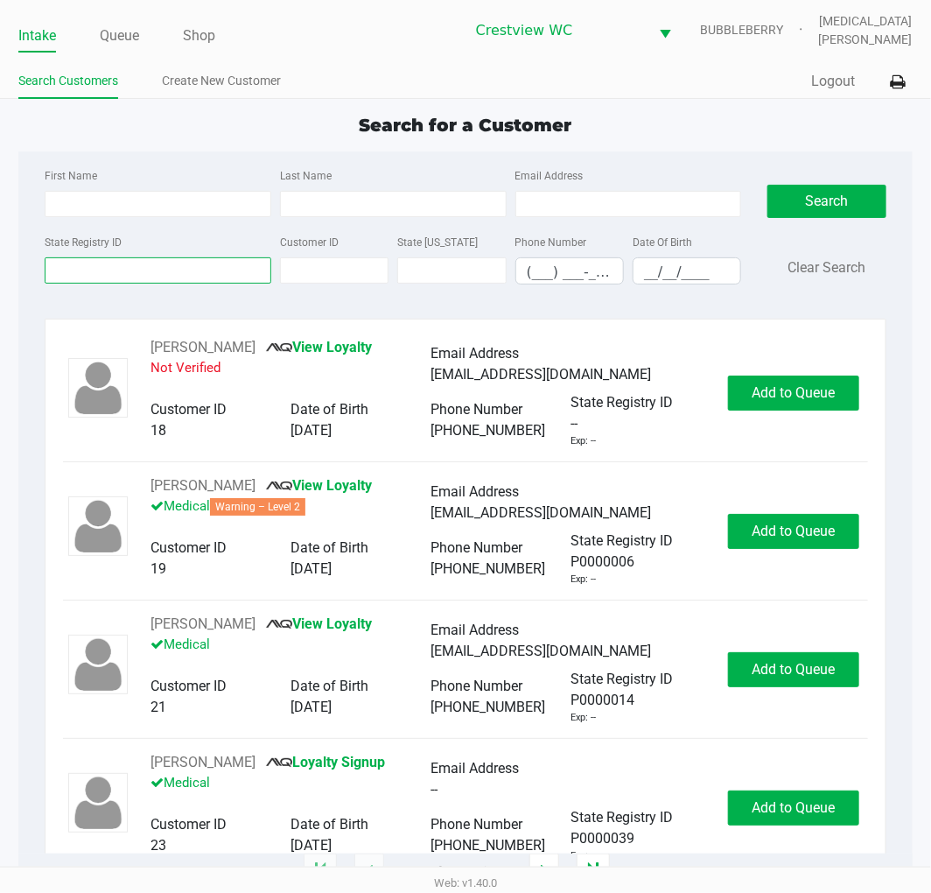
click at [146, 260] on input "State Registry ID" at bounding box center [158, 270] width 227 height 26
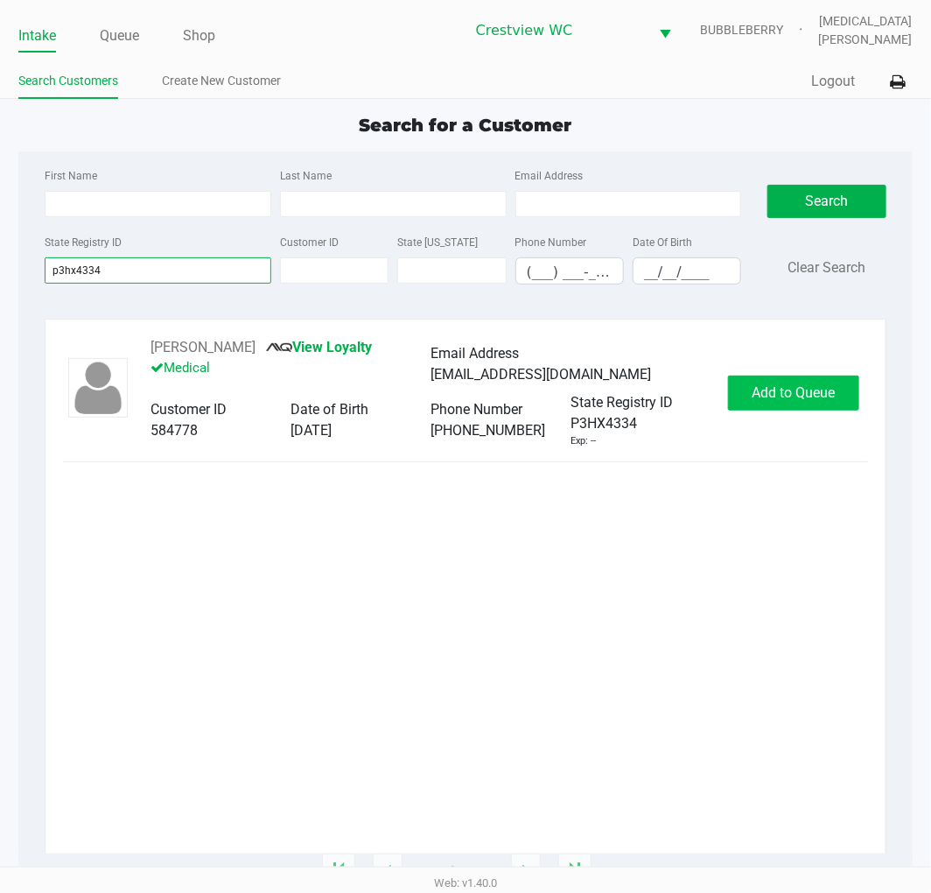
type input "p3hx4334"
click at [795, 391] on span "Add to Queue" at bounding box center [793, 392] width 83 height 17
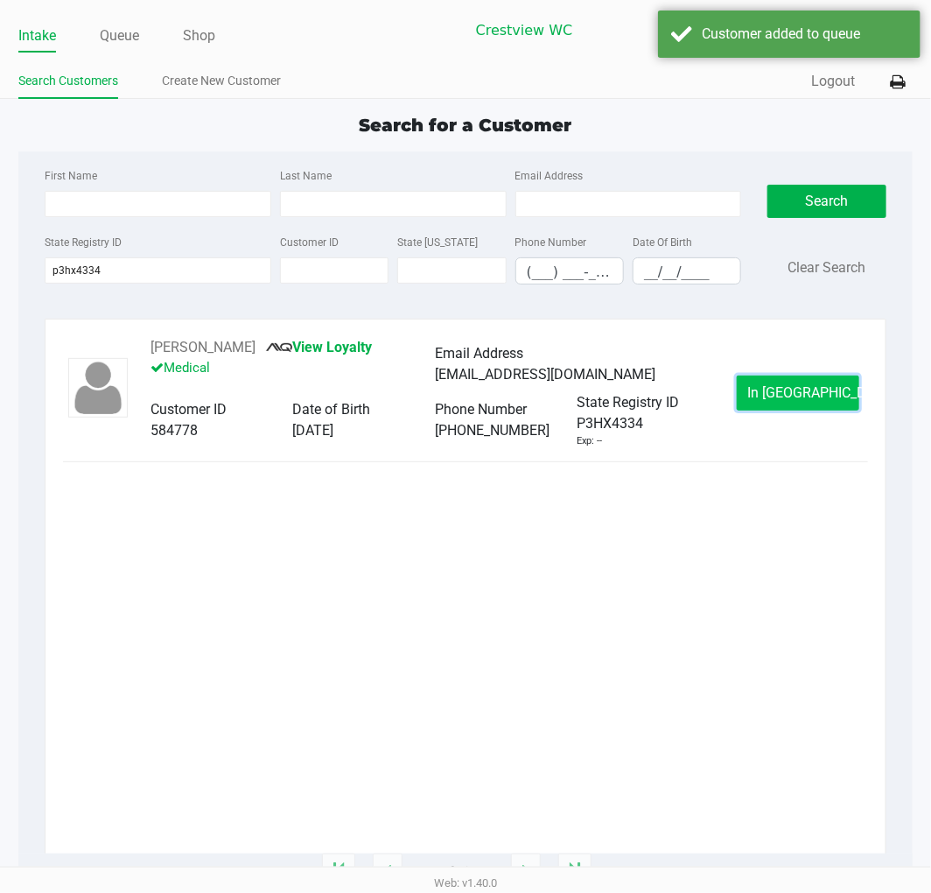
click at [793, 382] on button "In [GEOGRAPHIC_DATA]" at bounding box center [798, 392] width 123 height 35
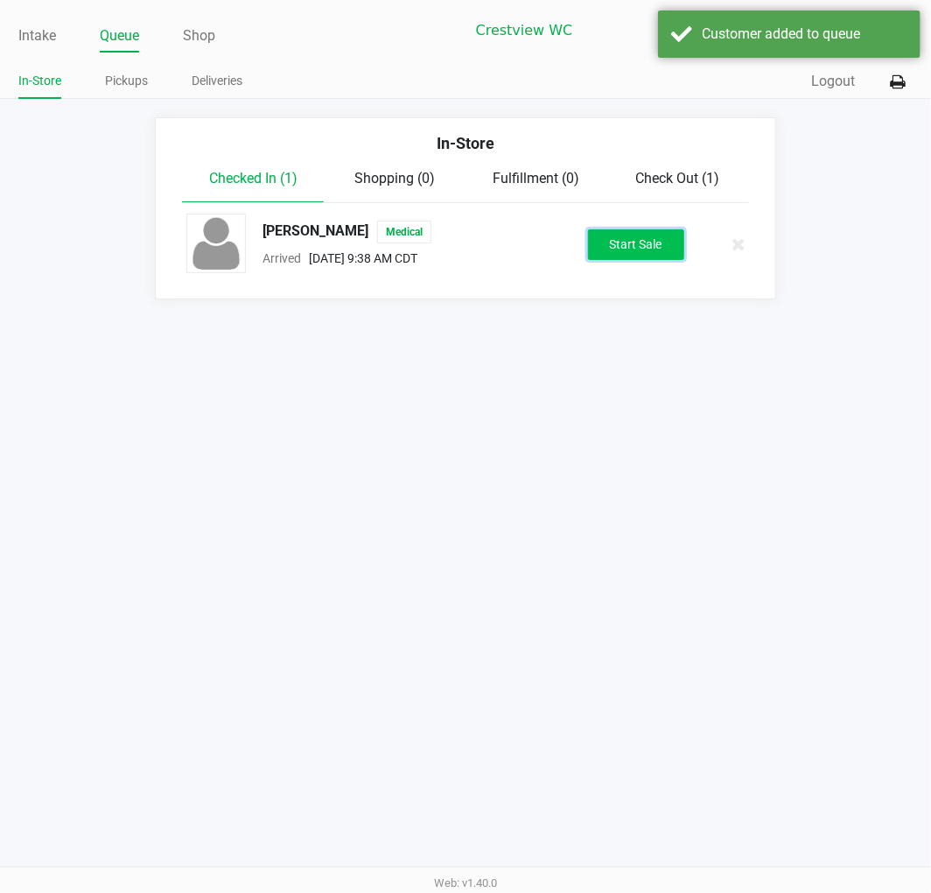
click at [627, 249] on button "Start Sale" at bounding box center [636, 244] width 96 height 31
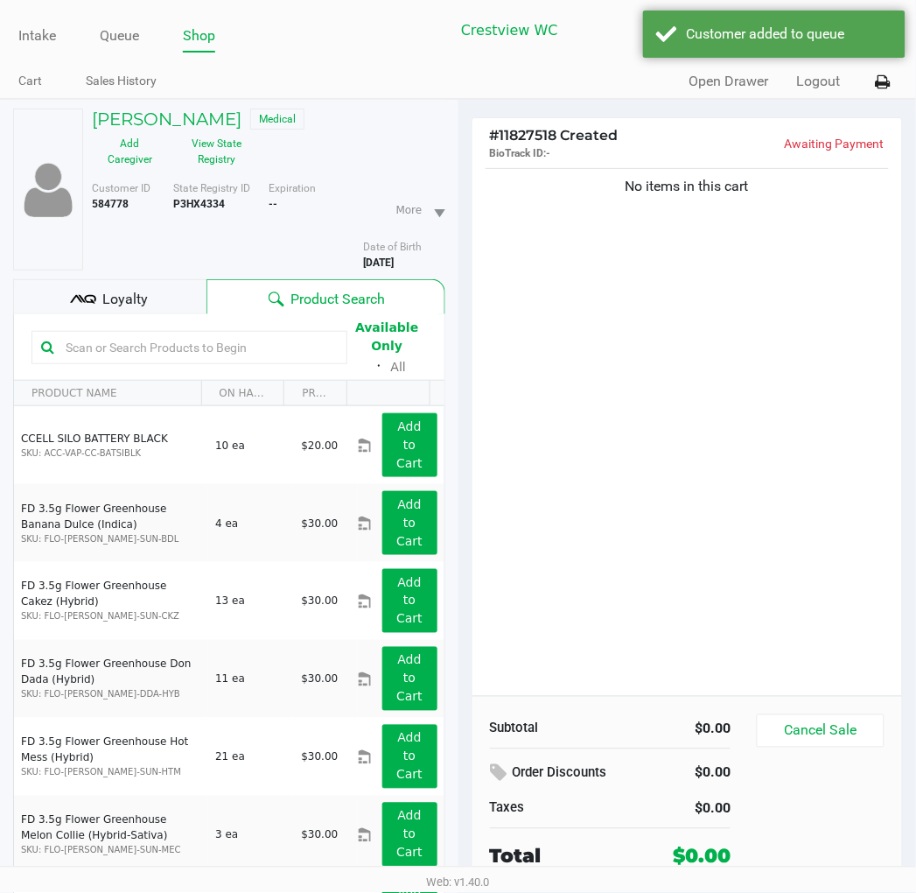
click at [644, 409] on div "No items in this cart" at bounding box center [688, 430] width 431 height 531
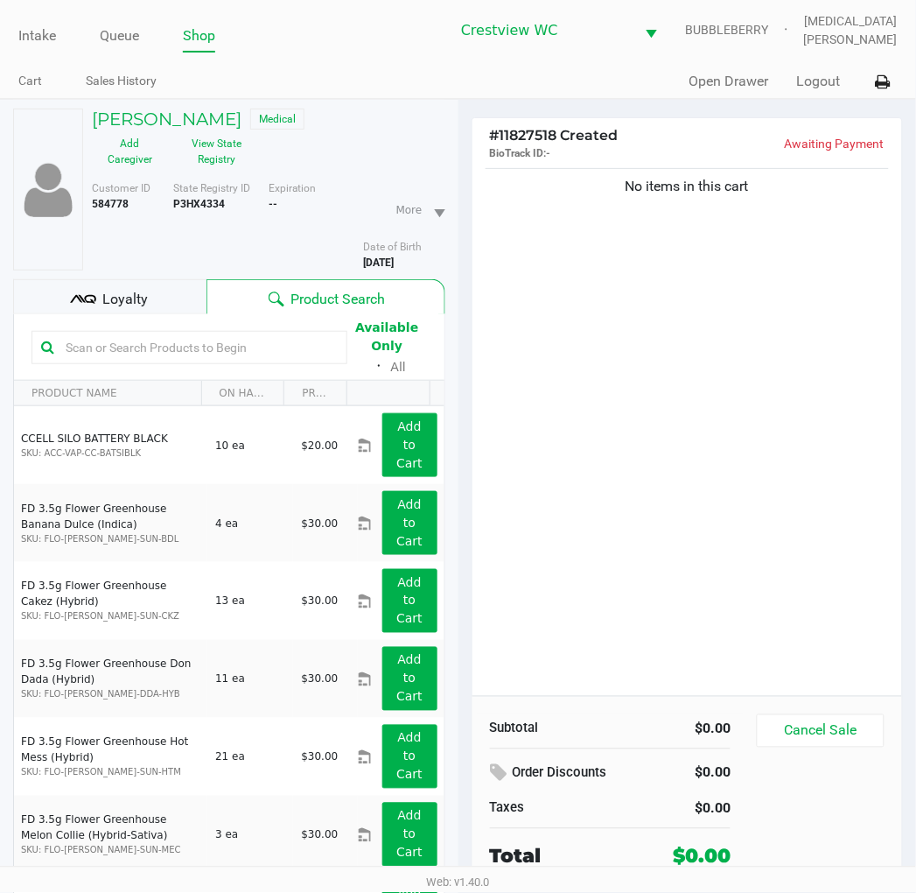
click at [697, 586] on div "No items in this cart" at bounding box center [688, 430] width 431 height 531
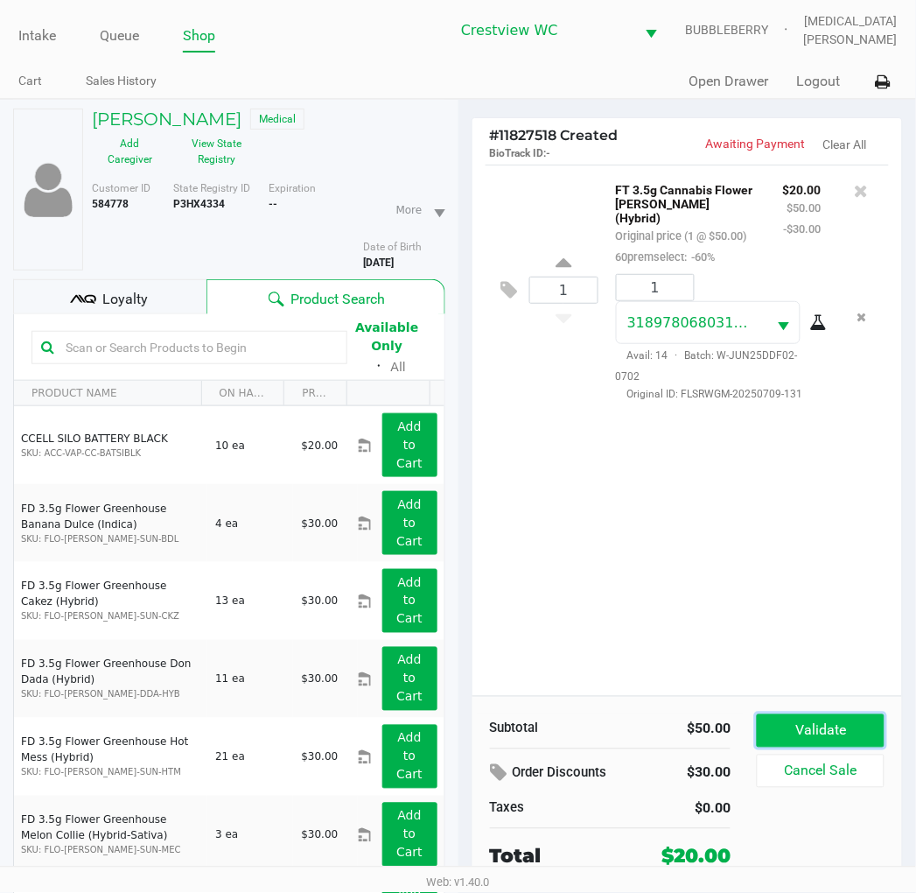
click at [817, 733] on button "Validate" at bounding box center [820, 730] width 127 height 33
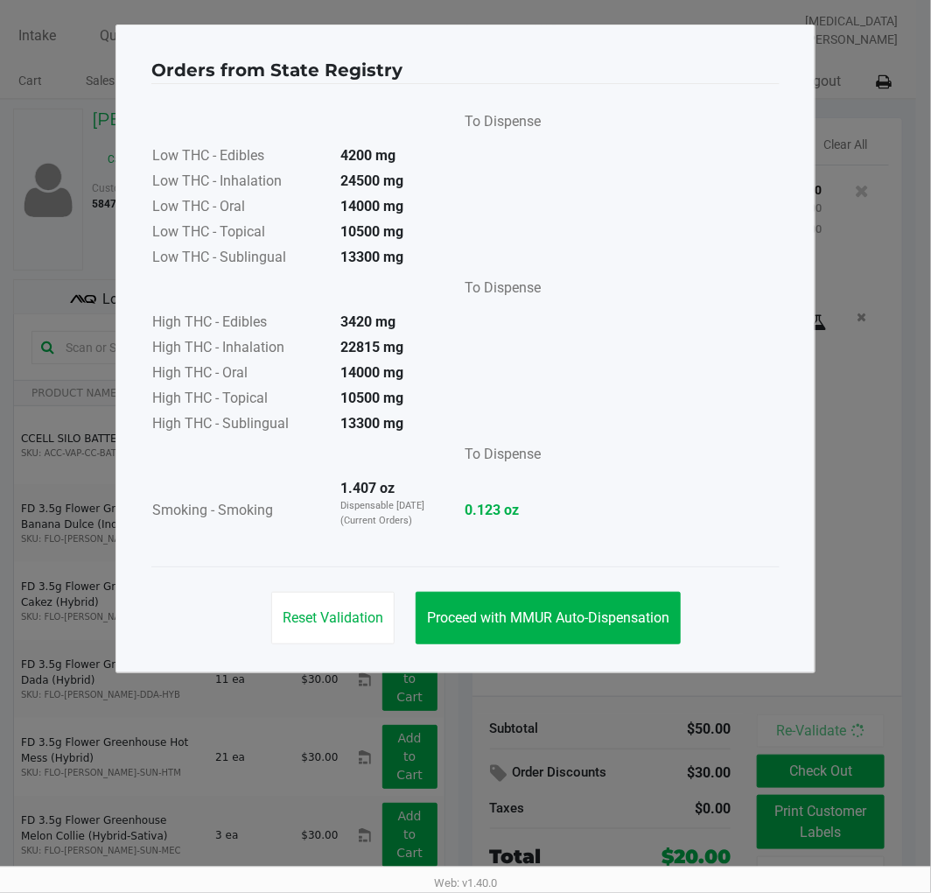
click at [564, 615] on span "Proceed with MMUR Auto-Dispensation" at bounding box center [548, 617] width 242 height 17
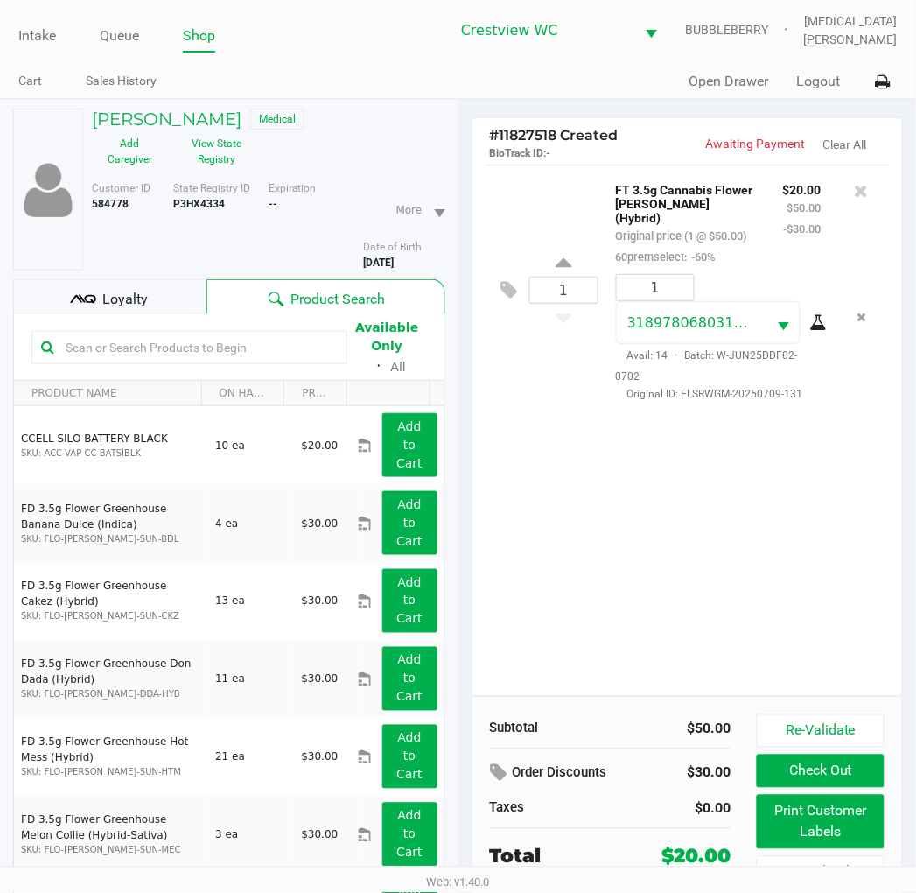
click at [841, 823] on button "Print Customer Labels" at bounding box center [820, 822] width 127 height 54
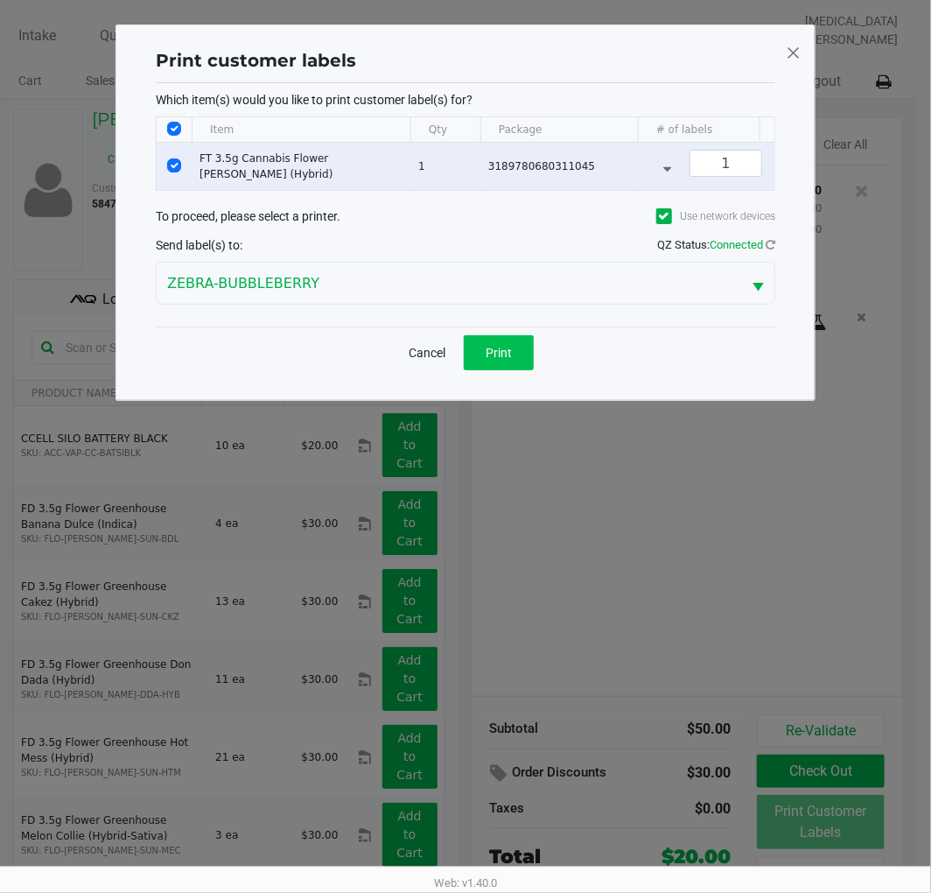
click at [492, 360] on span "Print" at bounding box center [499, 353] width 26 height 14
click at [590, 585] on ngb-modal-window "Print customer labels Which item(s) would you like to print customer label(s) f…" at bounding box center [465, 446] width 931 height 893
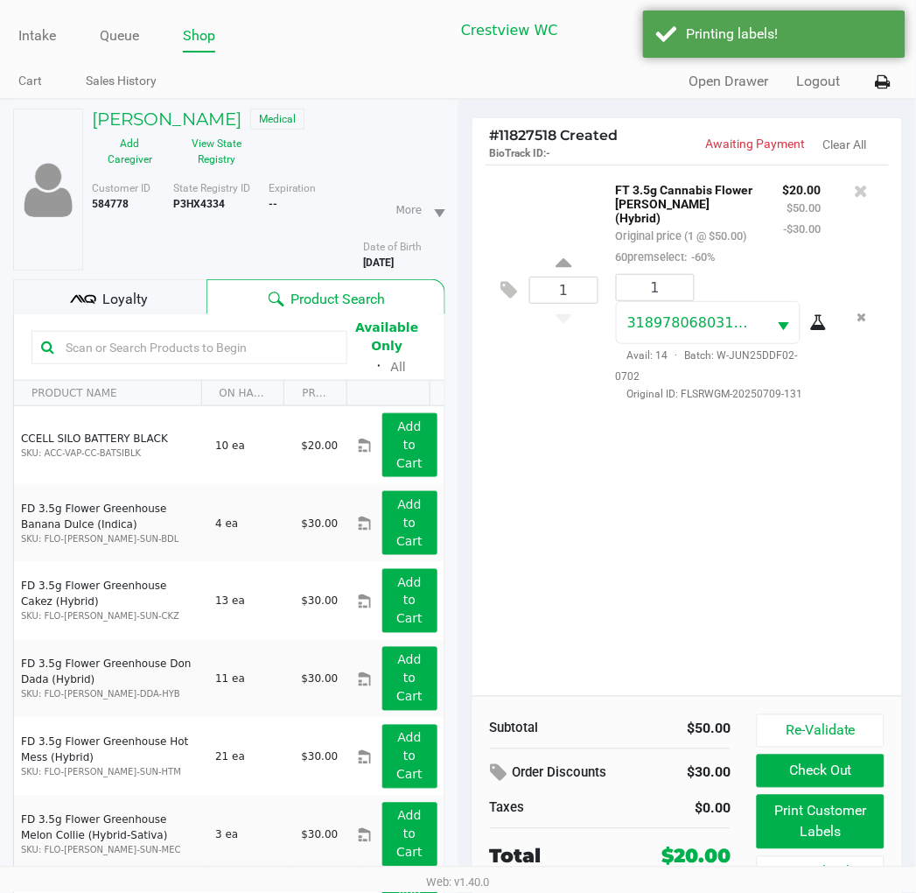
click at [156, 287] on div "Loyalty" at bounding box center [109, 296] width 193 height 35
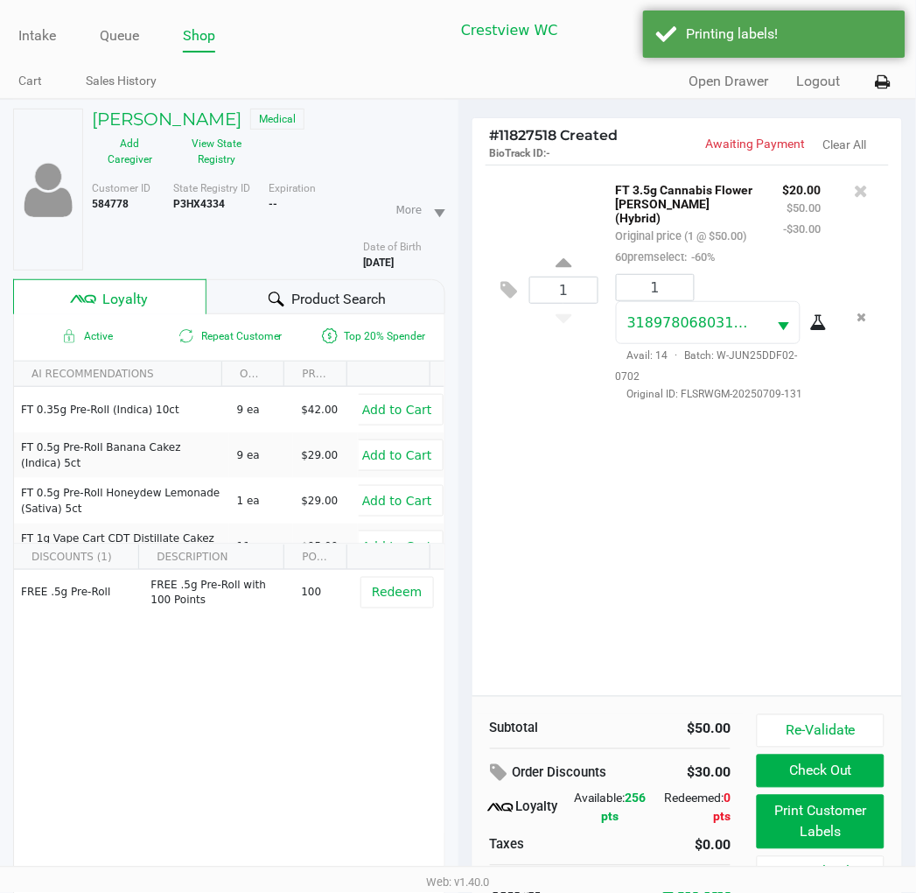
scroll to position [88, 0]
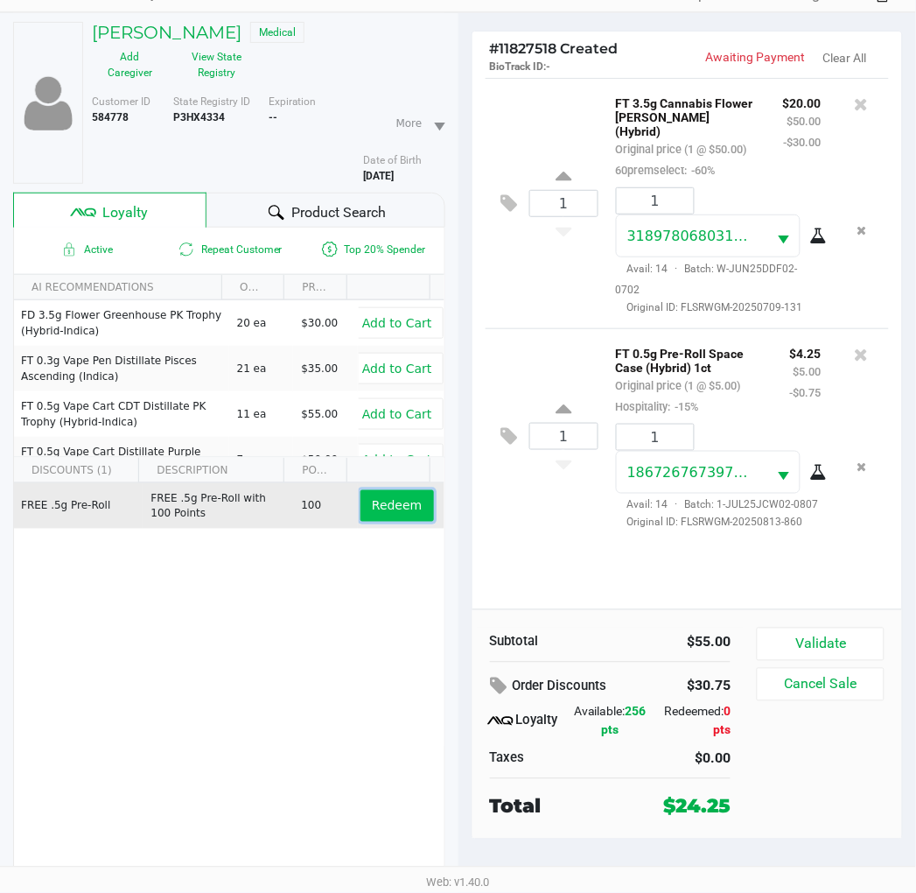
click at [373, 502] on span "Redeem" at bounding box center [397, 506] width 50 height 14
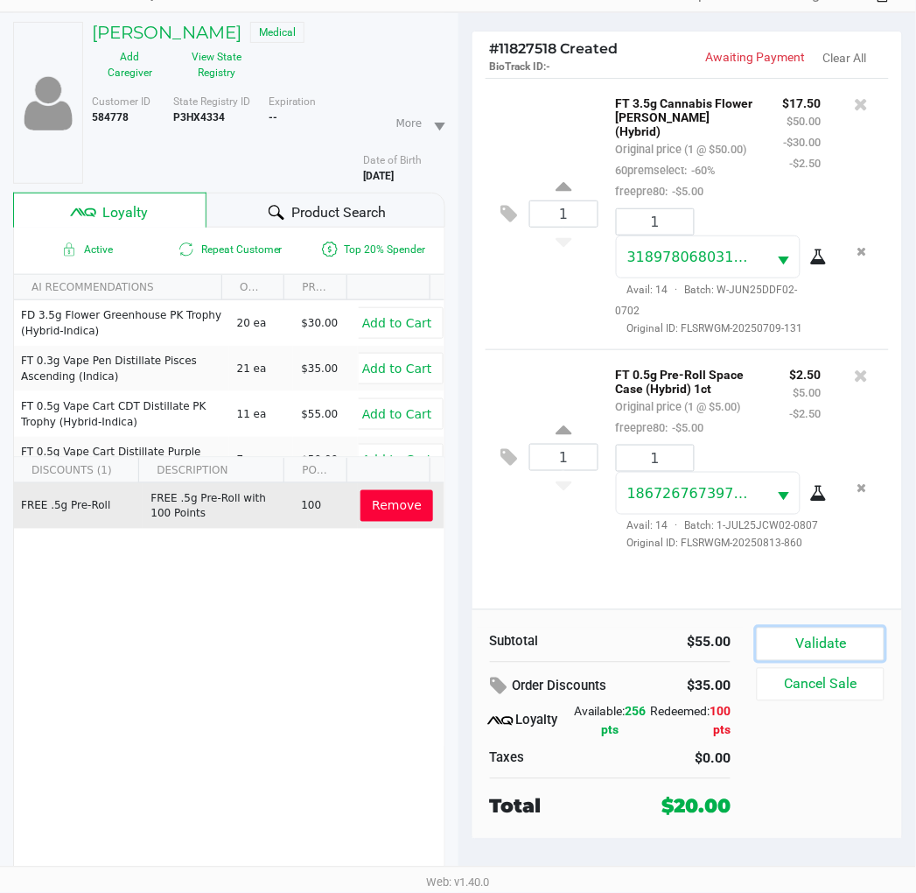
drag, startPoint x: 836, startPoint y: 642, endPoint x: 627, endPoint y: 571, distance: 220.0
click at [836, 643] on button "Validate" at bounding box center [820, 643] width 127 height 33
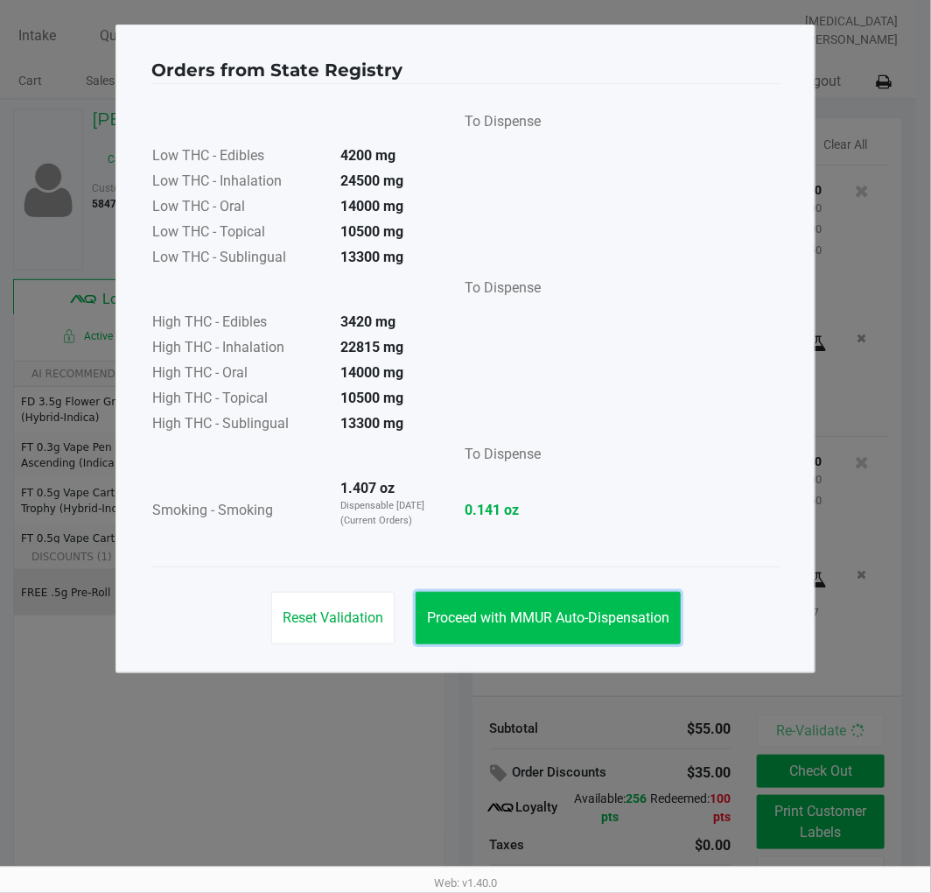
click at [553, 622] on span "Proceed with MMUR Auto-Dispensation" at bounding box center [548, 617] width 242 height 17
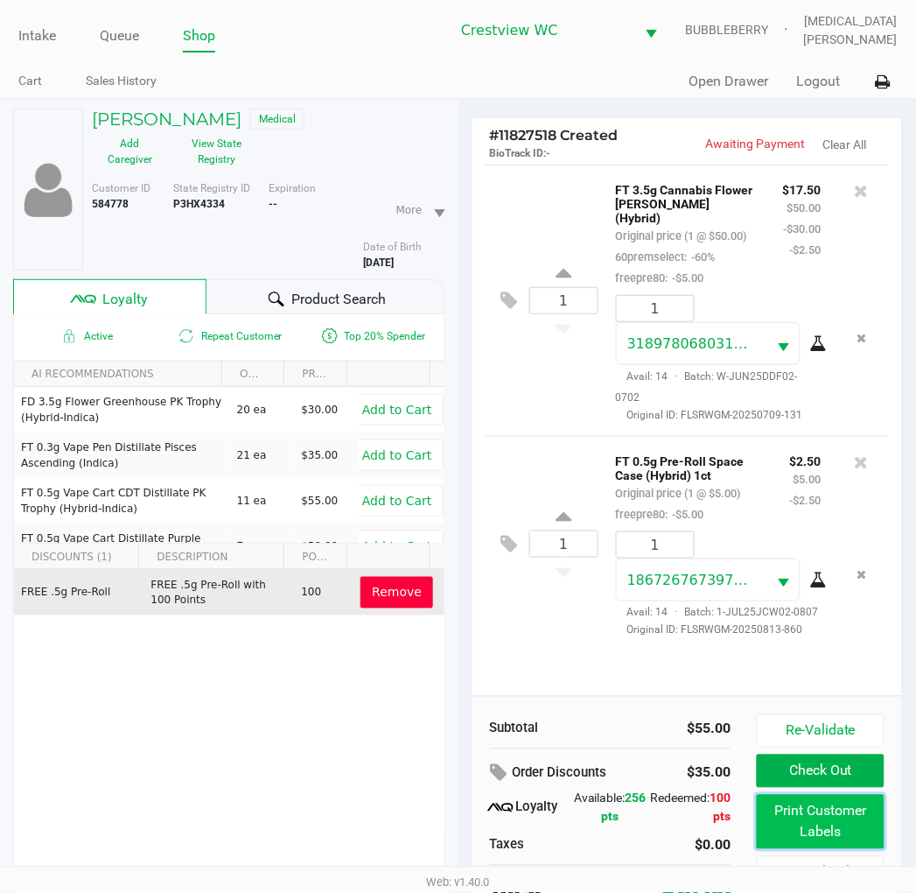
click at [806, 833] on button "Print Customer Labels" at bounding box center [820, 822] width 127 height 54
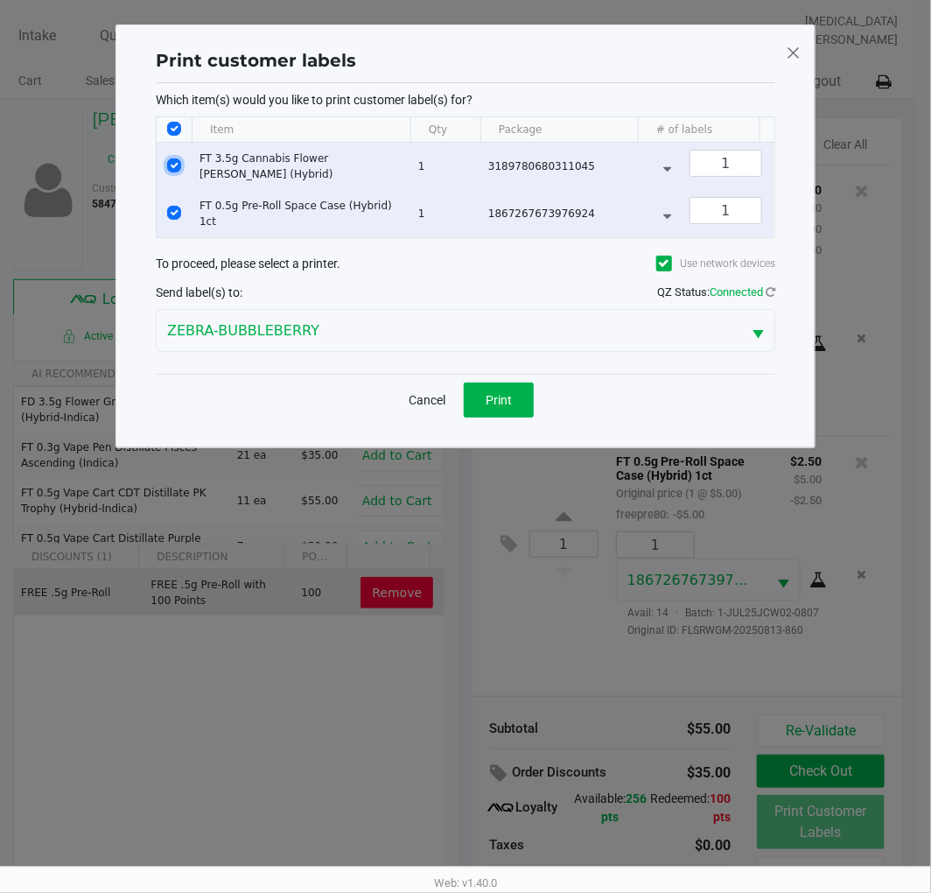
click at [173, 163] on input "Select Row" at bounding box center [174, 165] width 14 height 14
checkbox input "false"
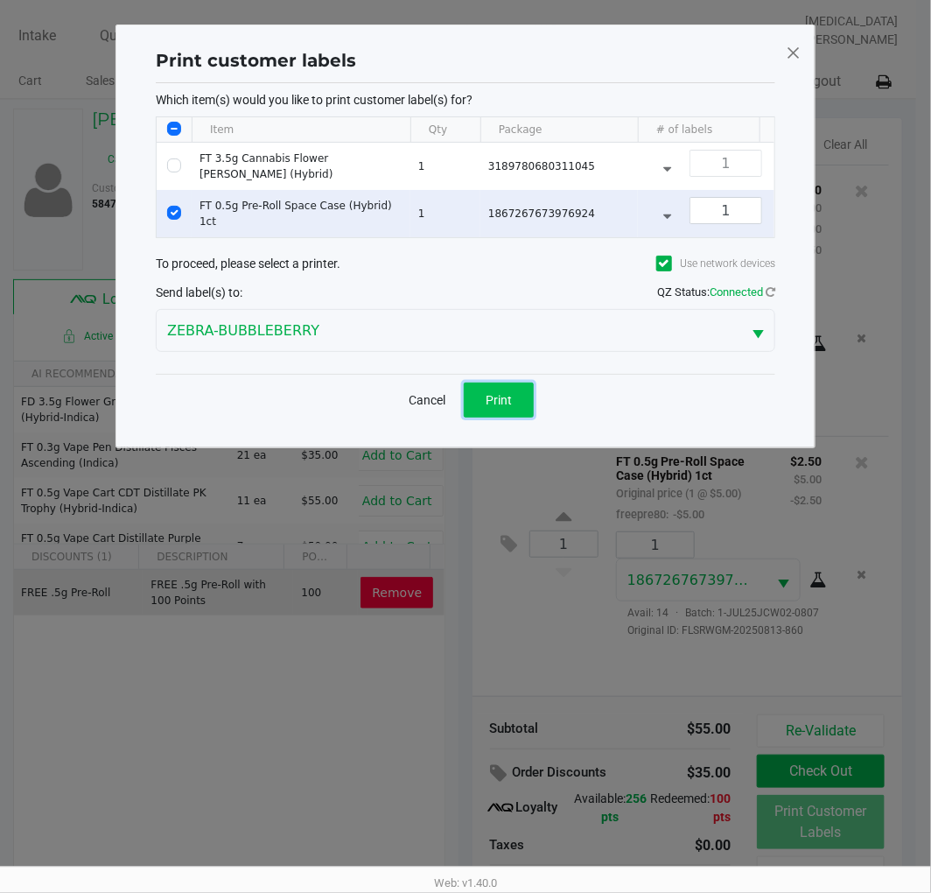
click at [485, 404] on button "Print" at bounding box center [499, 399] width 70 height 35
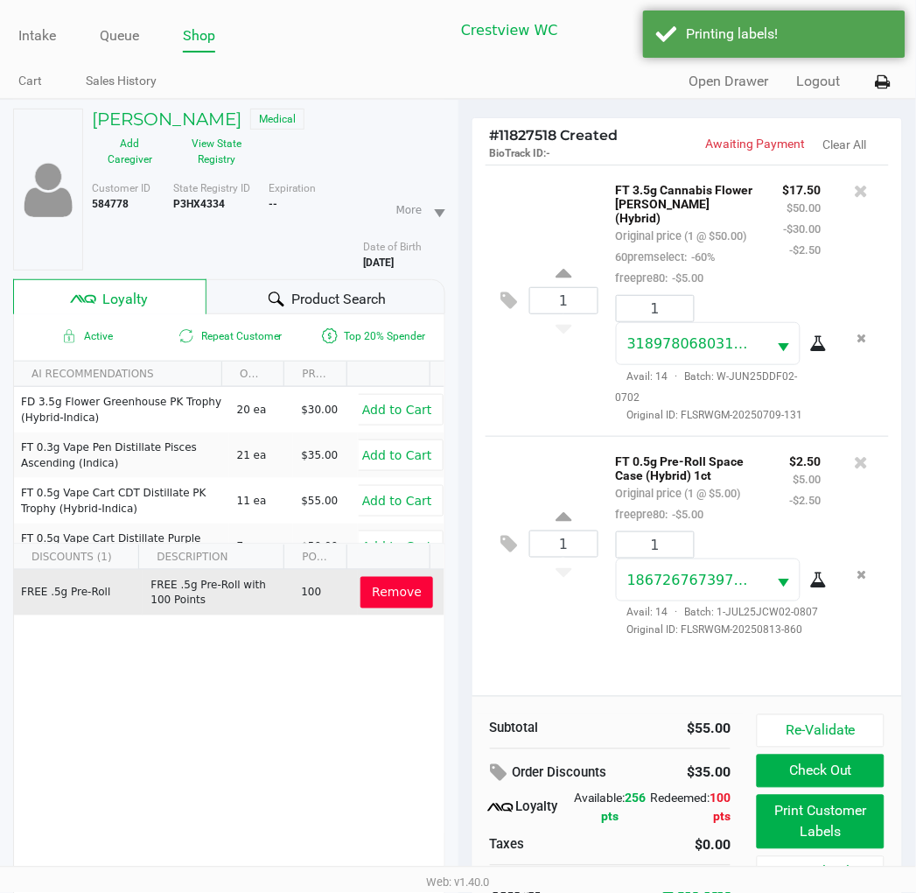
click at [845, 753] on div "Re-Validate Check Out Print Customer Labels Cancel Sale" at bounding box center [827, 810] width 140 height 193
click at [844, 768] on button "Check Out" at bounding box center [820, 770] width 127 height 33
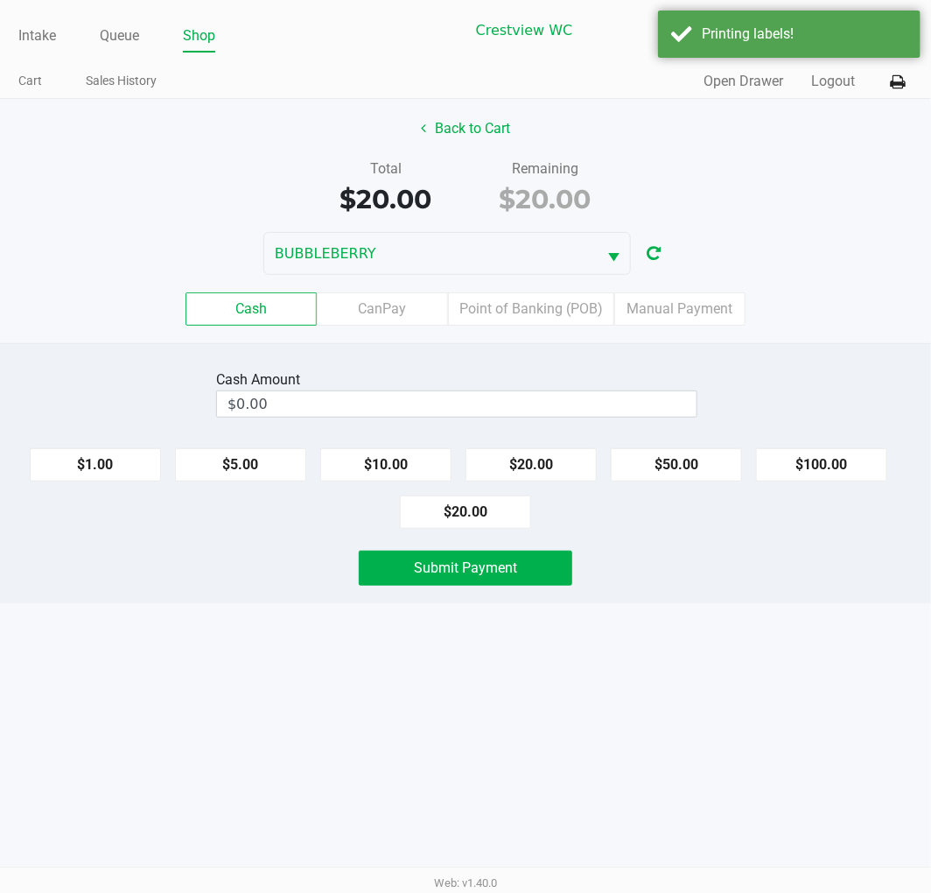
click at [486, 516] on button "$20.00" at bounding box center [465, 511] width 131 height 33
type input "$20.00"
click at [501, 571] on span "Submit Payment" at bounding box center [465, 567] width 103 height 17
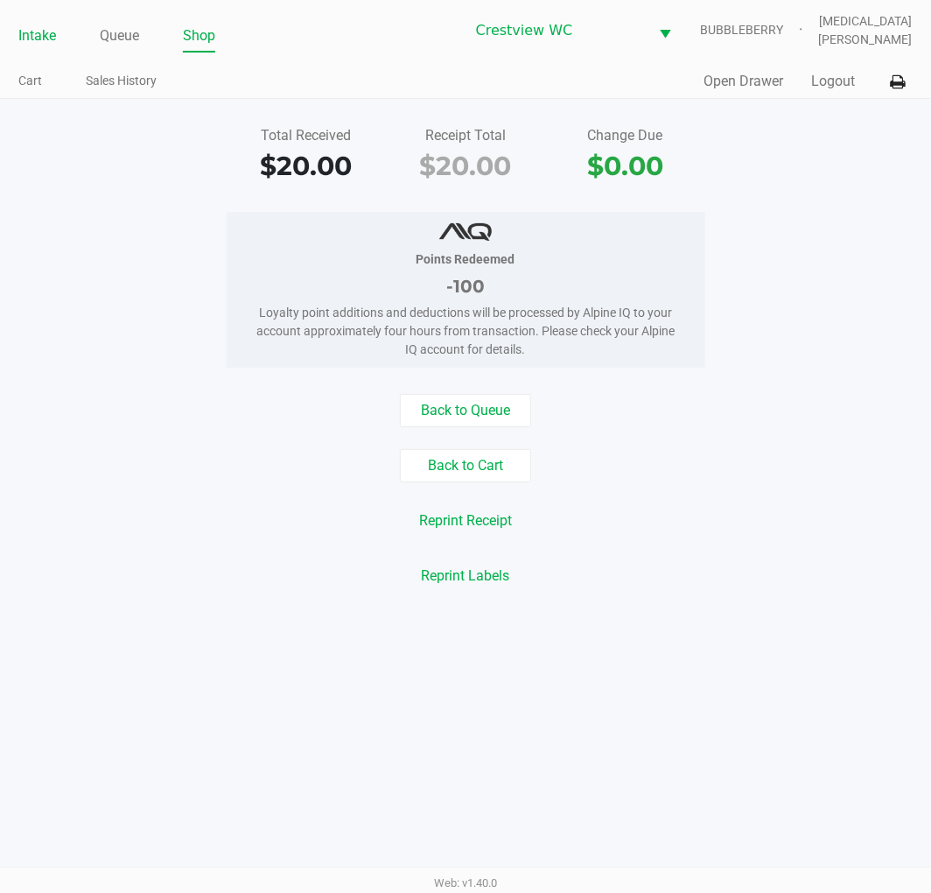
click at [45, 35] on link "Intake" at bounding box center [37, 36] width 38 height 25
click at [364, 32] on ul "Intake Queue Shop" at bounding box center [240, 37] width 445 height 30
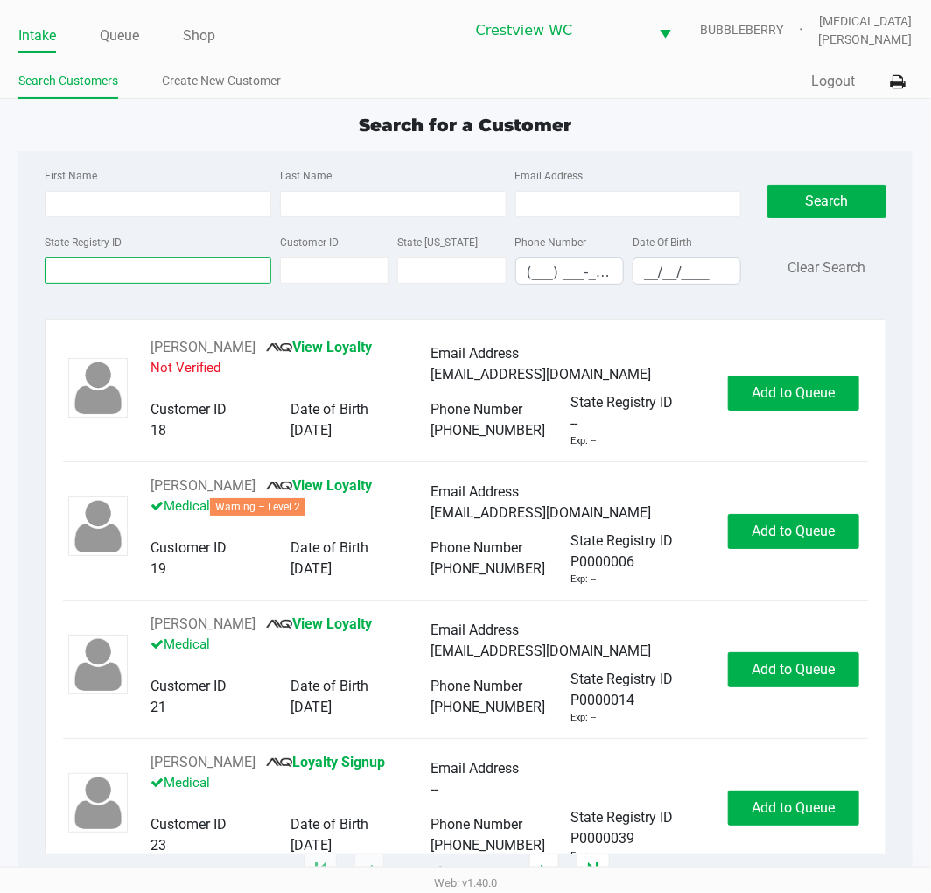
click at [143, 276] on input "State Registry ID" at bounding box center [158, 270] width 227 height 26
click at [380, 204] on input "Last Name" at bounding box center [393, 204] width 227 height 26
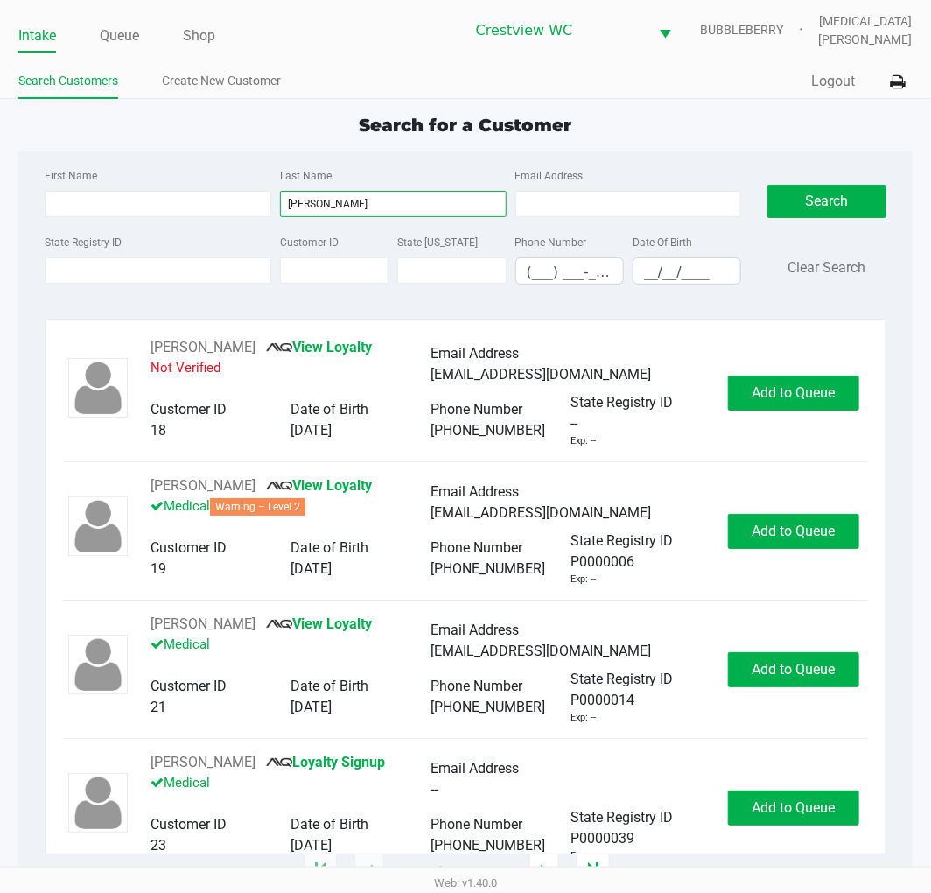
type input "[PERSON_NAME]"
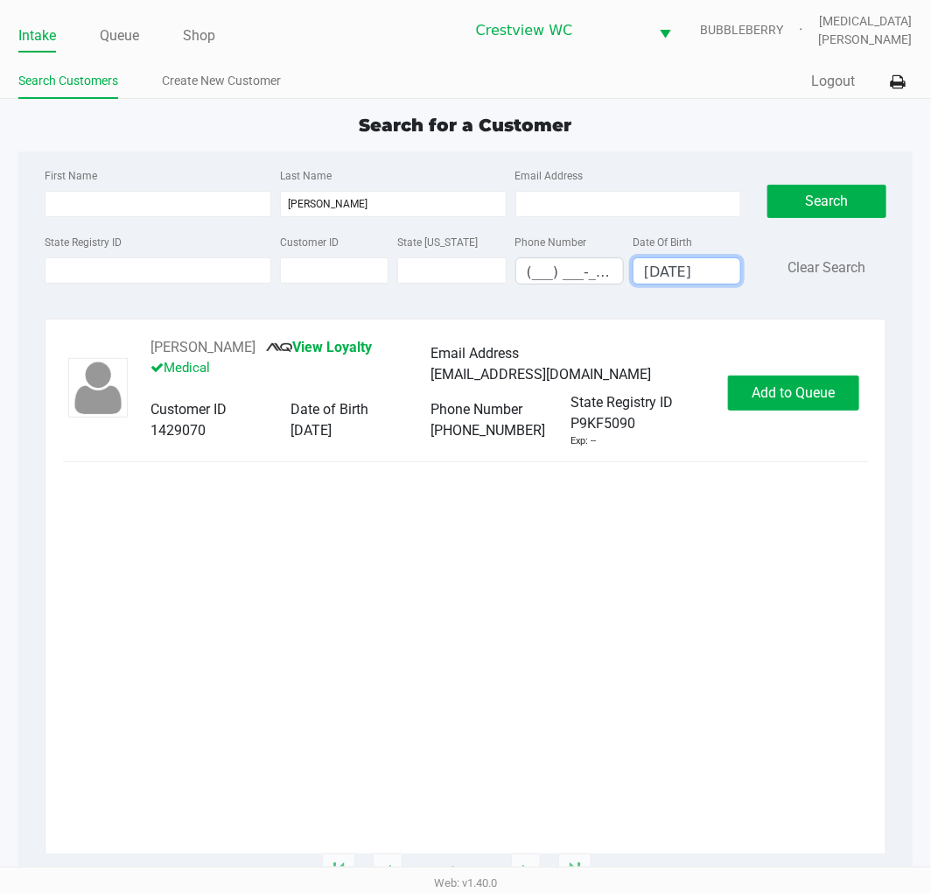
type input "[DATE]"
click at [815, 374] on div "[PERSON_NAME] View Loyalty Medical Email Address [EMAIL_ADDRESS][DOMAIN_NAME] C…" at bounding box center [465, 392] width 804 height 111
click at [815, 385] on span "Add to Queue" at bounding box center [793, 392] width 83 height 17
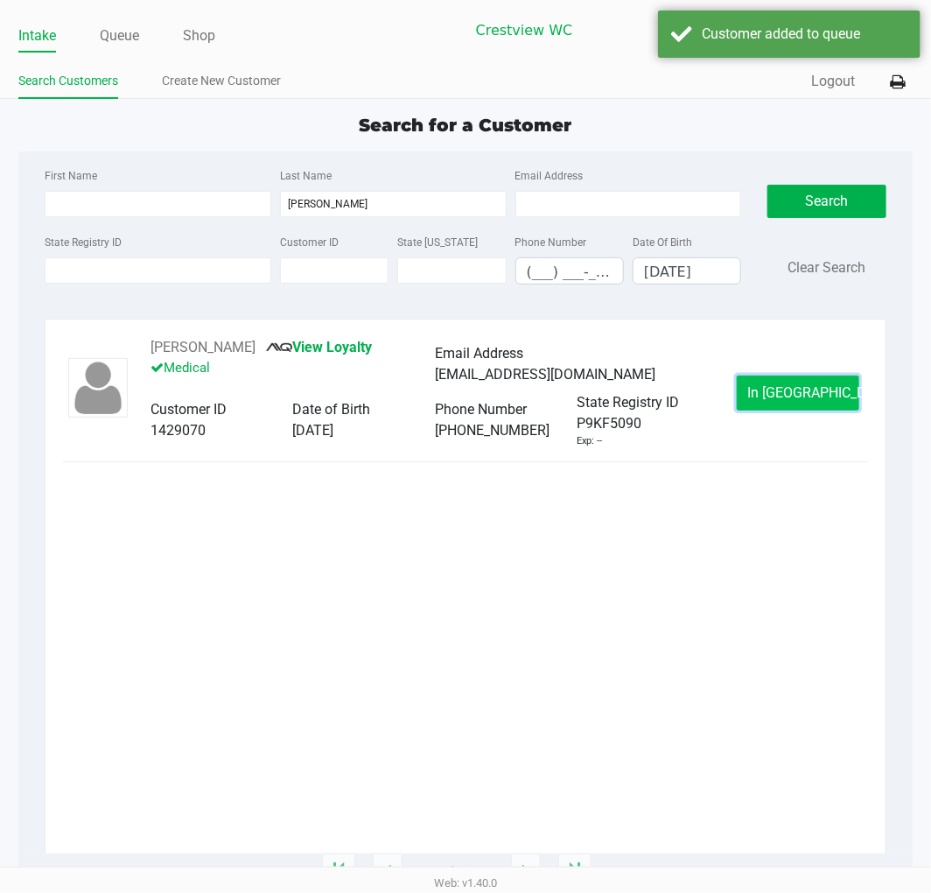
click at [786, 377] on button "In [GEOGRAPHIC_DATA]" at bounding box center [798, 392] width 123 height 35
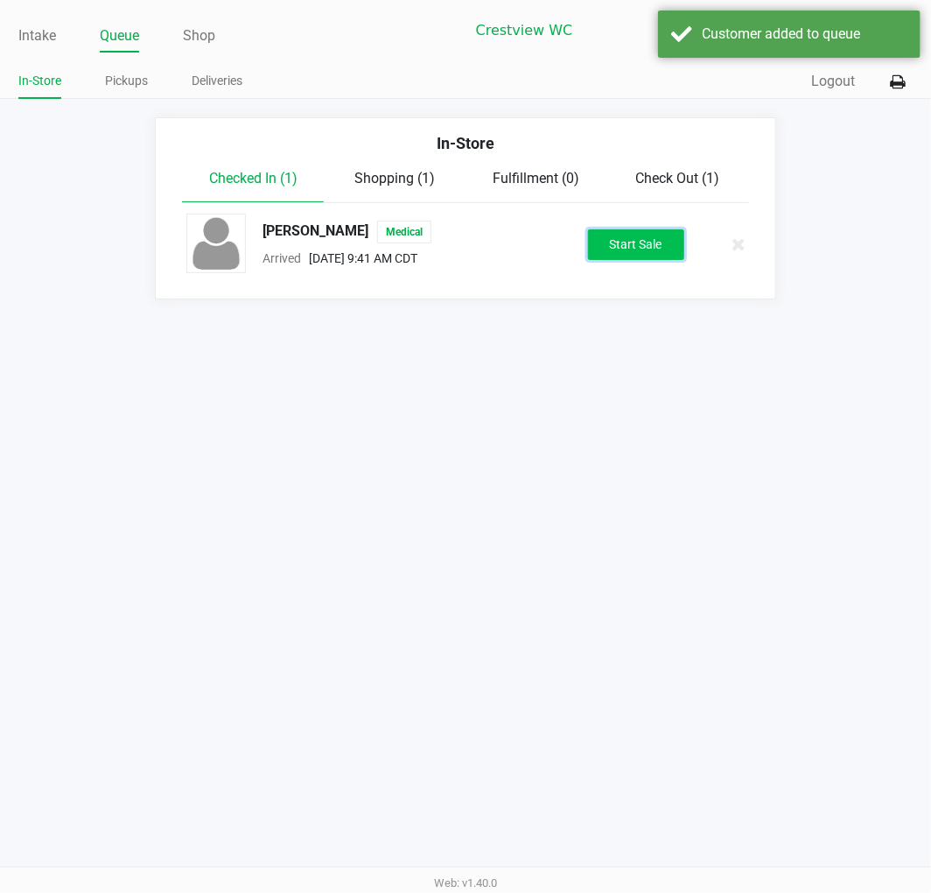
click at [641, 241] on button "Start Sale" at bounding box center [636, 244] width 96 height 31
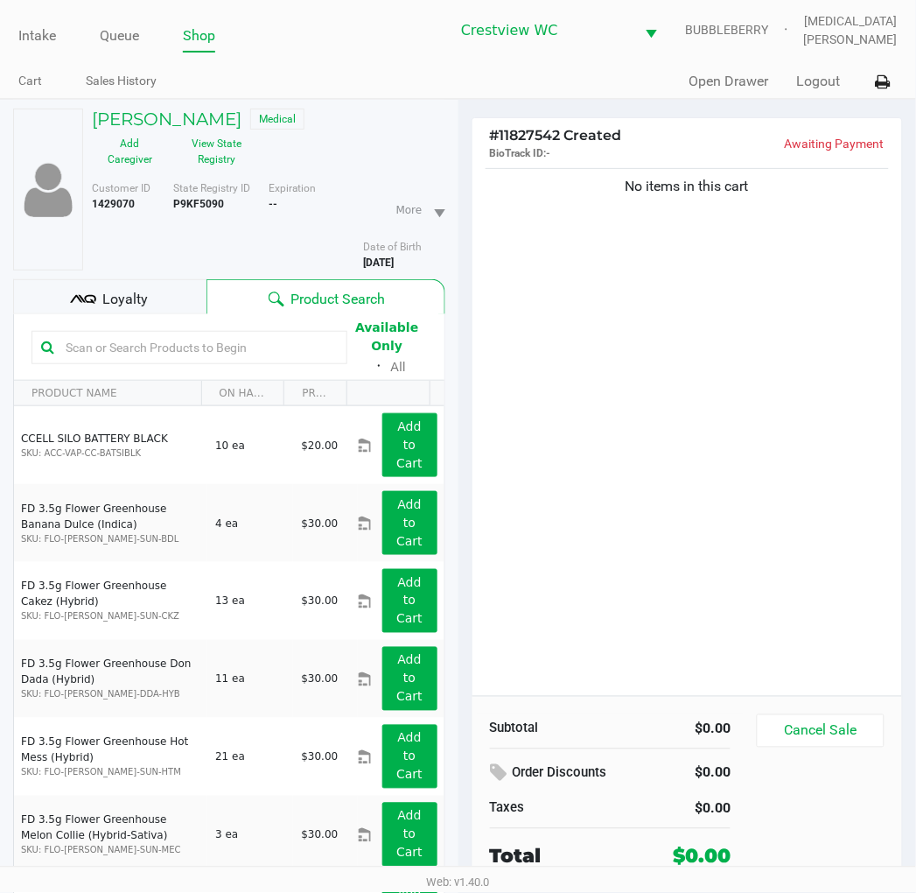
click at [137, 300] on span "Loyalty" at bounding box center [125, 299] width 46 height 21
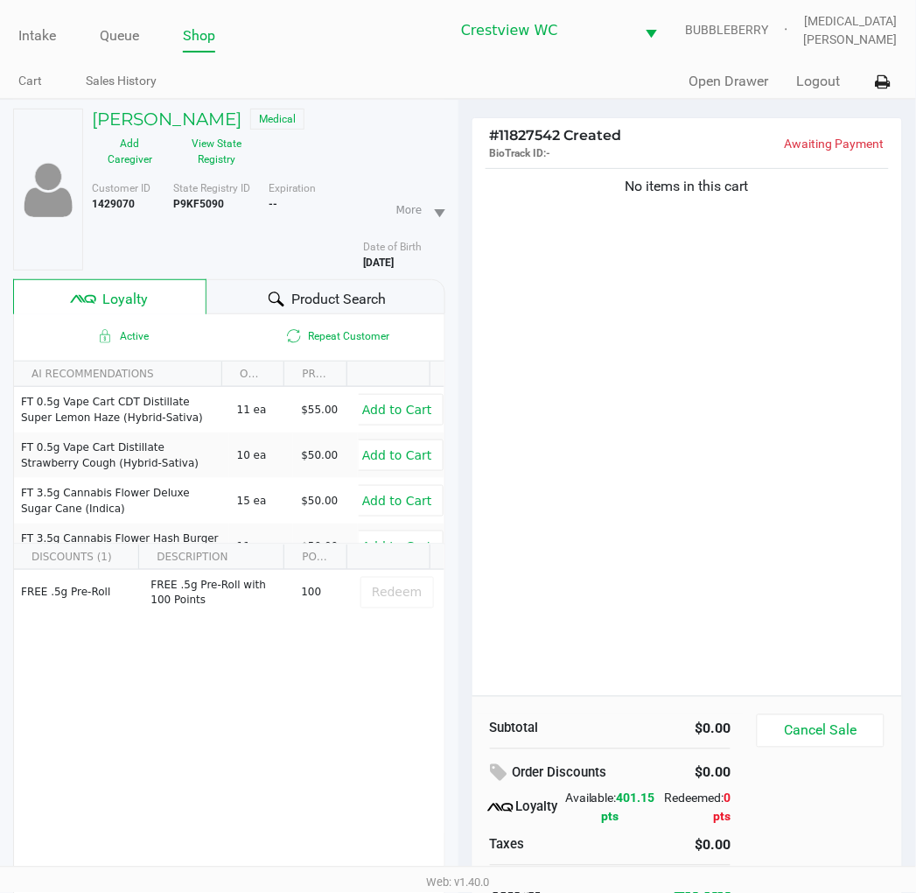
scroll to position [88, 0]
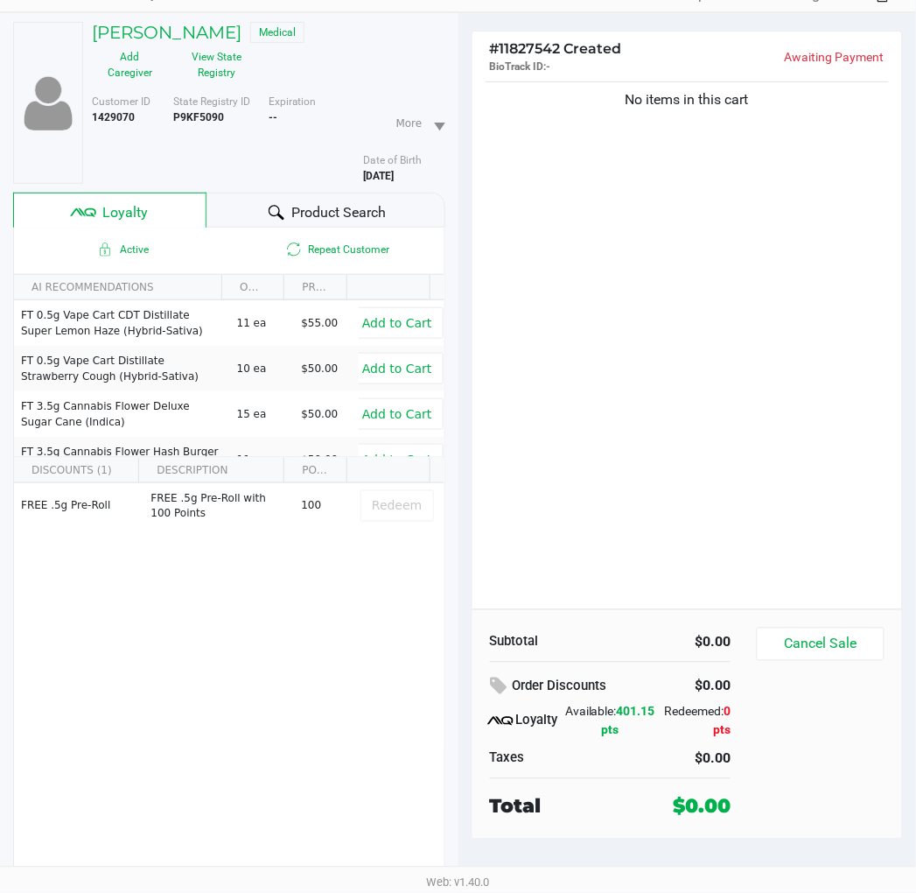
click at [217, 25] on h5 "[PERSON_NAME]" at bounding box center [167, 32] width 150 height 21
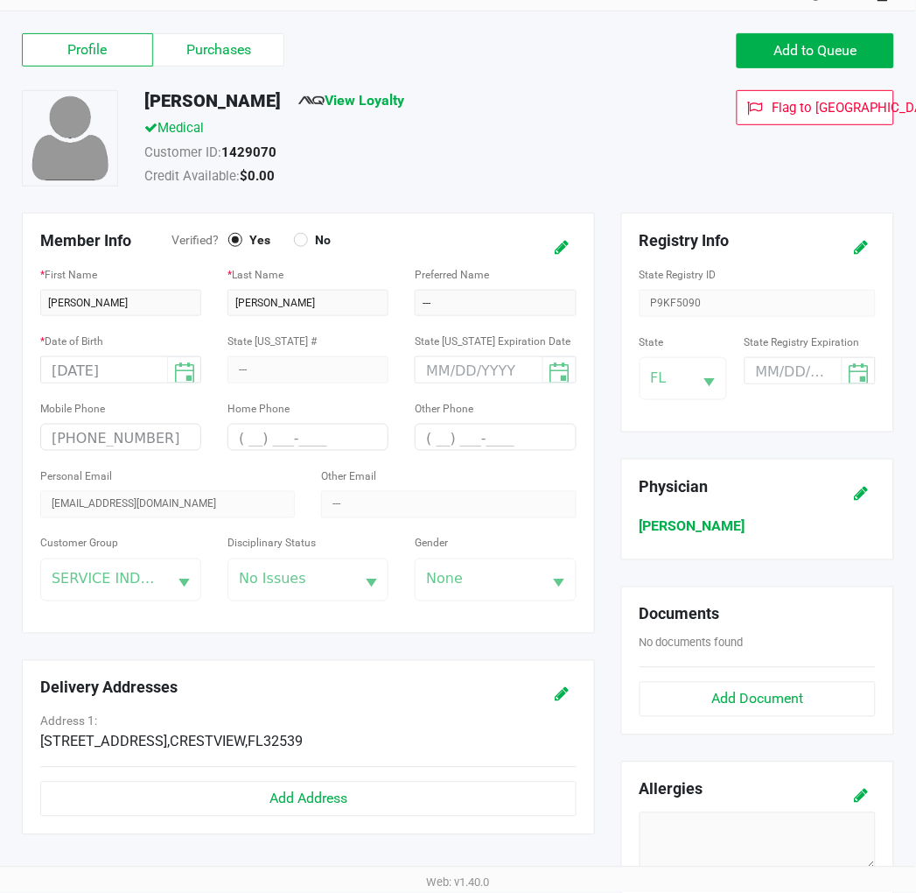
click at [233, 46] on label "Purchases" at bounding box center [218, 49] width 131 height 33
click at [0, 0] on 1 "Purchases" at bounding box center [0, 0] width 0 height 0
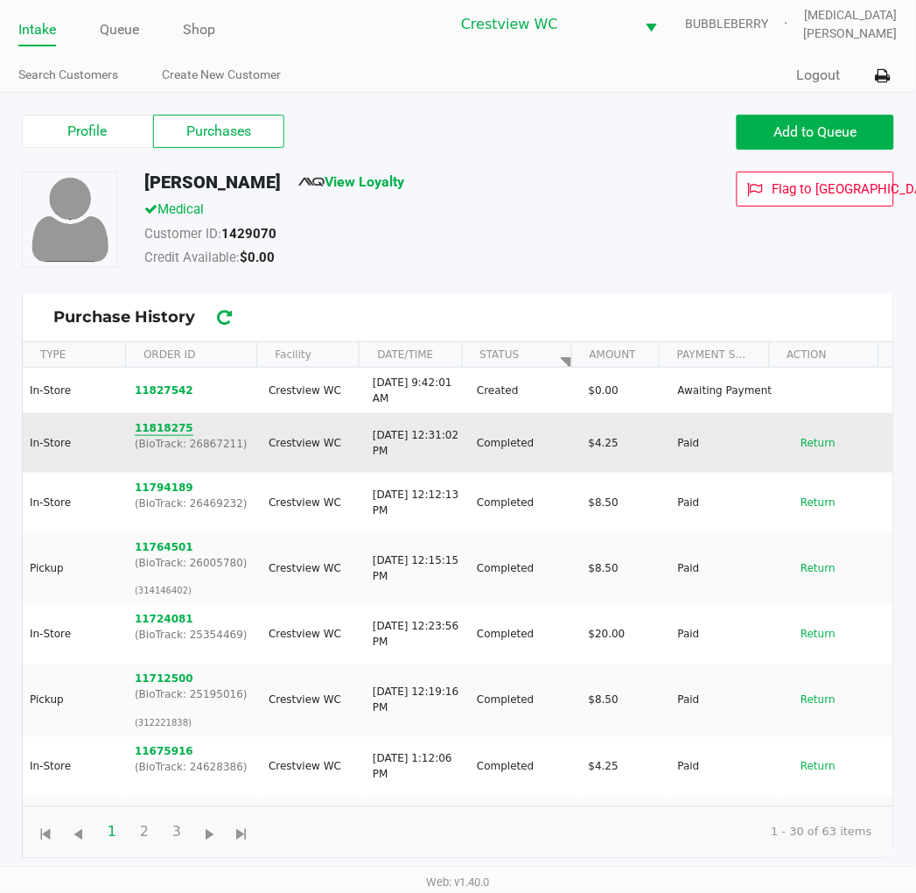
click at [159, 423] on button "11818275" at bounding box center [164, 428] width 59 height 16
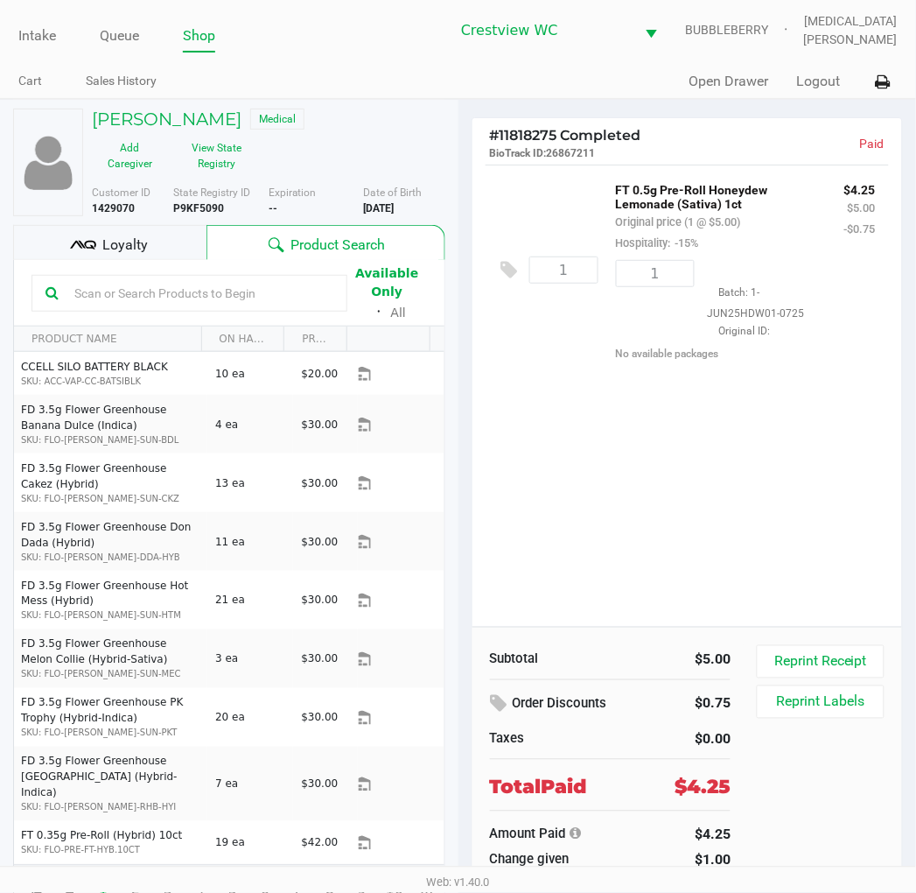
click at [727, 492] on div "1 FT 0.5g Pre-Roll Honeydew Lemonade (Sativa) 1ct Original price (1 @ $5.00) Ho…" at bounding box center [688, 396] width 431 height 462
click at [228, 109] on h5 "[PERSON_NAME]" at bounding box center [167, 119] width 150 height 21
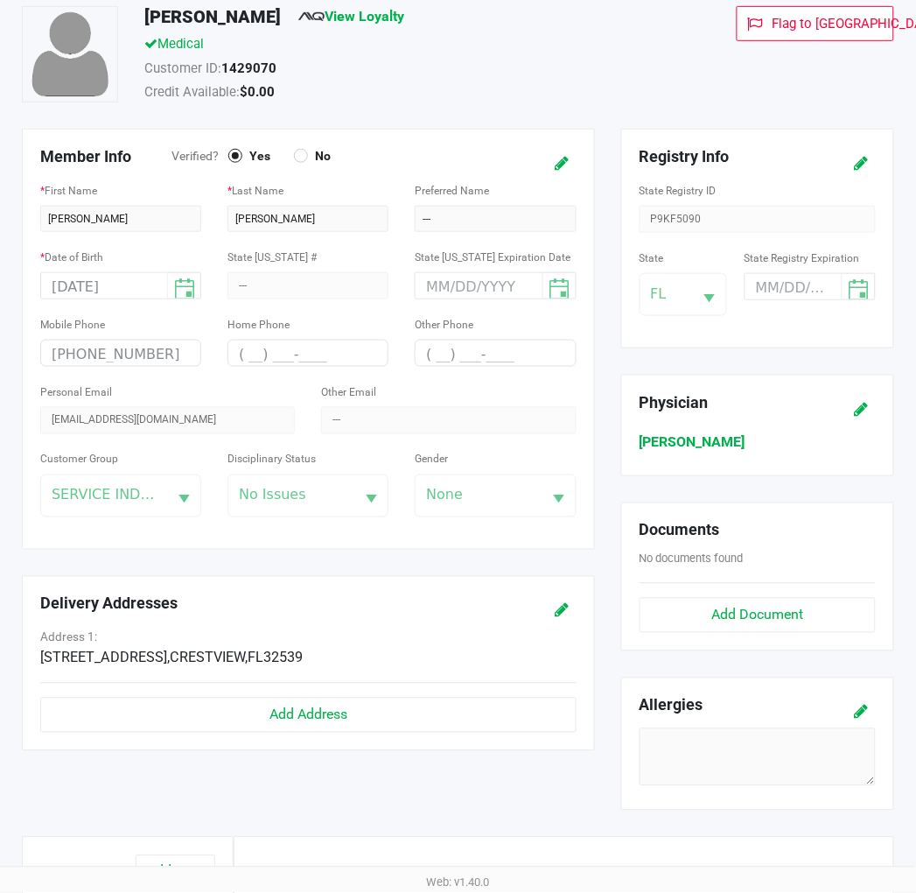
scroll to position [462, 0]
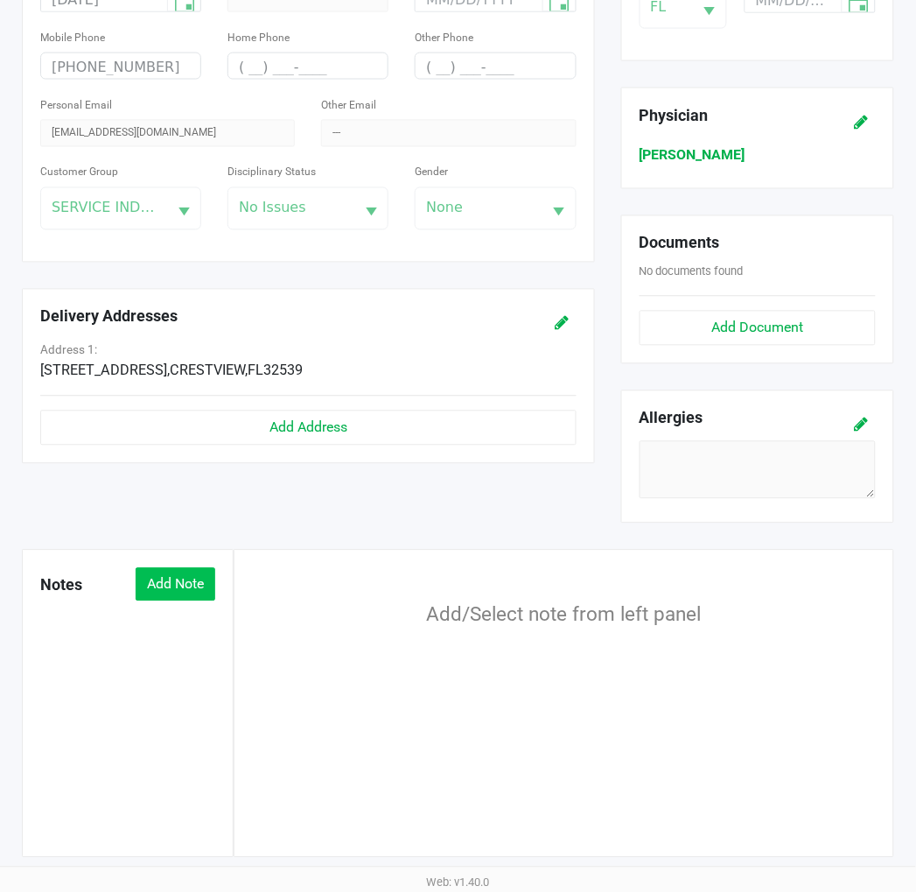
click at [173, 592] on button "Add Note" at bounding box center [176, 584] width 80 height 33
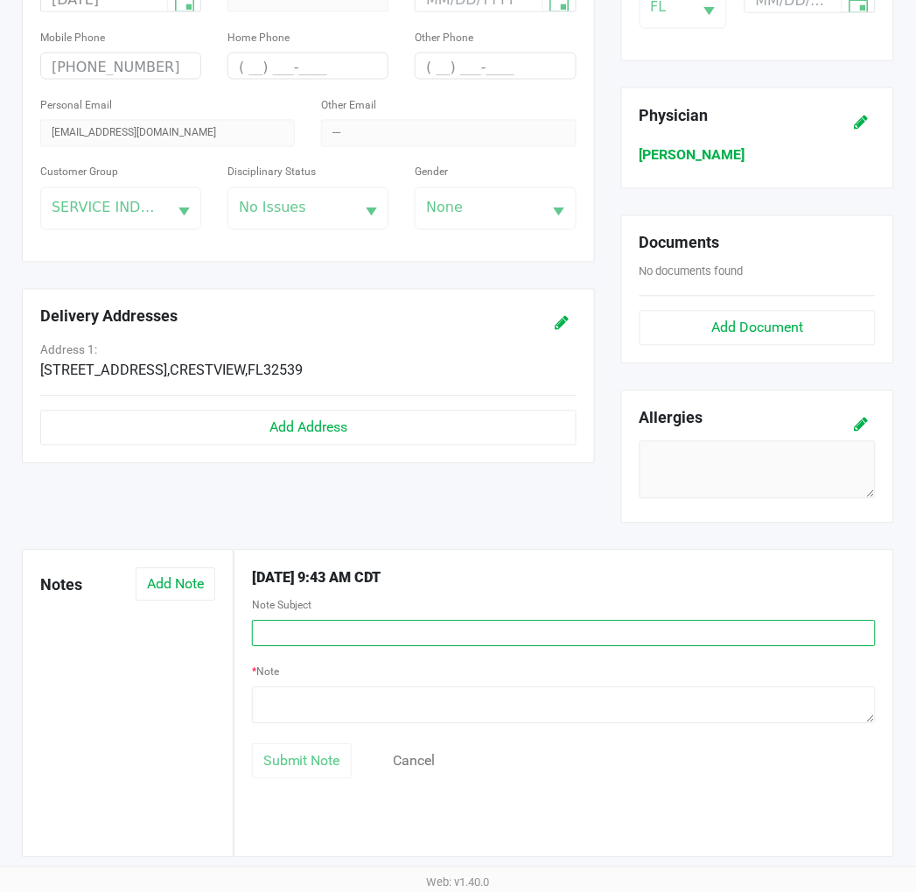
click at [348, 632] on input "text" at bounding box center [564, 633] width 624 height 26
type input "NO HDW"
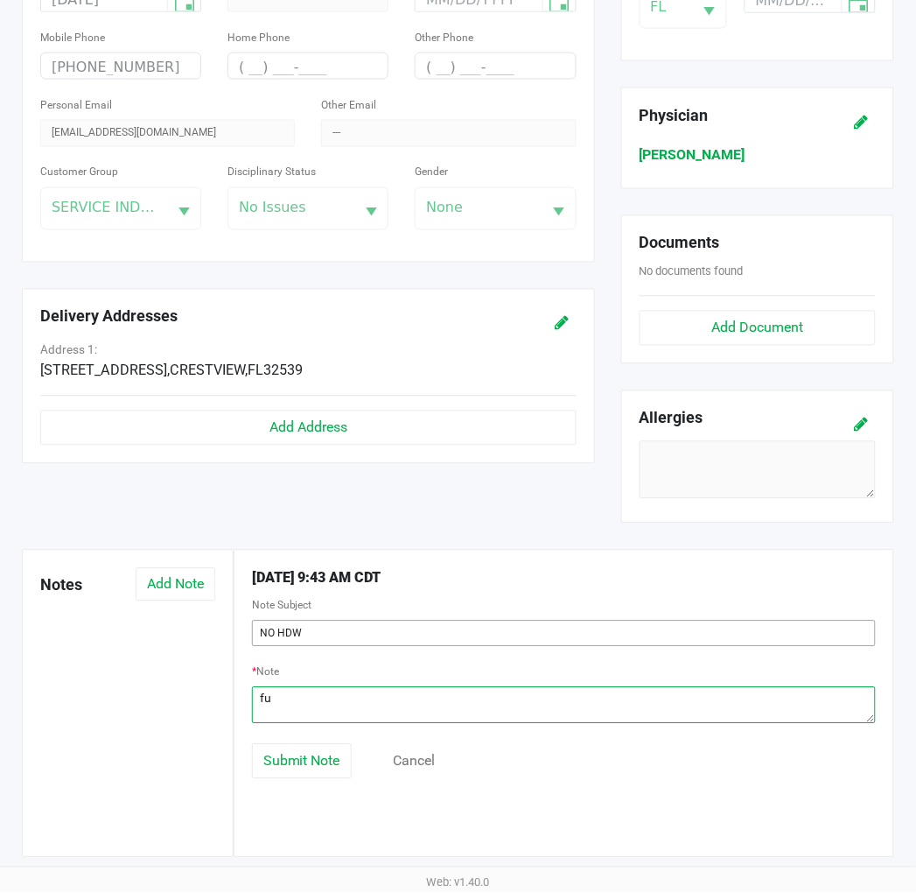
type textarea "f"
type textarea "HDW gave a headache. :C"
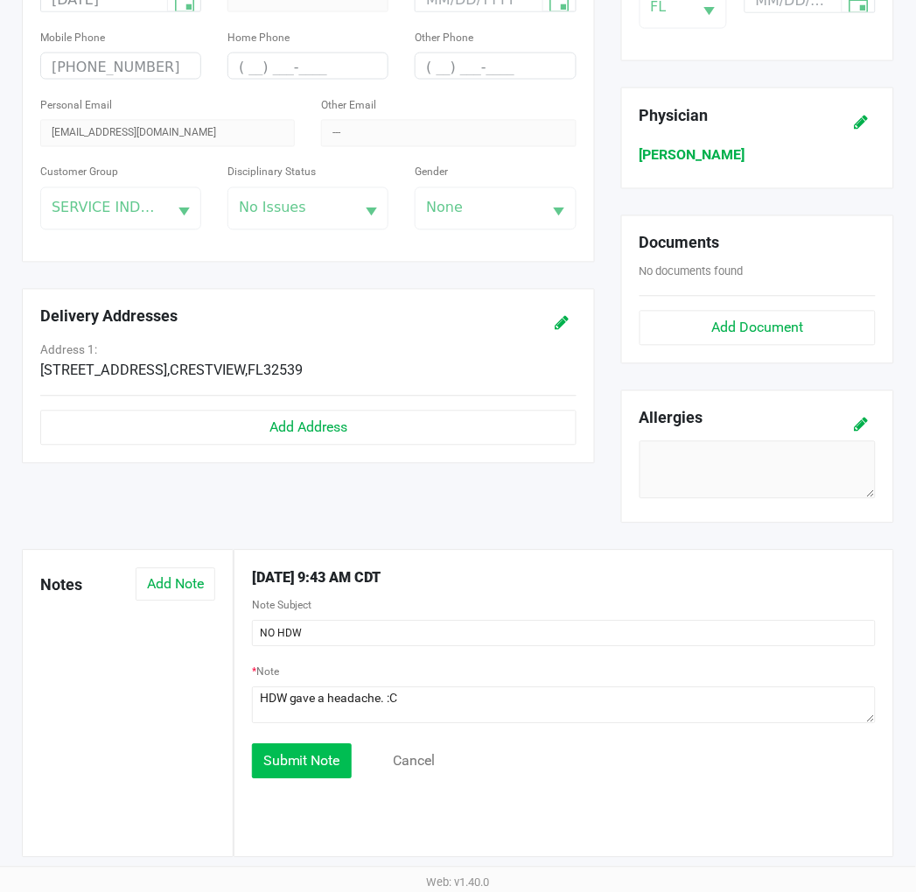
click at [301, 755] on span "Submit Note" at bounding box center [301, 761] width 77 height 17
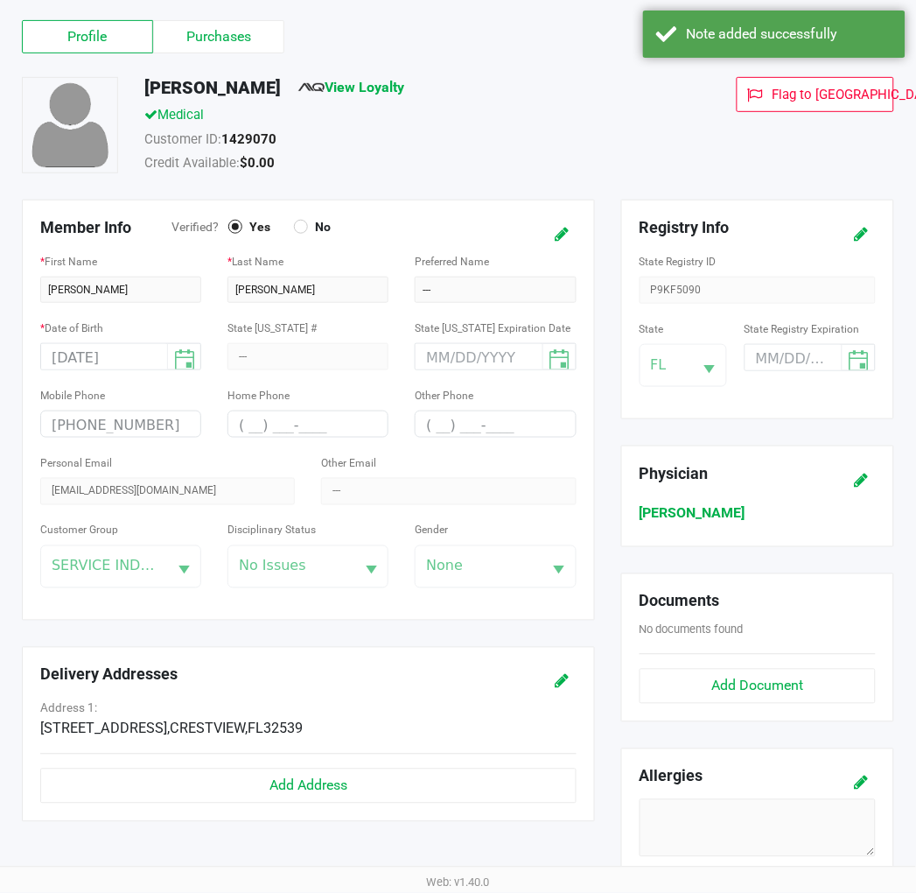
scroll to position [0, 0]
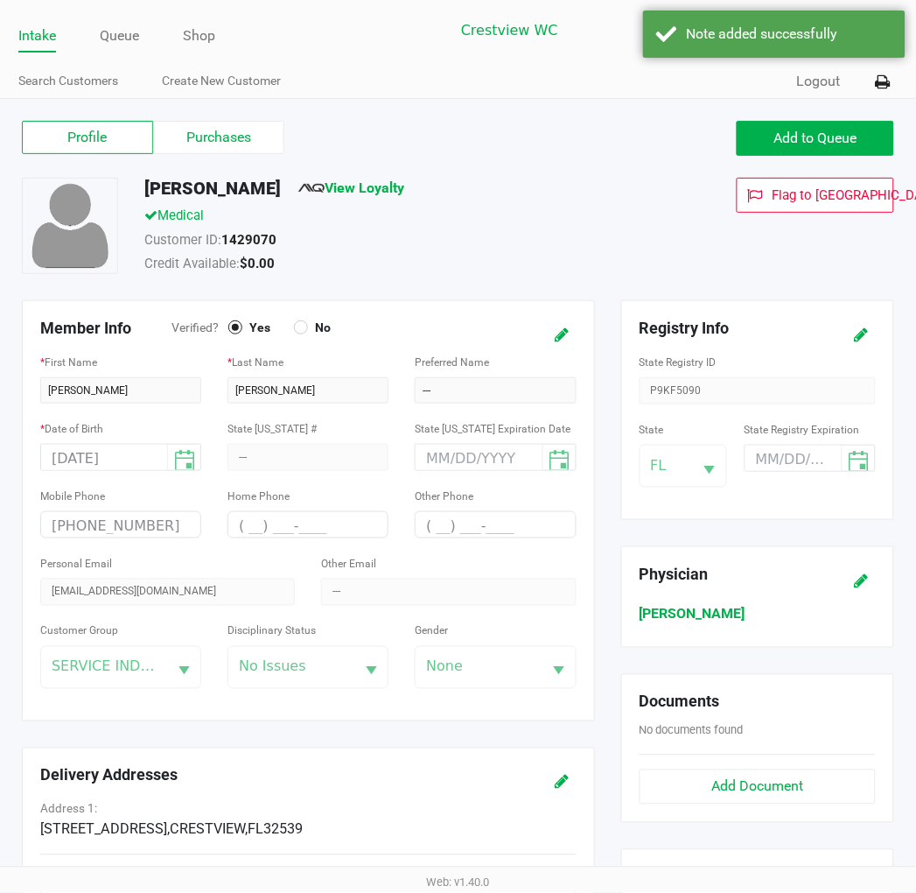
click at [239, 124] on label "Purchases" at bounding box center [218, 137] width 131 height 33
click at [0, 0] on 1 "Purchases" at bounding box center [0, 0] width 0 height 0
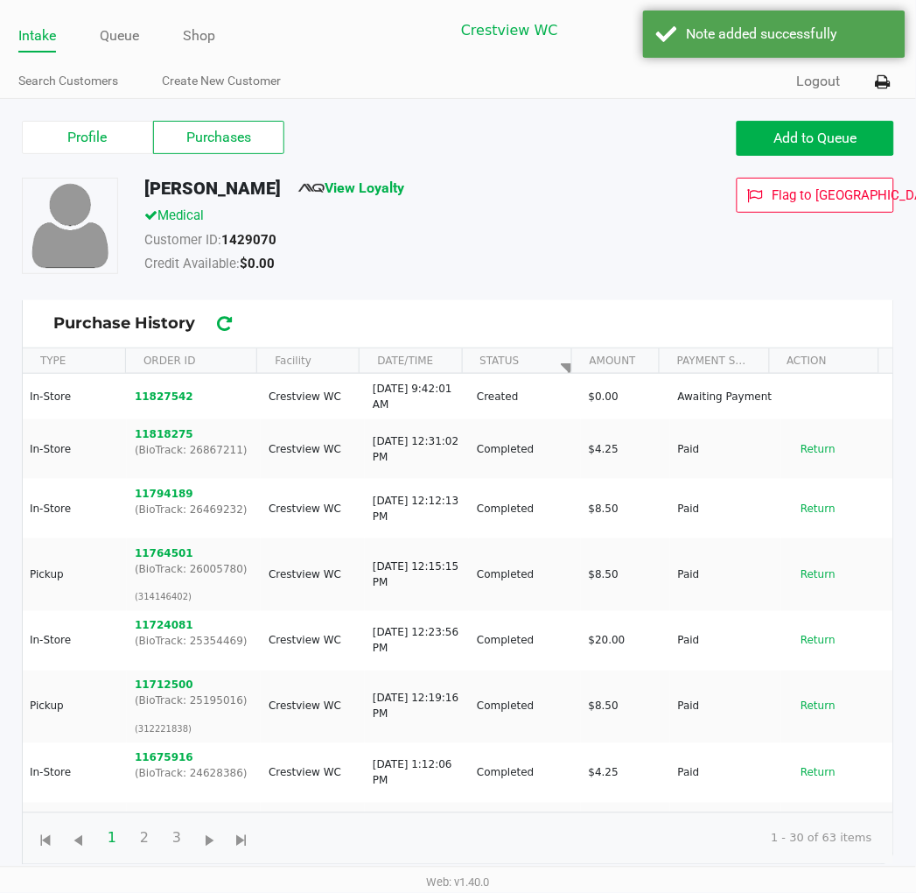
click at [158, 400] on button "11827542" at bounding box center [164, 397] width 59 height 16
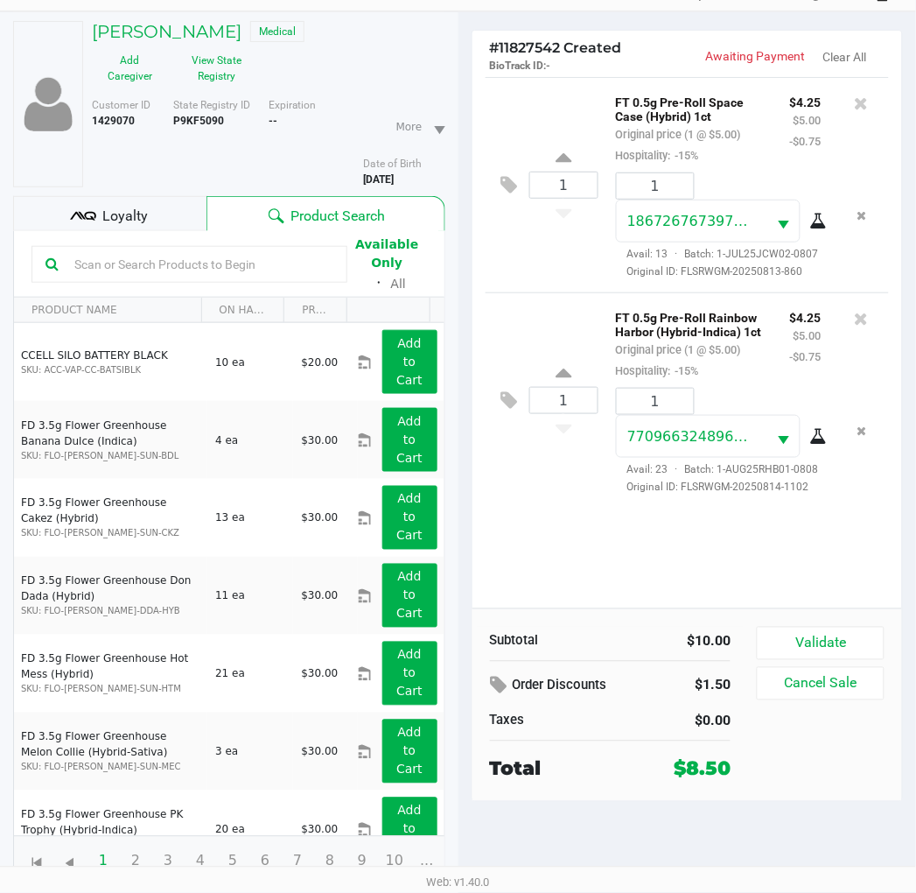
scroll to position [91, 0]
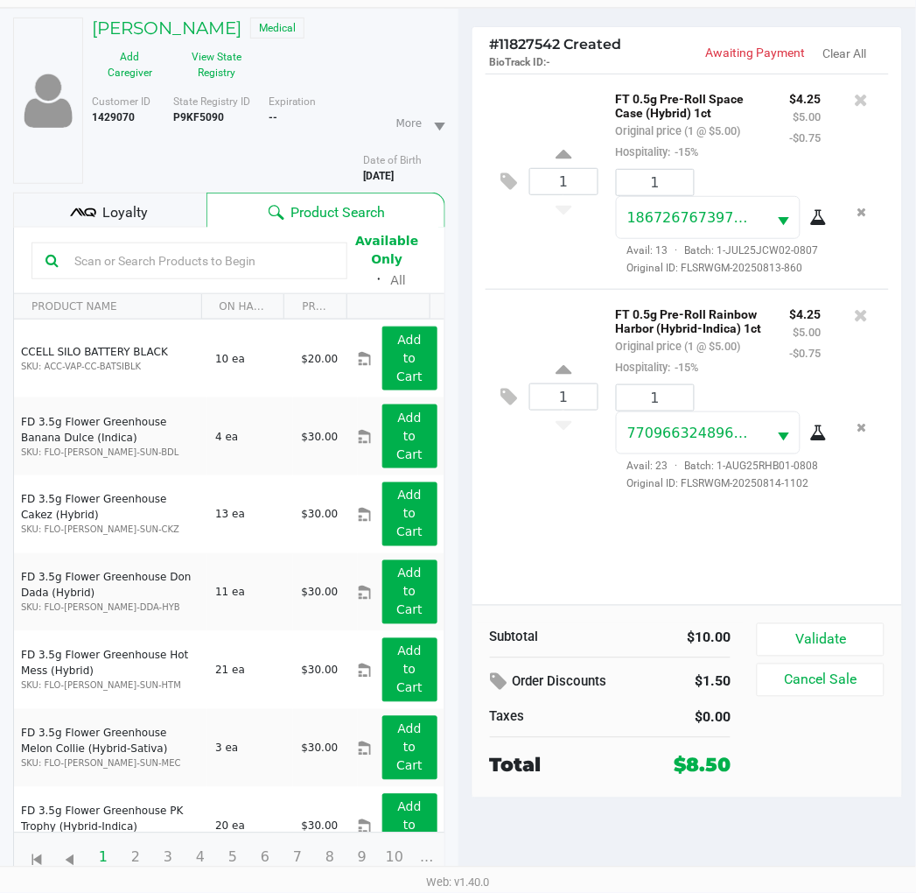
click at [810, 561] on div "1 FT 0.5g Pre-Roll Space Case (Hybrid) 1ct Original price (1 @ $5.00) Hospitali…" at bounding box center [688, 339] width 431 height 531
click at [145, 221] on span "Loyalty" at bounding box center [125, 212] width 46 height 21
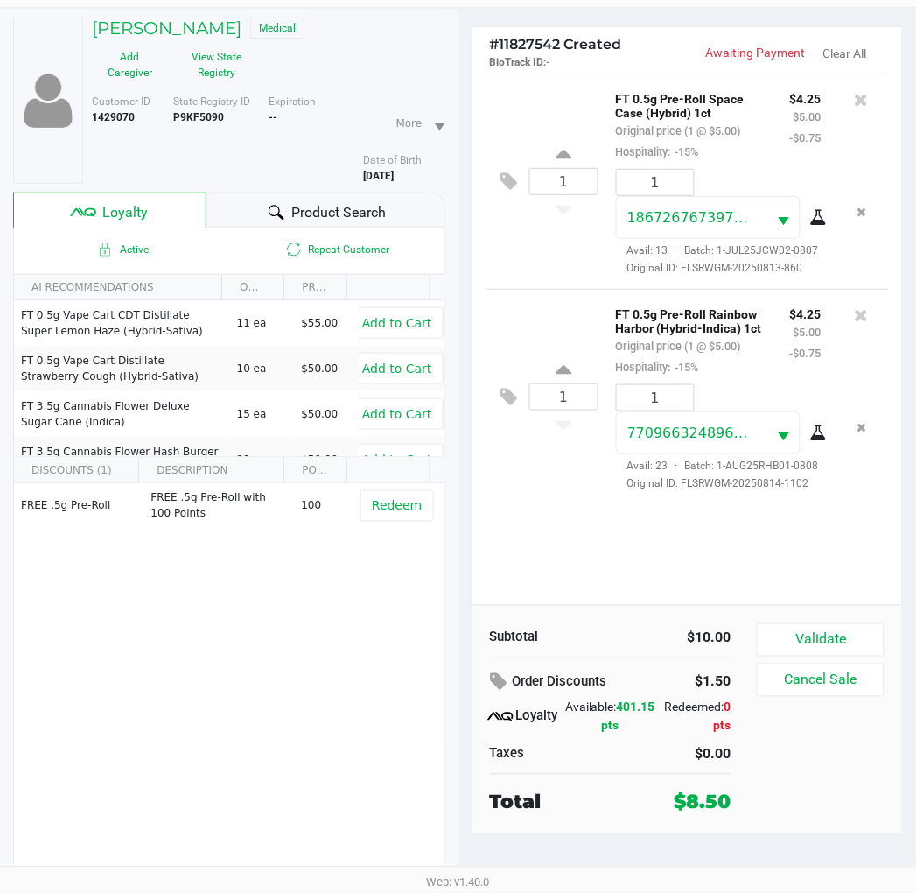
click at [620, 576] on div "1 FT 0.5g Pre-Roll Space Case (Hybrid) 1ct Original price (1 @ $5.00) Hospitali…" at bounding box center [688, 339] width 431 height 531
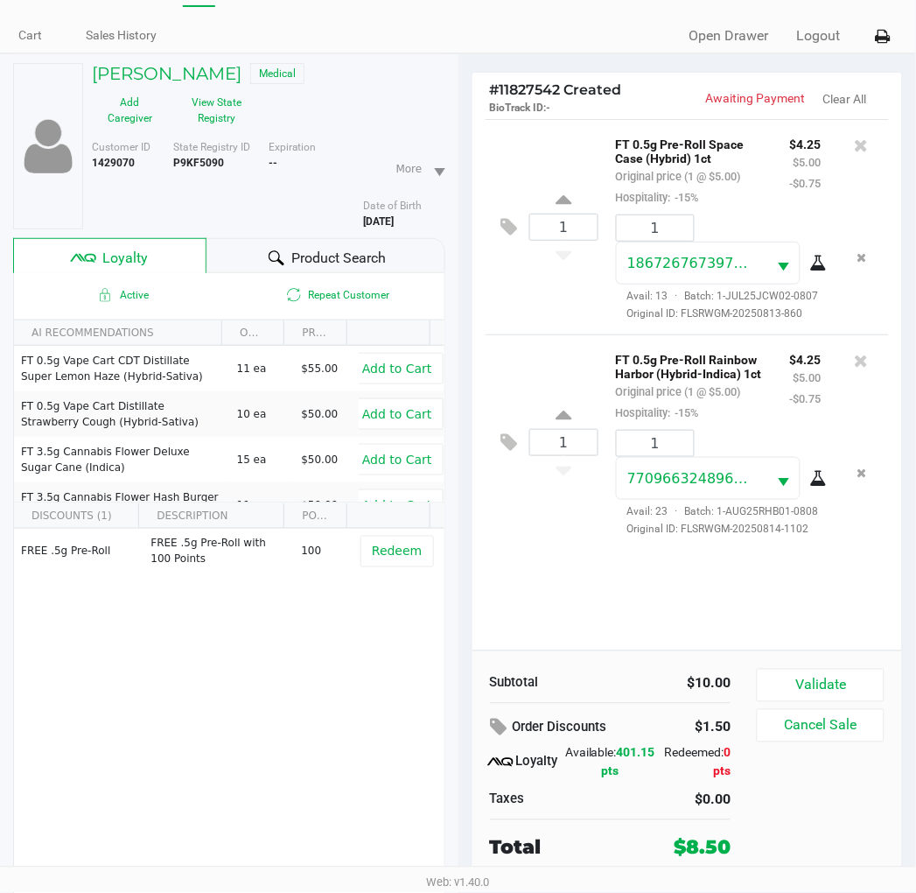
scroll to position [0, 0]
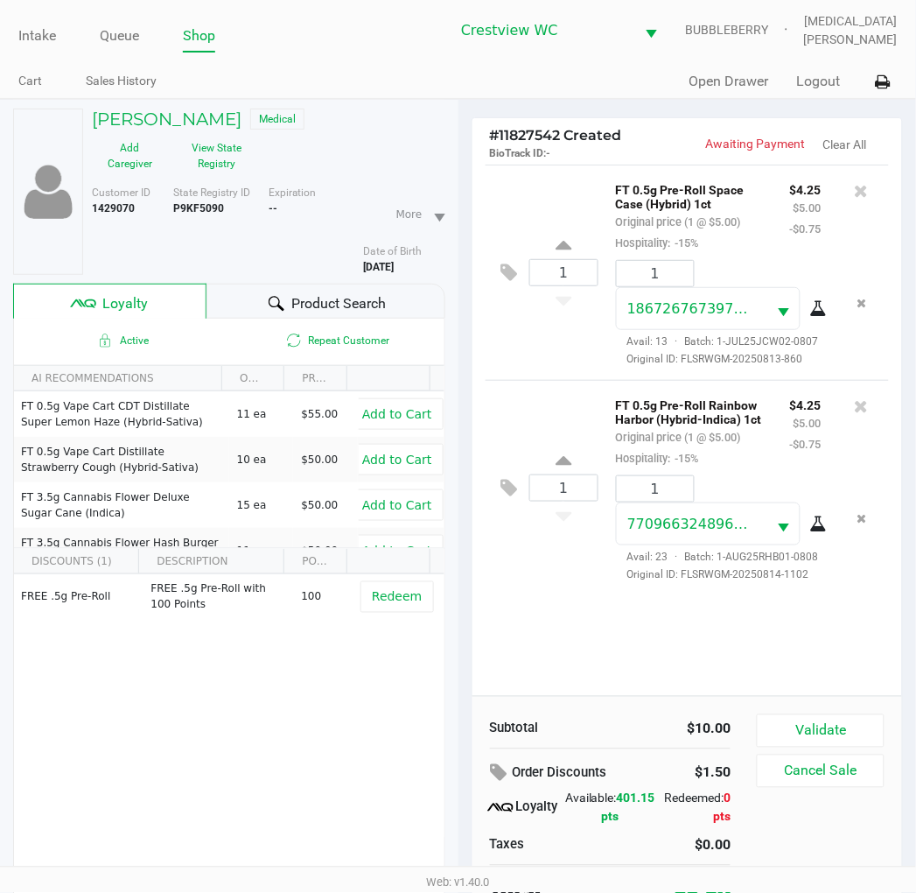
click at [830, 730] on button "Validate" at bounding box center [820, 730] width 127 height 33
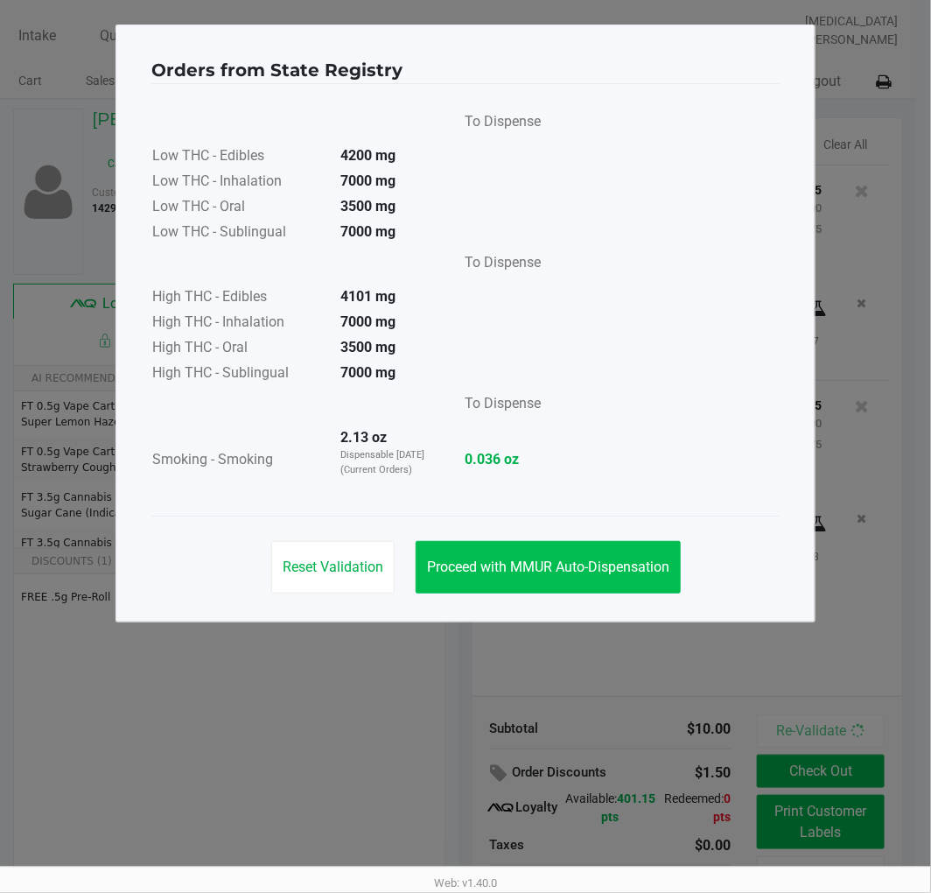
click at [546, 578] on button "Proceed with MMUR Auto-Dispensation" at bounding box center [548, 567] width 265 height 53
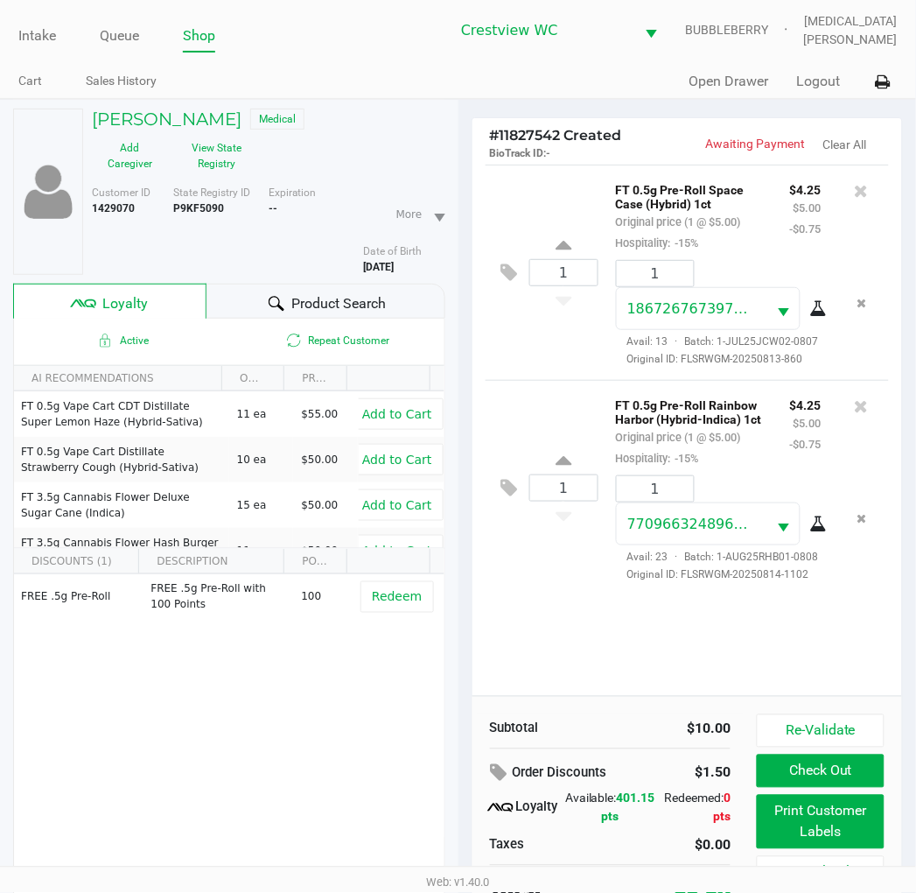
click at [845, 775] on button "Check Out" at bounding box center [820, 770] width 127 height 33
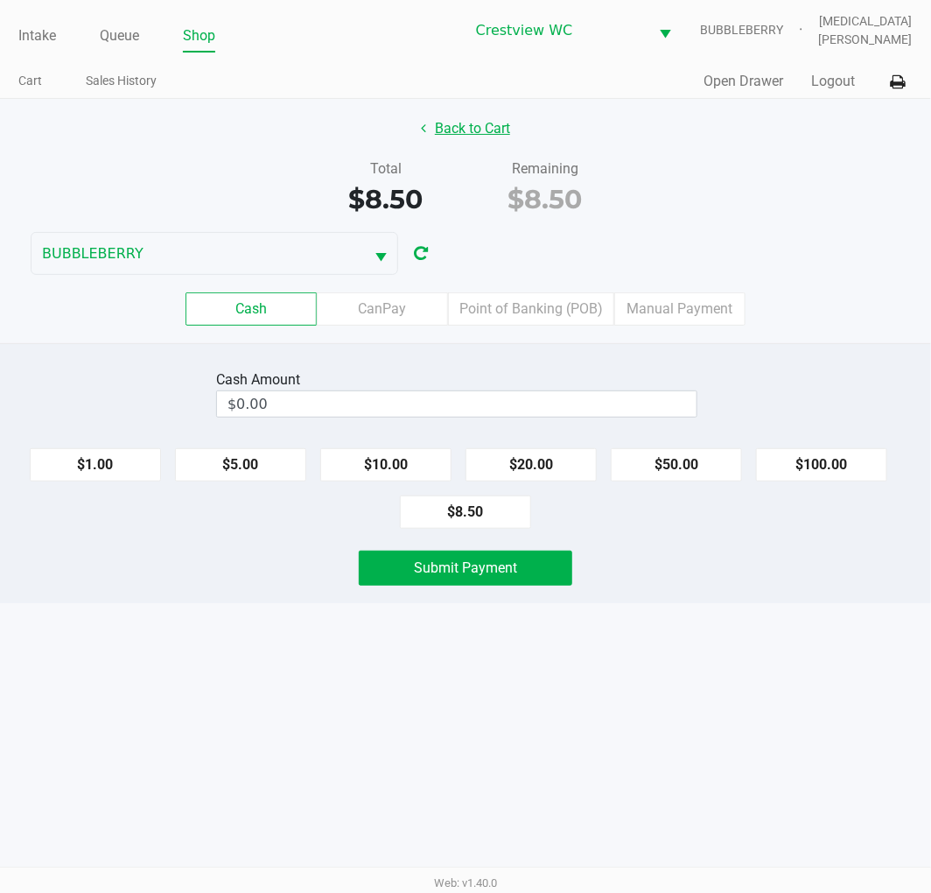
click at [468, 133] on button "Back to Cart" at bounding box center [466, 128] width 112 height 33
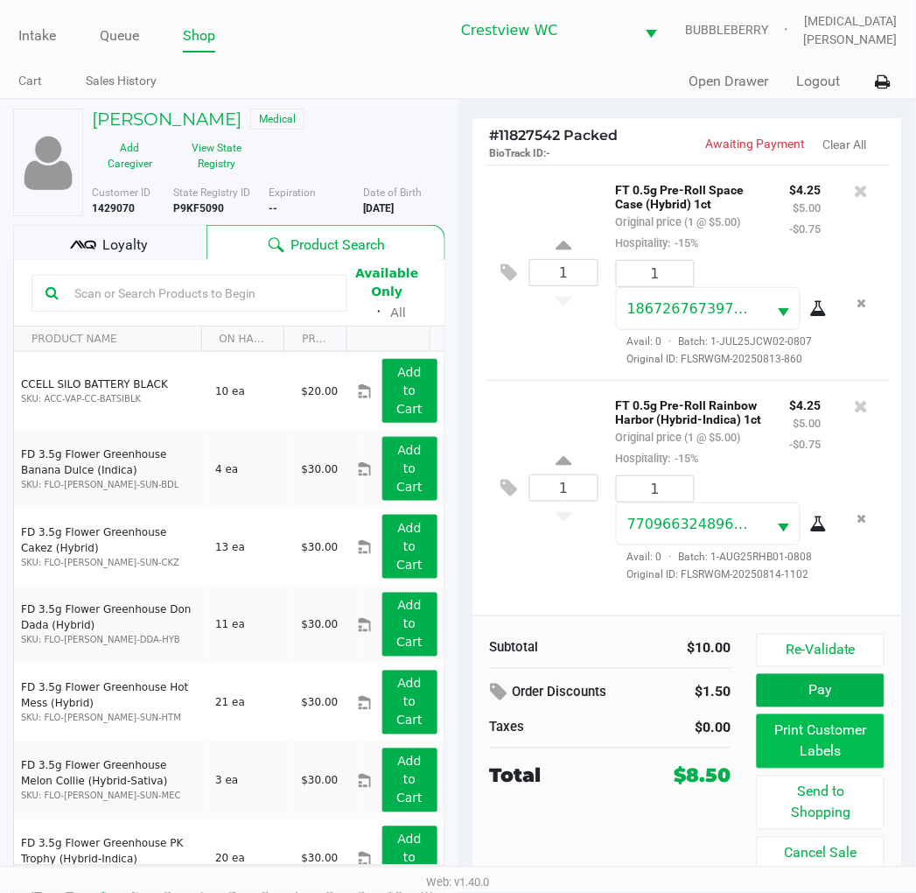
click at [836, 746] on button "Print Customer Labels" at bounding box center [820, 741] width 127 height 54
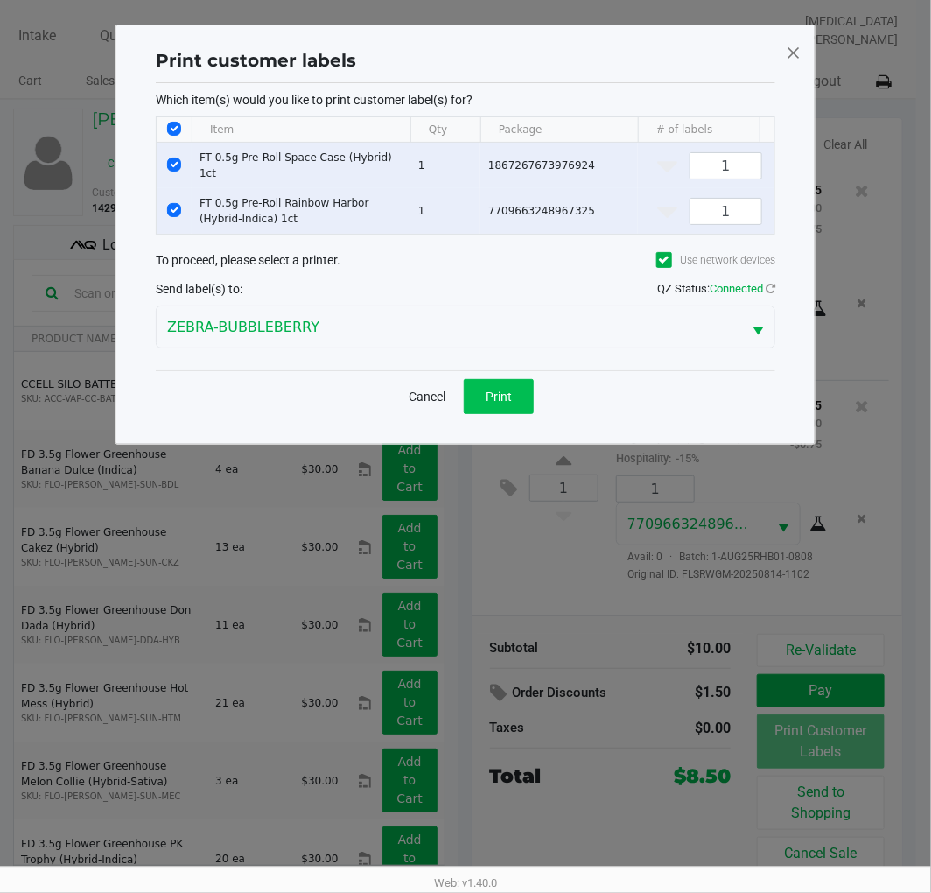
click at [510, 403] on span "Print" at bounding box center [499, 396] width 26 height 14
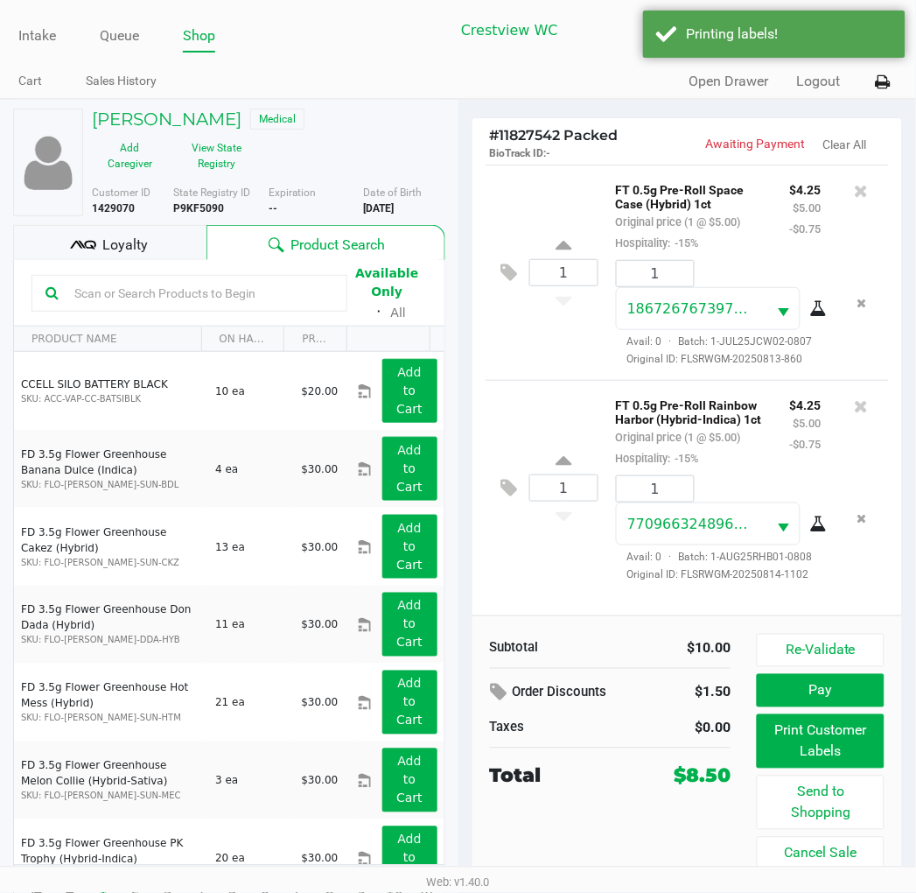
scroll to position [32, 0]
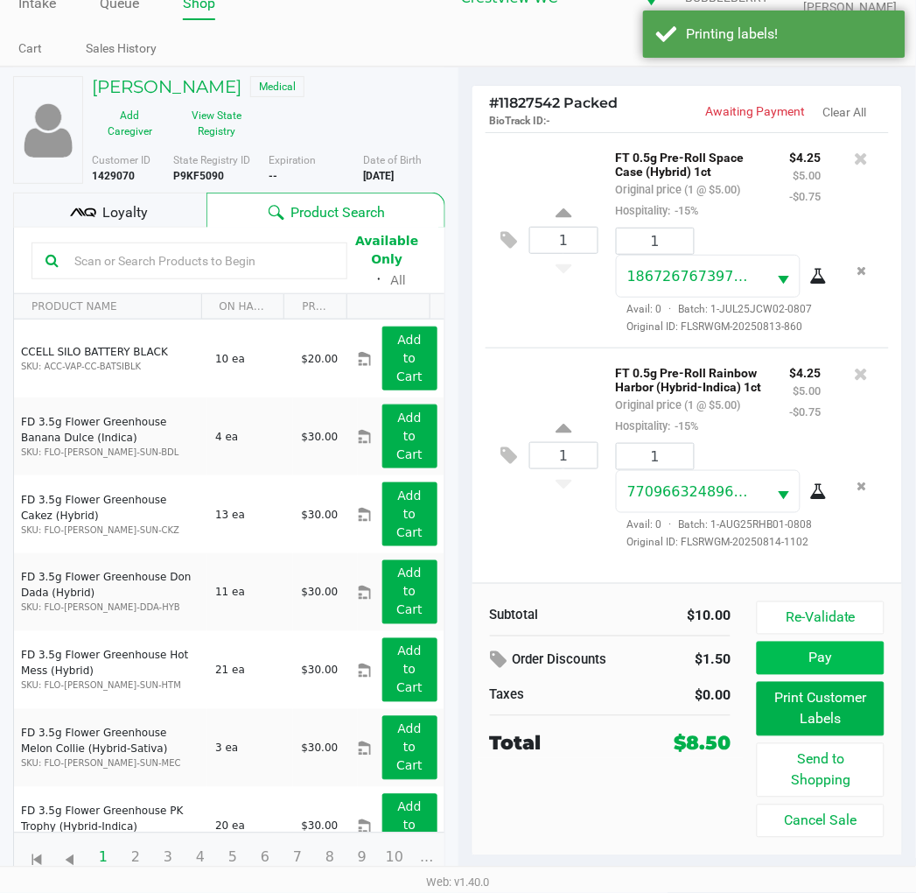
click at [836, 659] on button "Pay" at bounding box center [820, 657] width 127 height 33
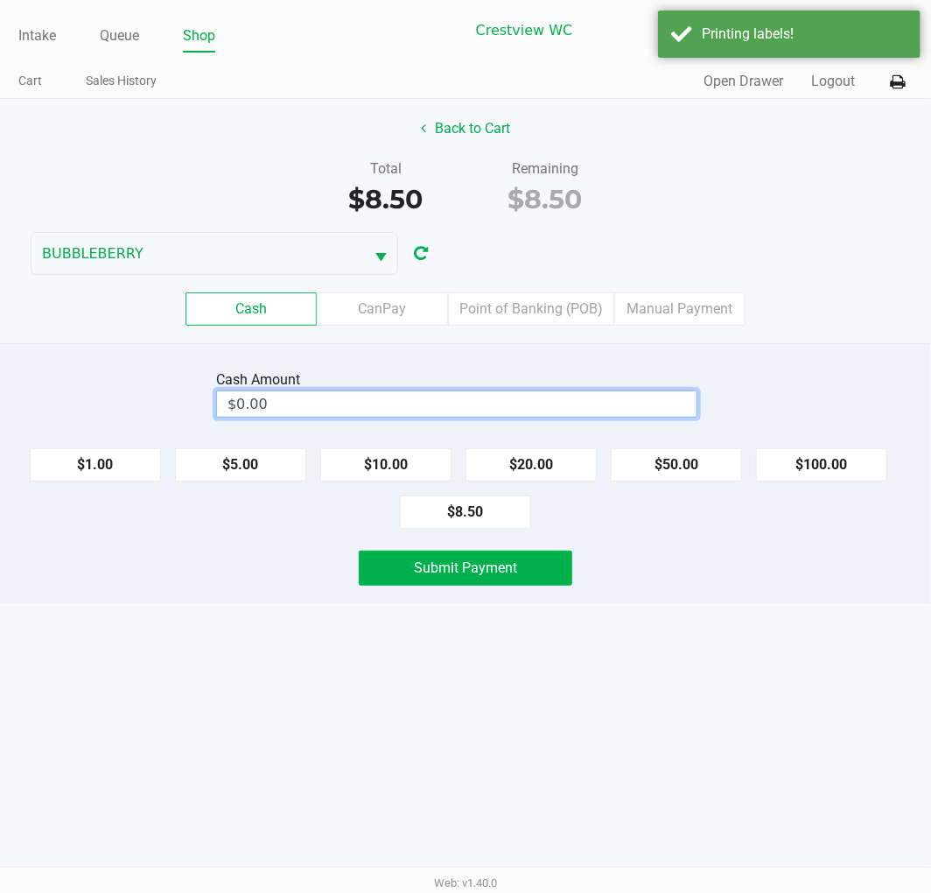
click at [557, 401] on input "$0.00" at bounding box center [457, 403] width 480 height 25
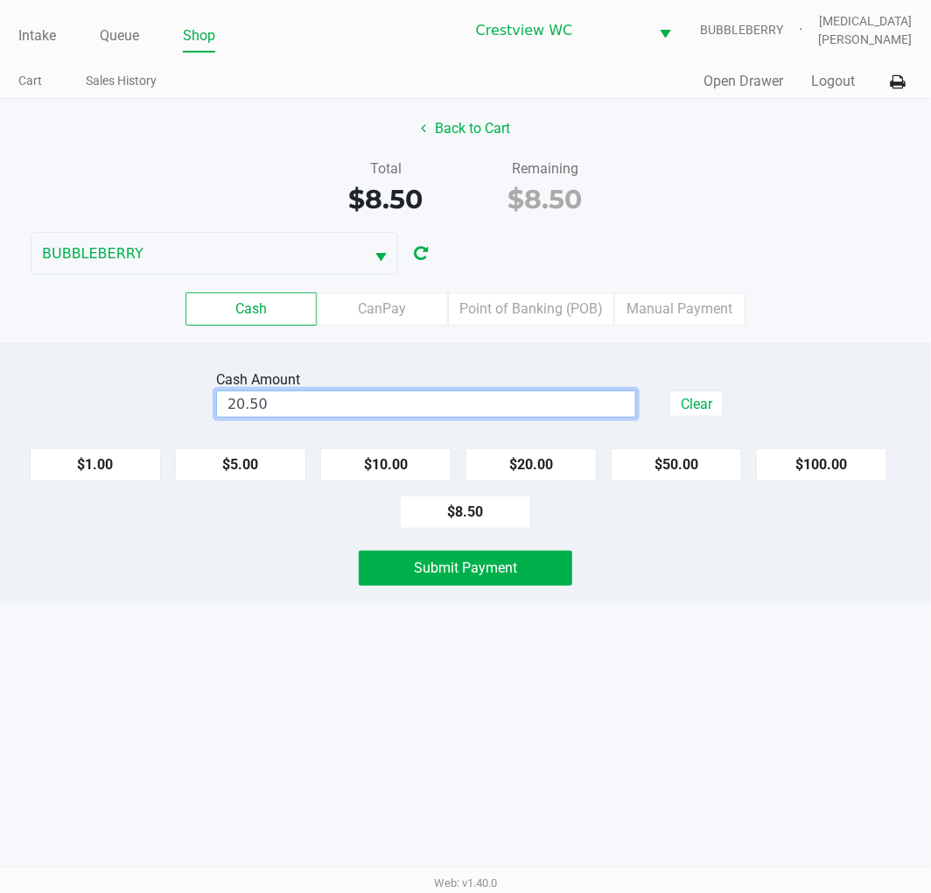
click at [464, 785] on div "Intake Queue Shop Crestview WC BUBBLEBERRY [MEDICAL_DATA][PERSON_NAME] Cart Sal…" at bounding box center [465, 446] width 931 height 893
type input "$20.50"
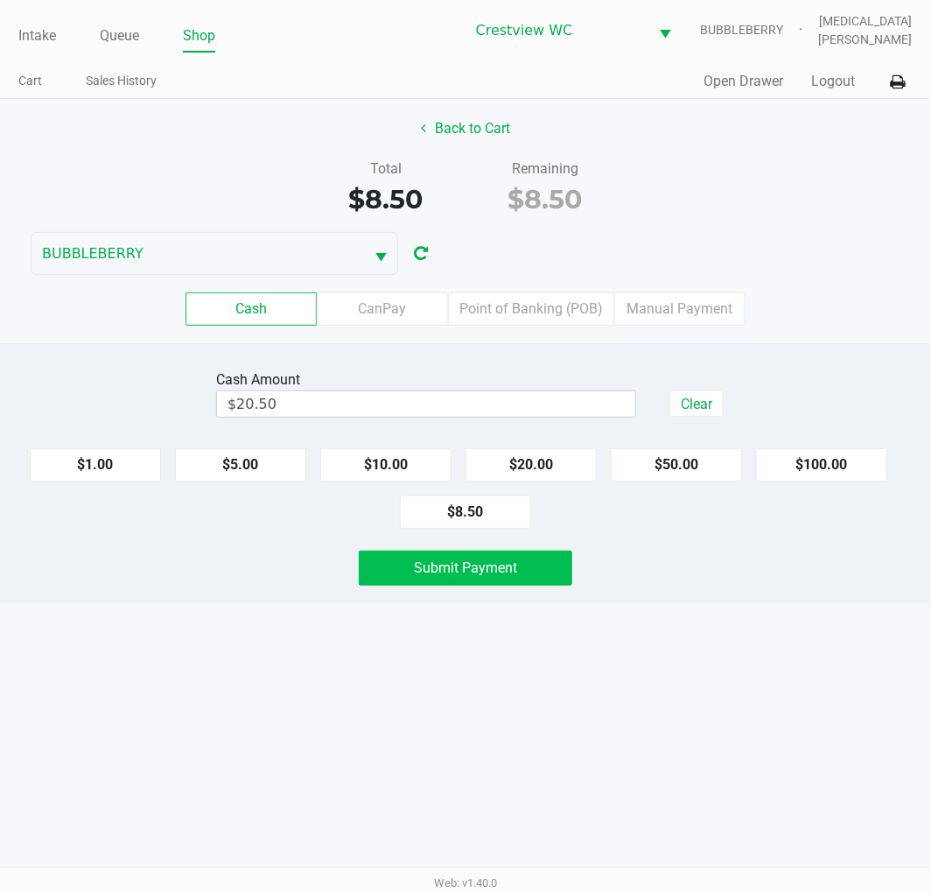
click at [477, 571] on span "Submit Payment" at bounding box center [465, 567] width 103 height 17
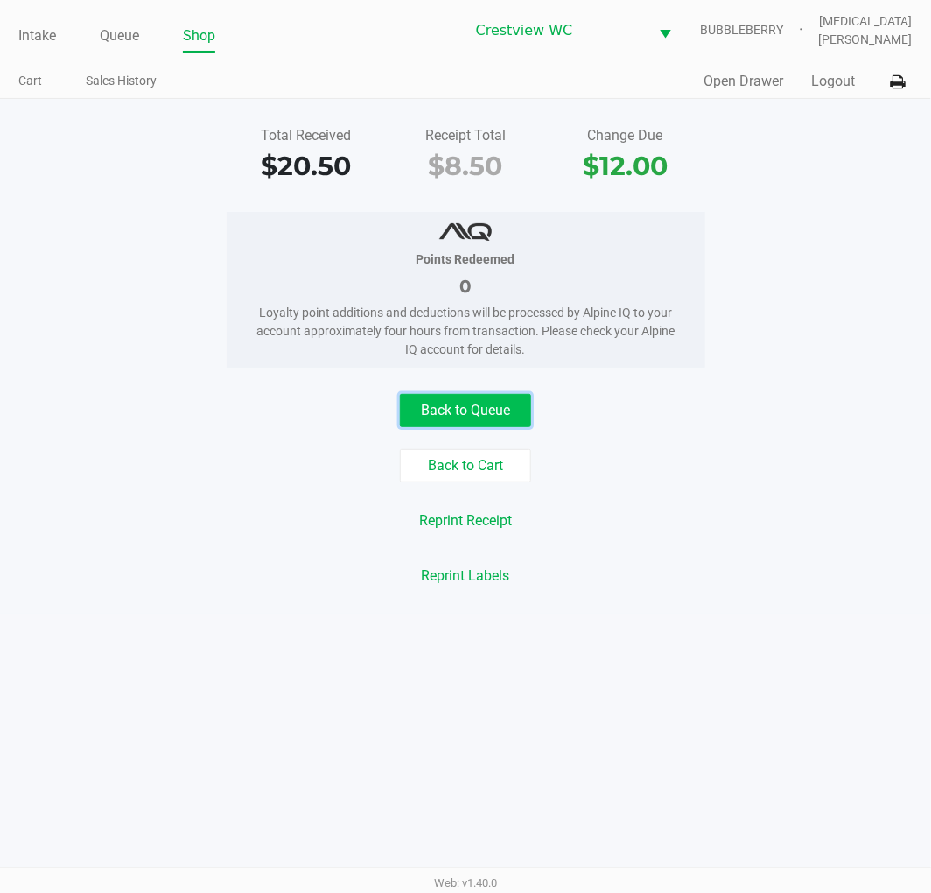
click at [475, 409] on button "Back to Queue" at bounding box center [465, 410] width 131 height 33
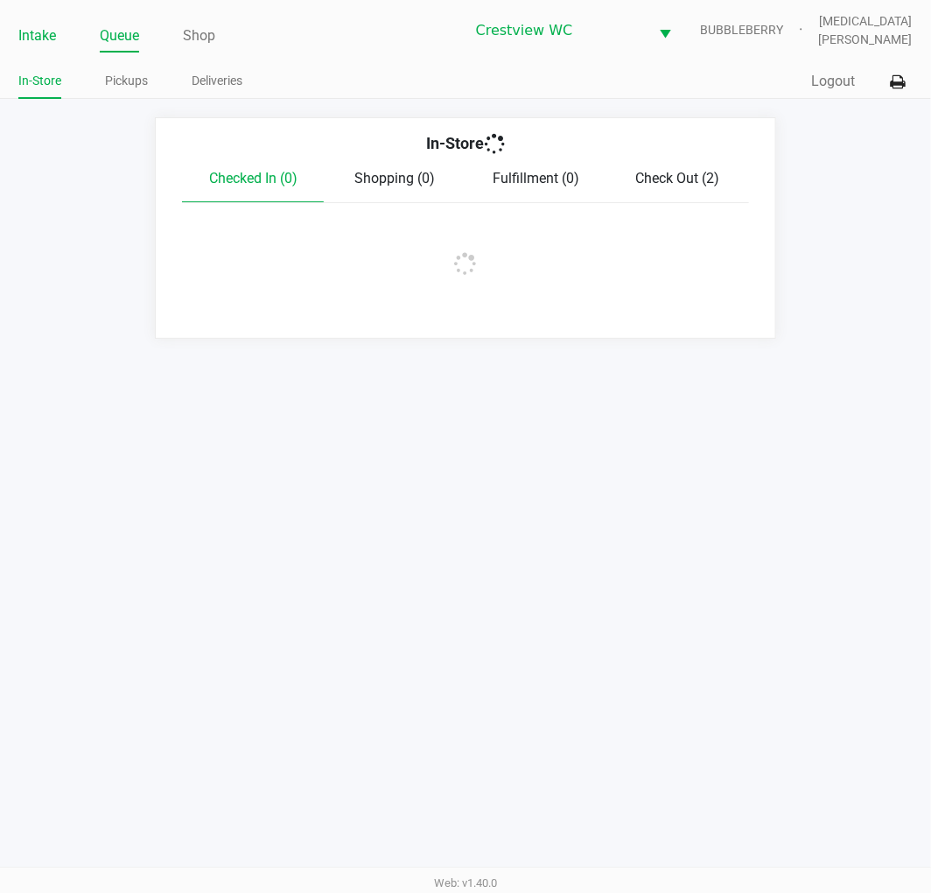
click at [36, 42] on link "Intake" at bounding box center [37, 36] width 38 height 25
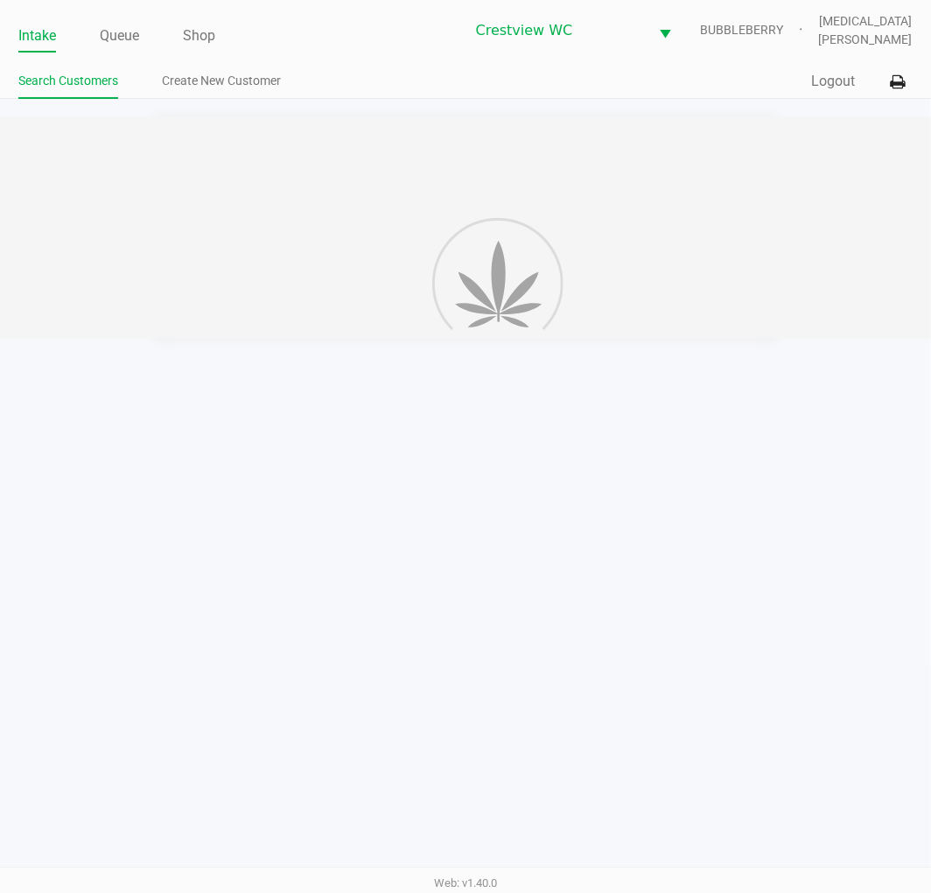
click at [413, 62] on div "Intake Queue Shop Crestview WC BUBBLEBERRY [MEDICAL_DATA][PERSON_NAME] Search C…" at bounding box center [465, 49] width 931 height 99
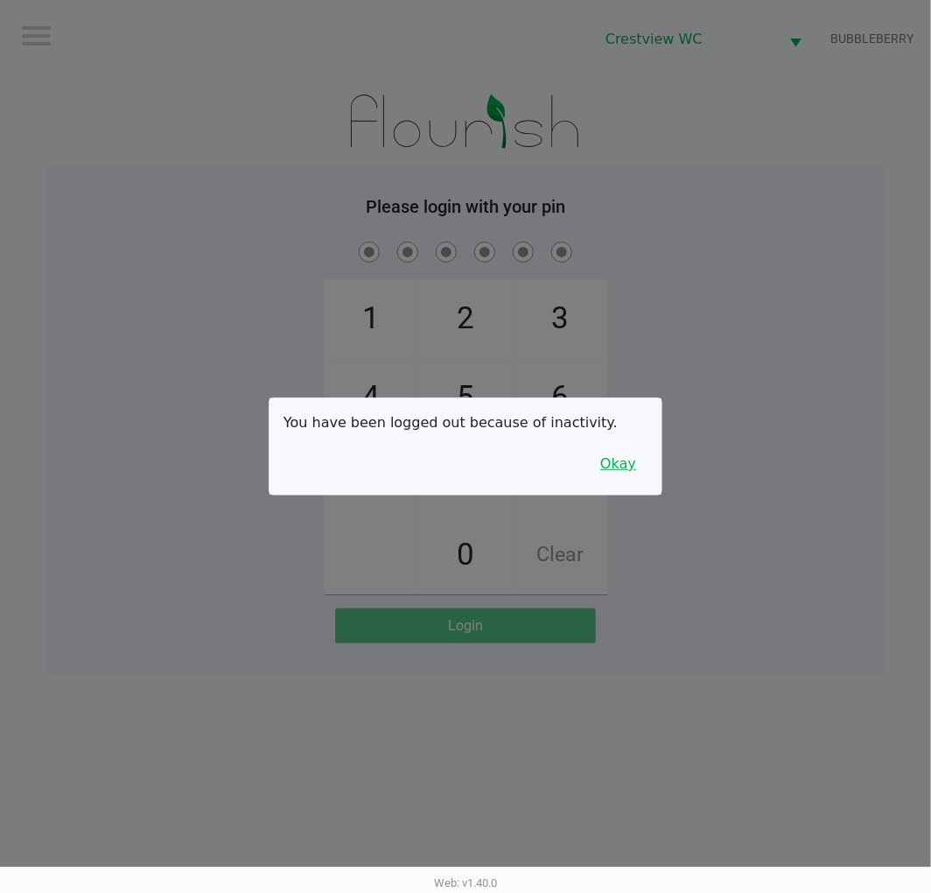
click at [627, 473] on button "Okay" at bounding box center [618, 463] width 59 height 33
click at [796, 466] on div "1 4 7 2 5 8 0 3 6 9 Clear" at bounding box center [466, 416] width 840 height 356
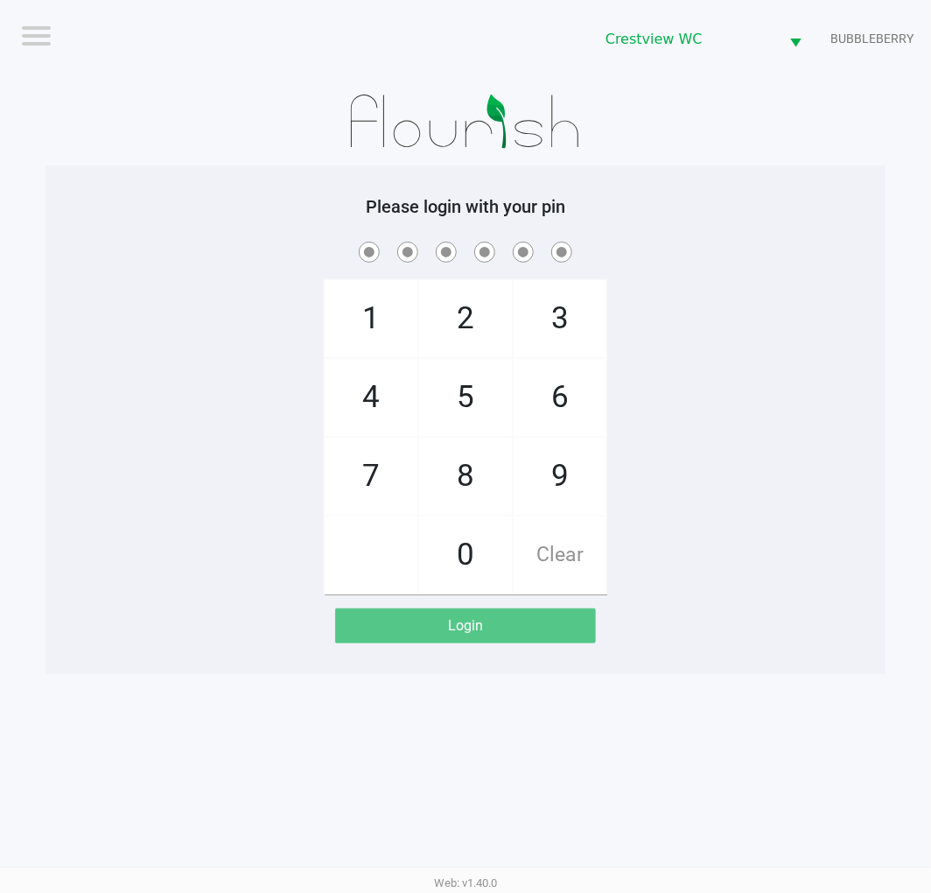
click at [735, 579] on div "1 4 7 2 5 8 0 3 6 9 Clear" at bounding box center [466, 416] width 840 height 356
checkbox input "true"
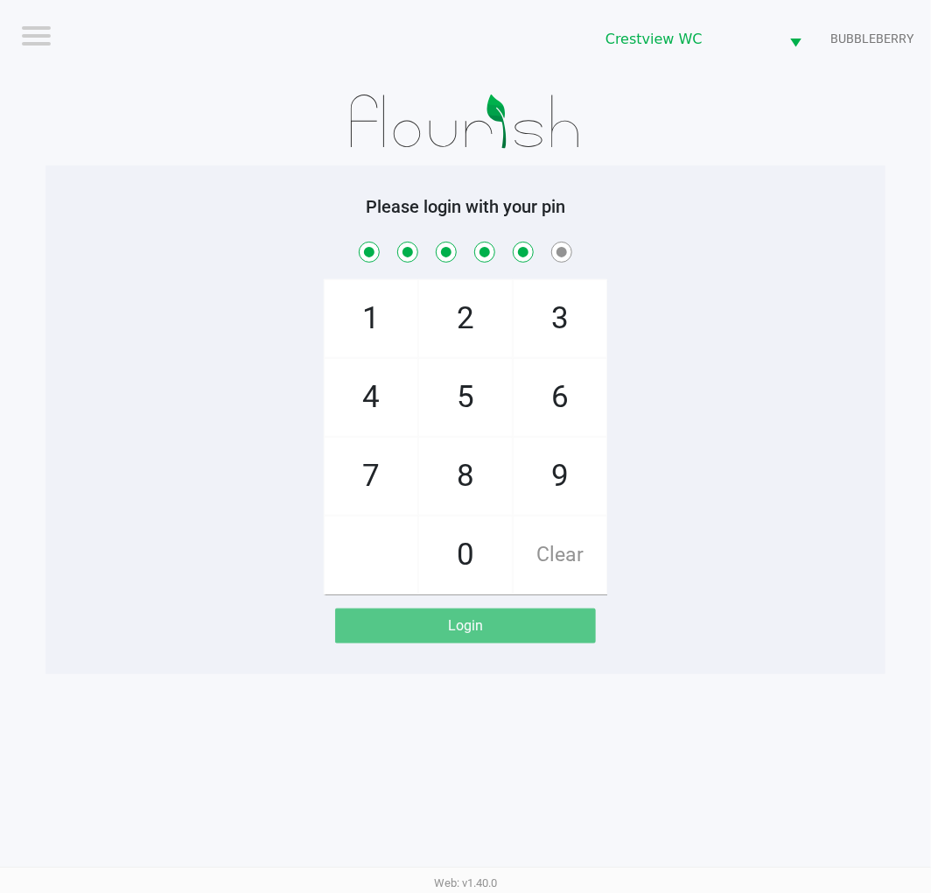
checkbox input "true"
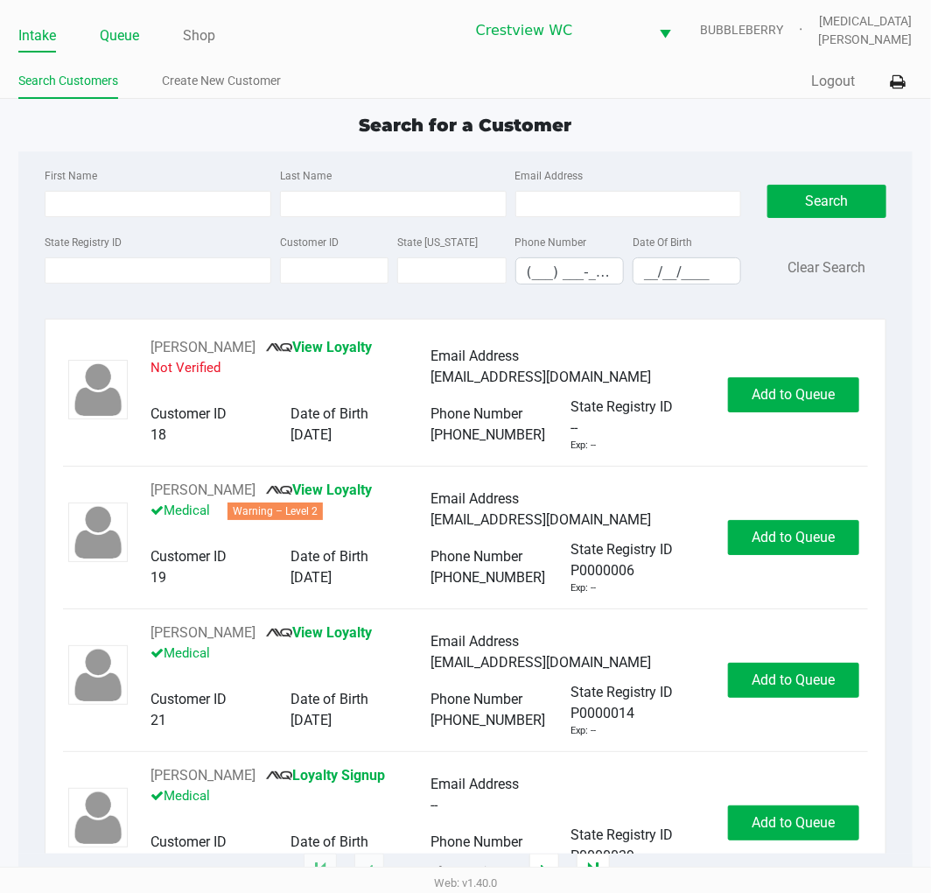
click at [124, 37] on link "Queue" at bounding box center [119, 36] width 39 height 25
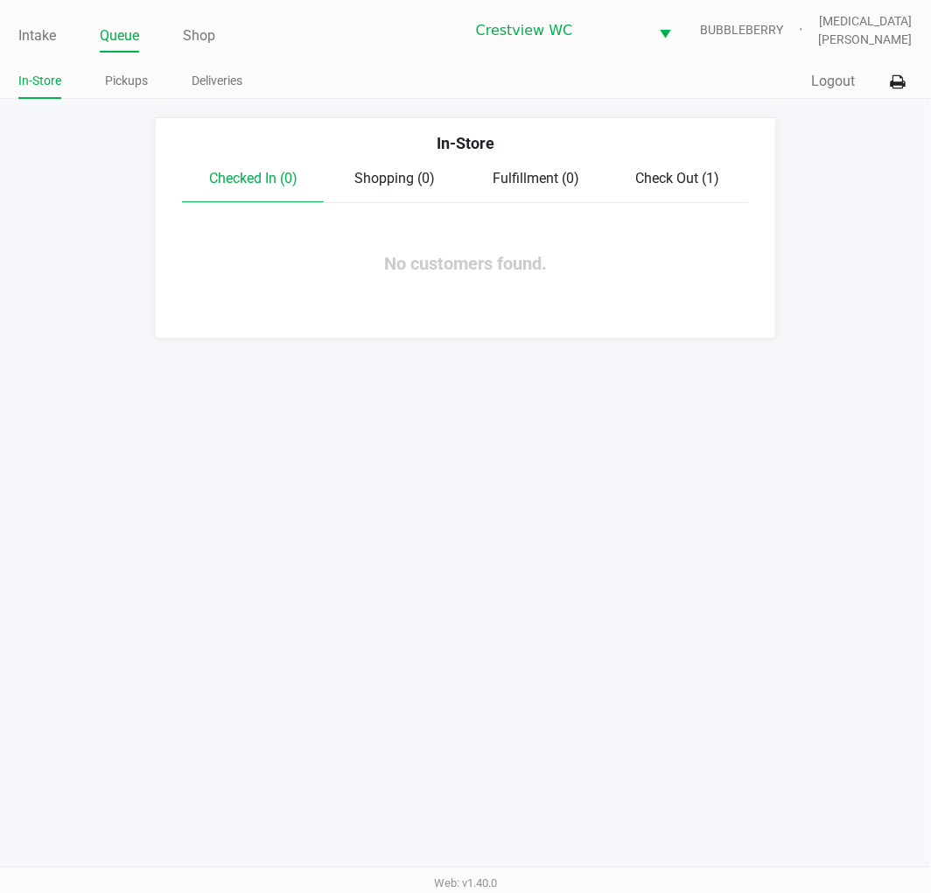
click at [671, 170] on span "Check Out (1)" at bounding box center [678, 178] width 84 height 17
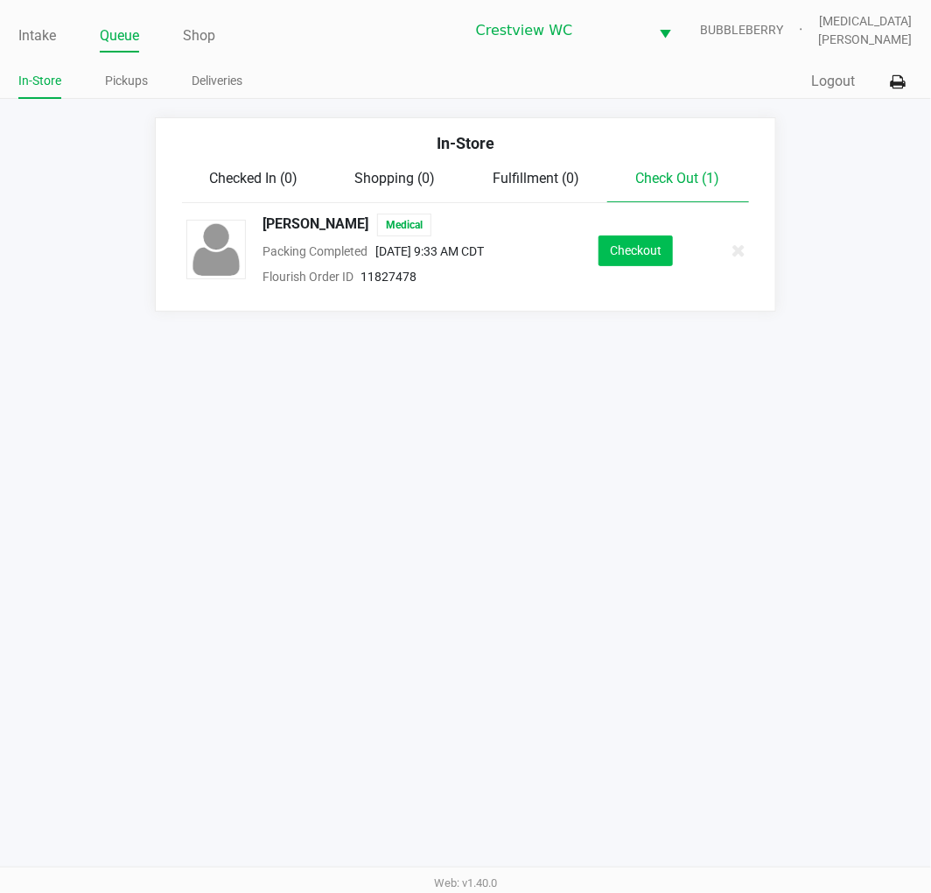
click at [663, 249] on button "Checkout" at bounding box center [636, 250] width 74 height 31
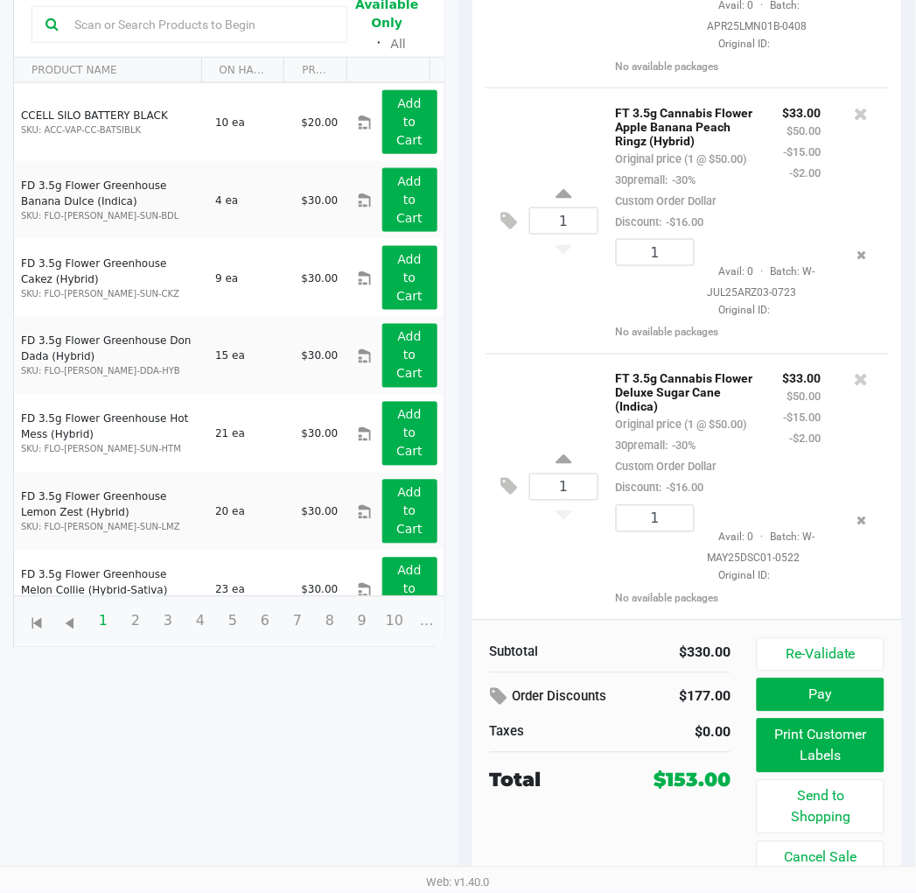
scroll to position [1418, 0]
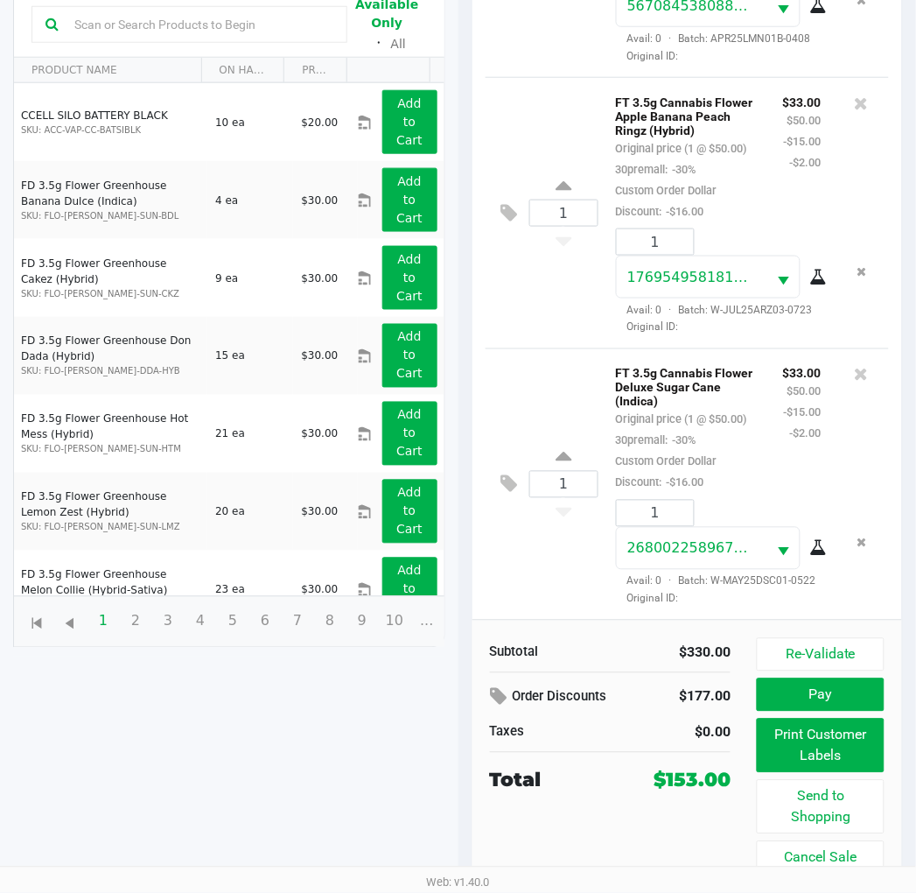
click at [837, 697] on button "Pay" at bounding box center [820, 694] width 127 height 33
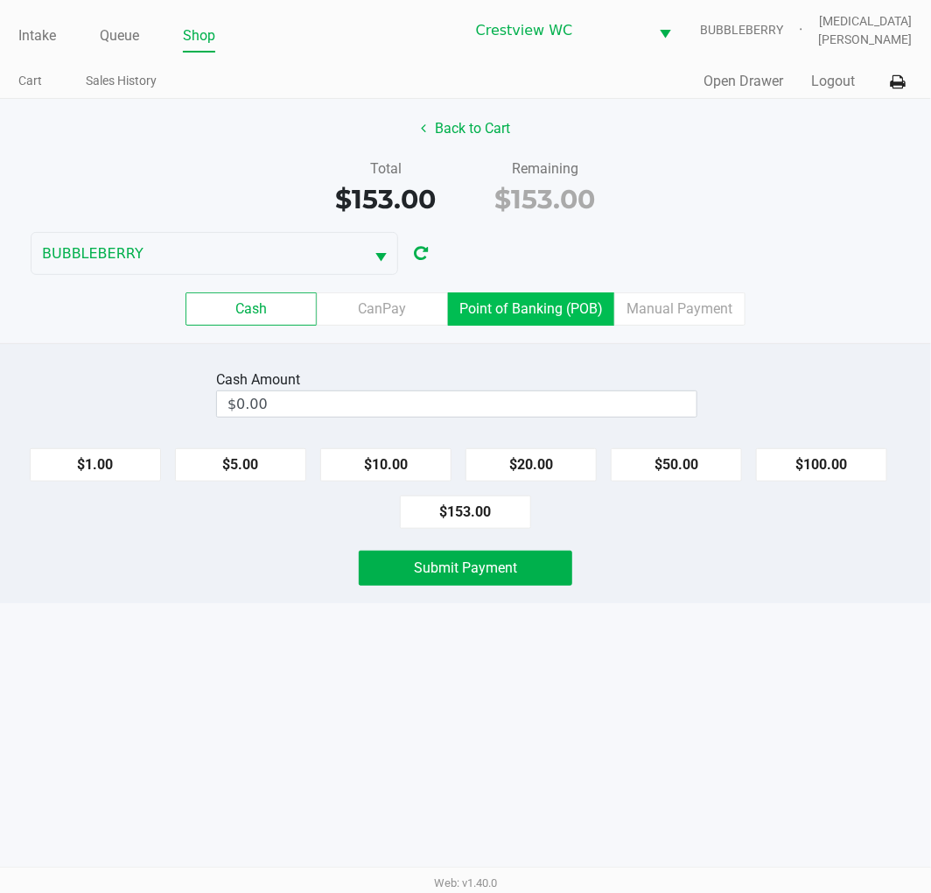
click at [546, 306] on label "Point of Banking (POB)" at bounding box center [531, 308] width 166 height 33
click at [0, 0] on 7 "Point of Banking (POB)" at bounding box center [0, 0] width 0 height 0
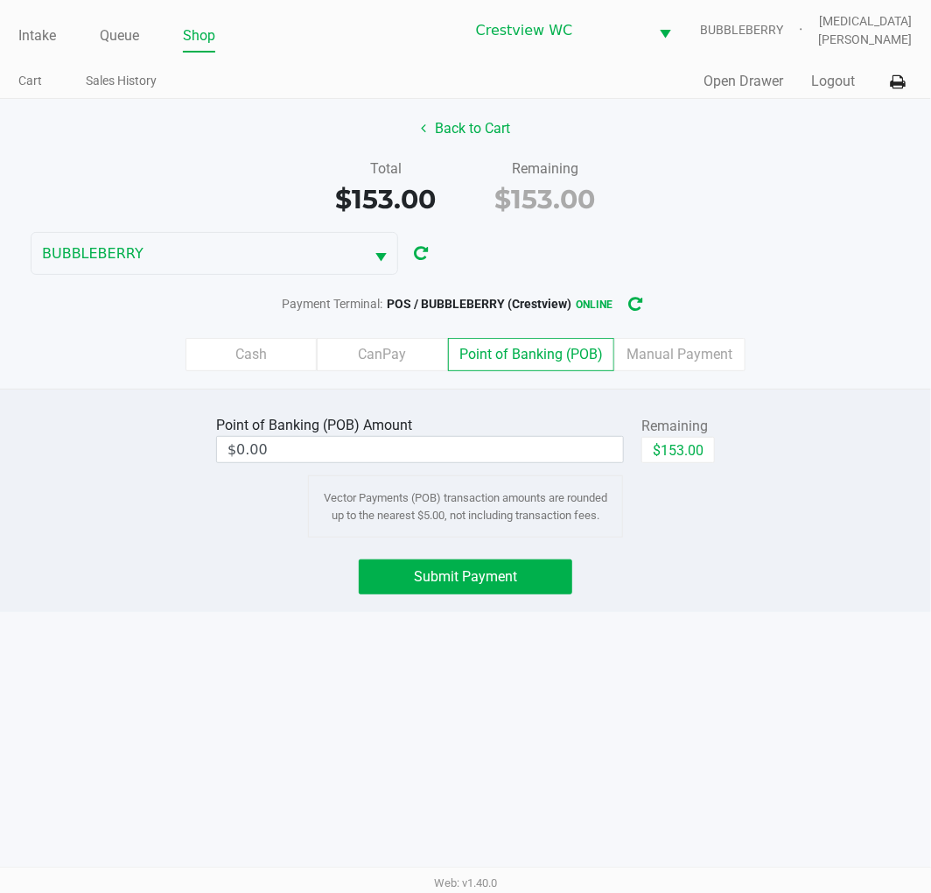
click at [683, 452] on button "$153.00" at bounding box center [678, 450] width 74 height 26
type input "$153.00"
click at [487, 573] on span "Submit Payment" at bounding box center [465, 576] width 103 height 17
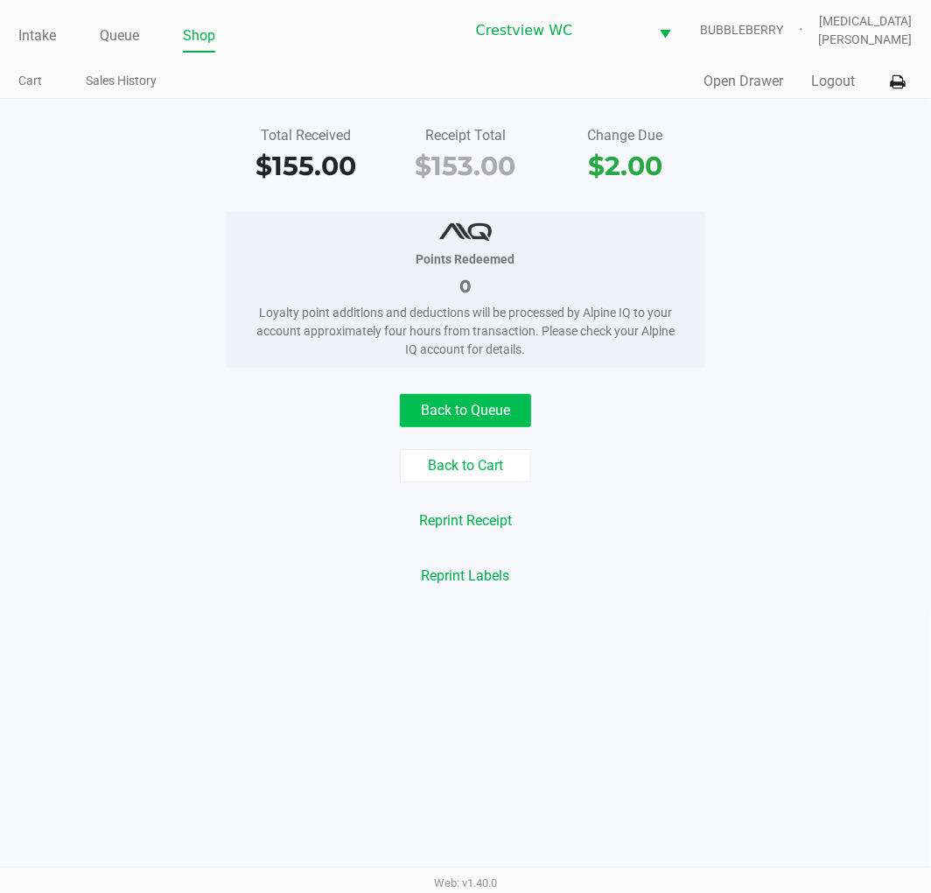
click at [443, 400] on button "Back to Queue" at bounding box center [465, 410] width 131 height 33
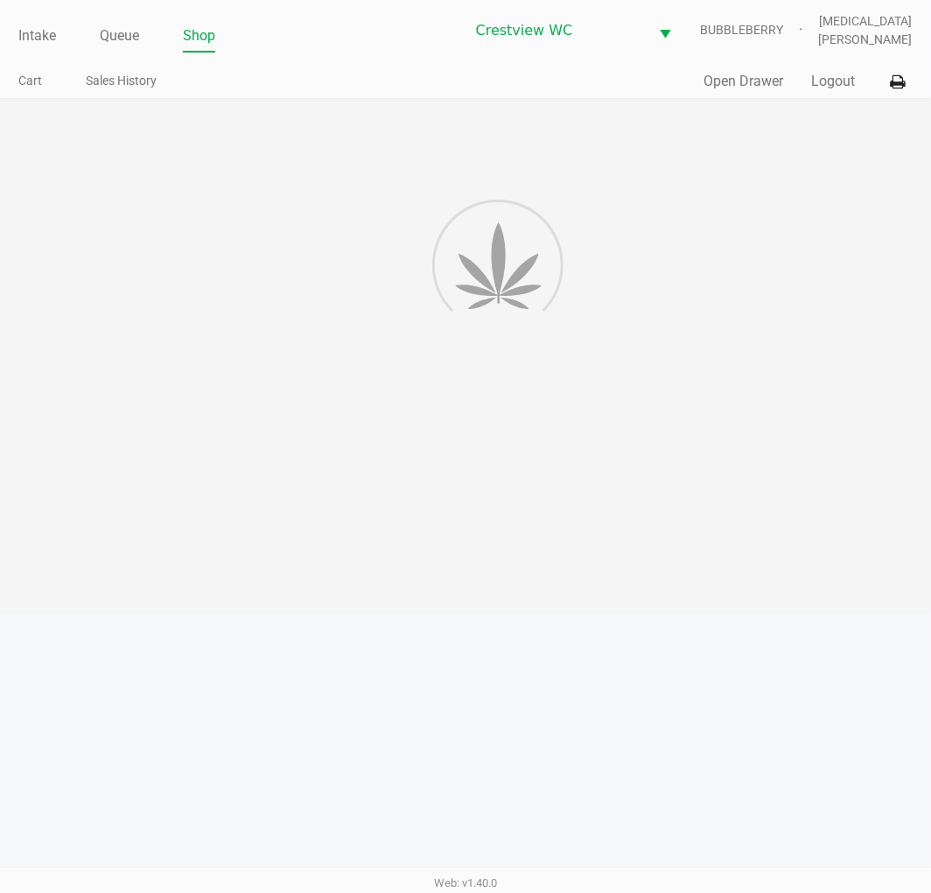
click at [736, 376] on div at bounding box center [465, 356] width 931 height 515
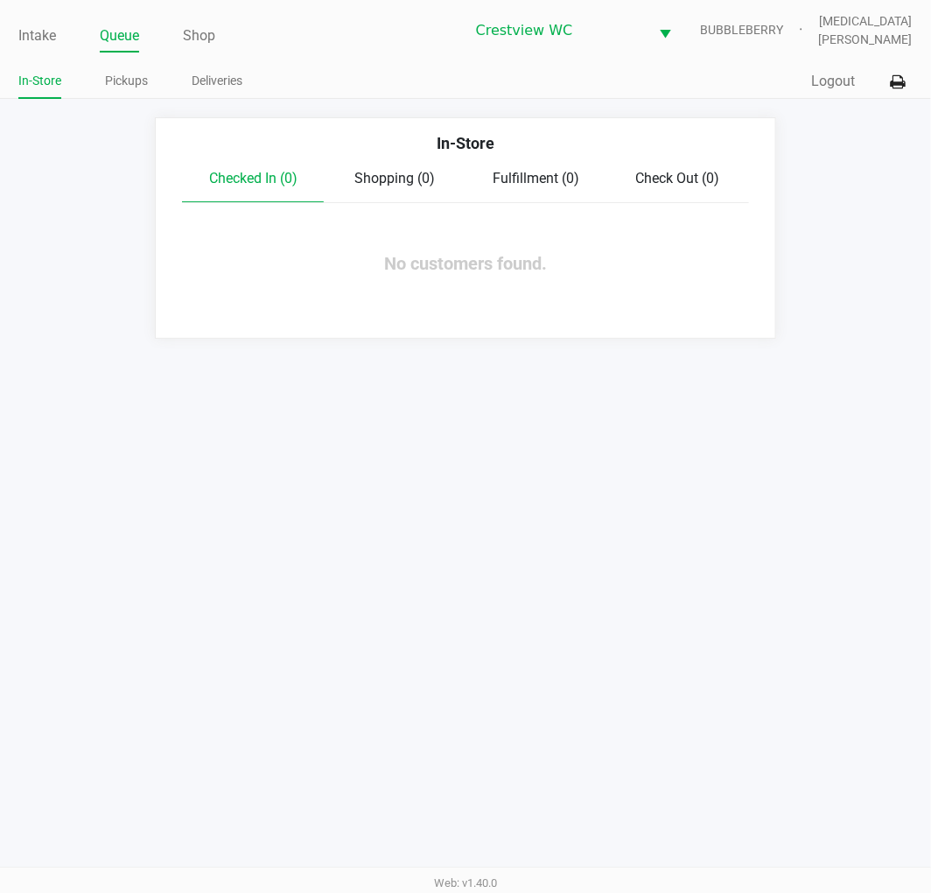
click at [352, 84] on ul "In-Store Pickups Deliveries" at bounding box center [241, 83] width 447 height 30
click at [820, 83] on button "Logout" at bounding box center [834, 81] width 44 height 21
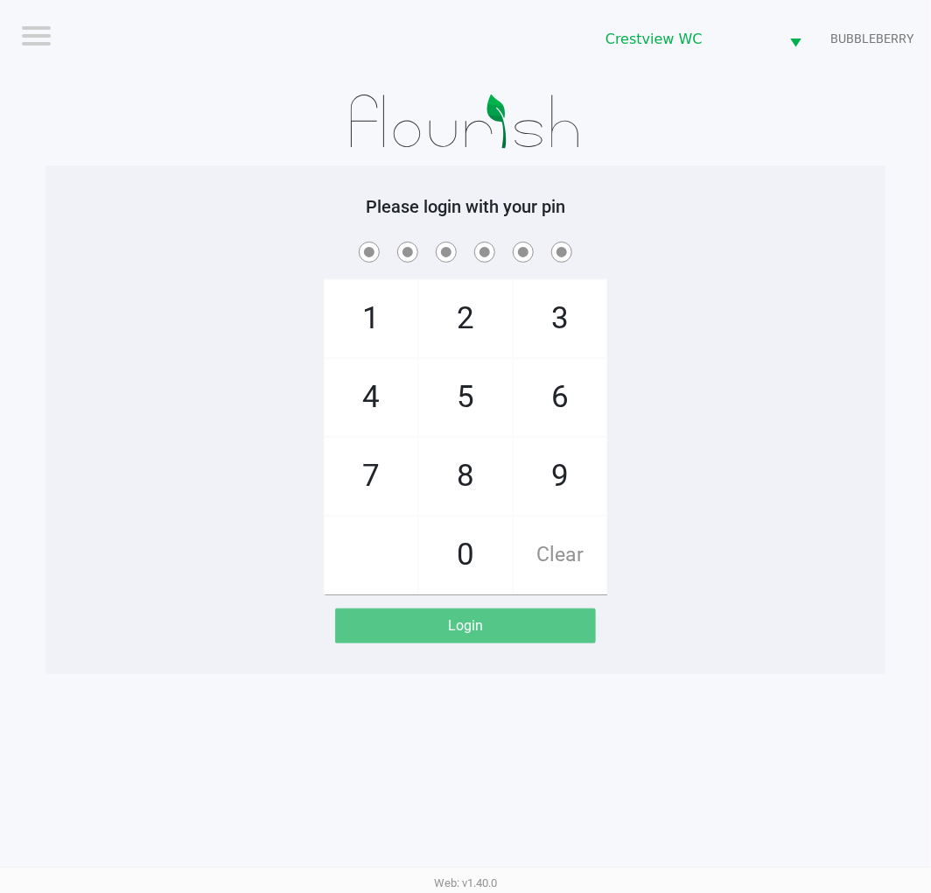
click at [766, 637] on app-pos-login "Please login with your pin 1 4 7 2 5 8 0 3 6 9 Clear Login" at bounding box center [466, 419] width 814 height 447
click at [770, 575] on div "1 4 7 2 5 8 0 3 6 9 Clear" at bounding box center [466, 416] width 840 height 356
checkbox input "true"
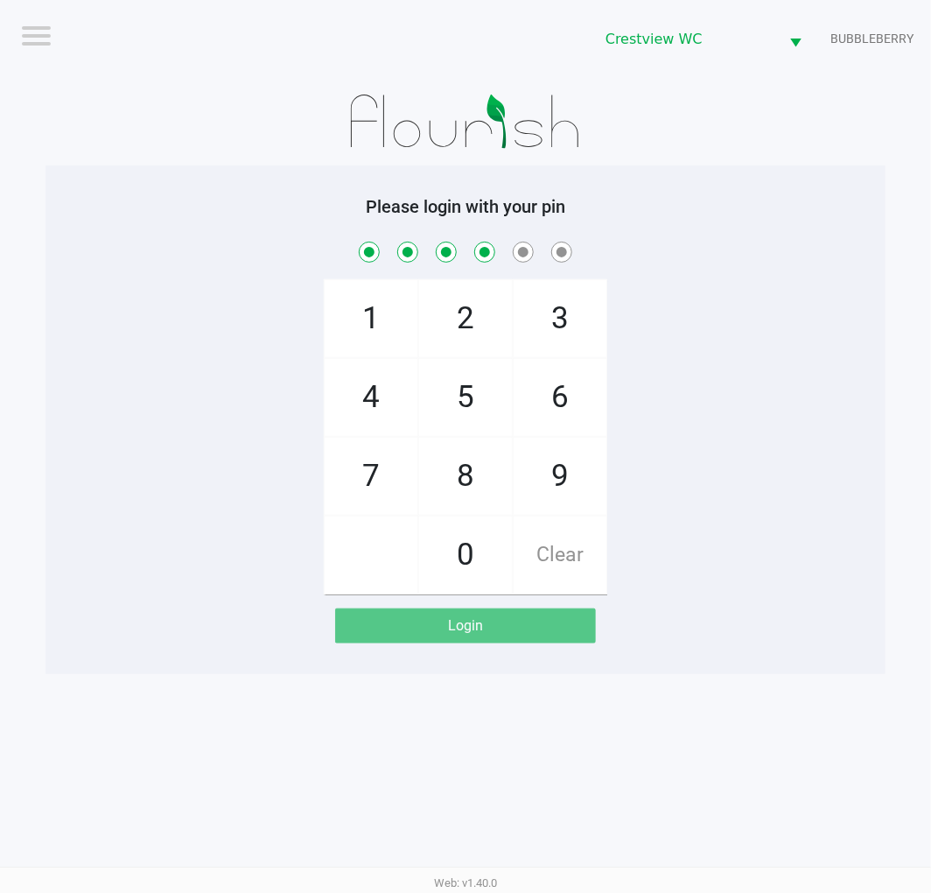
checkbox input "true"
